Goal: Task Accomplishment & Management: Manage account settings

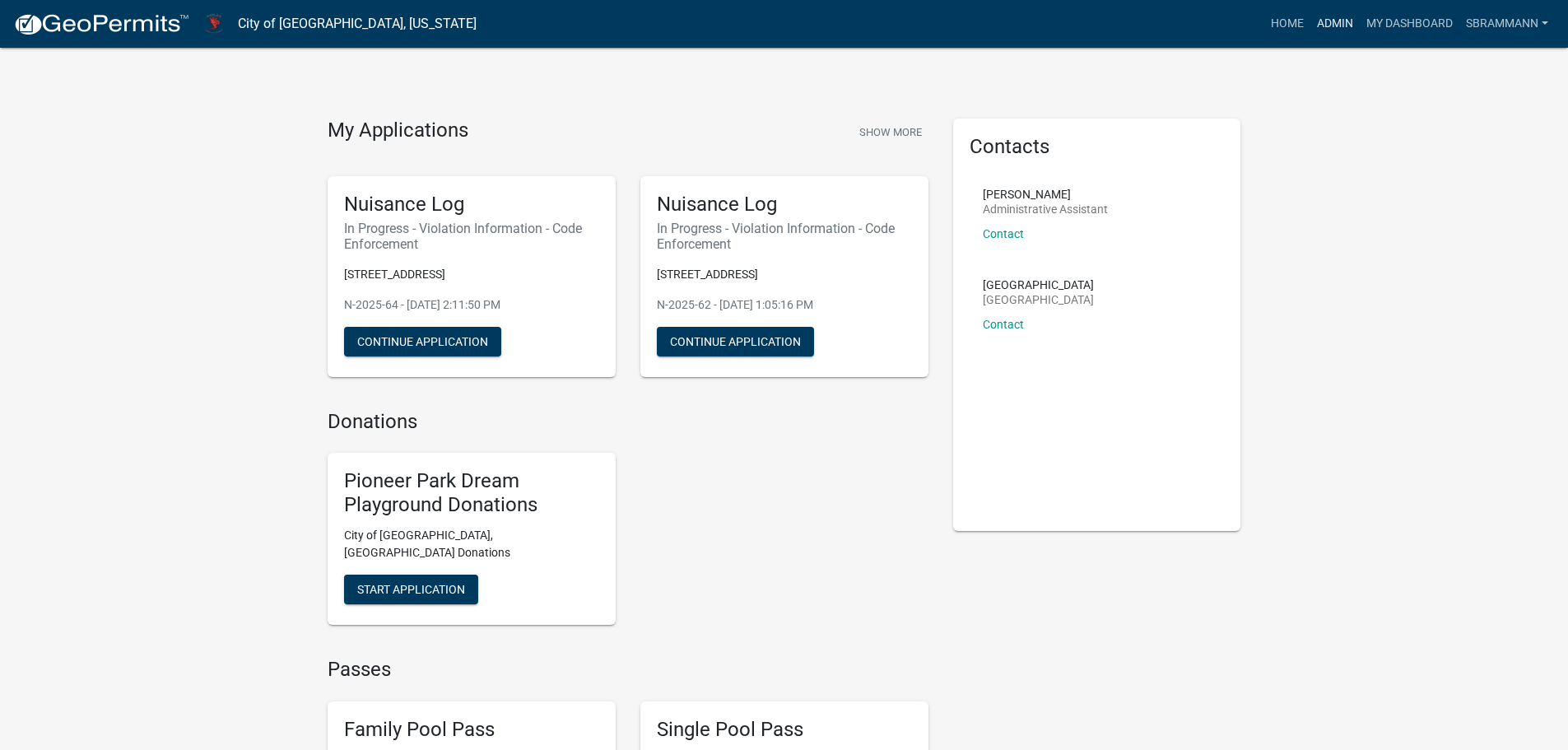
click at [1337, 19] on link "Admin" at bounding box center [1335, 24] width 49 height 31
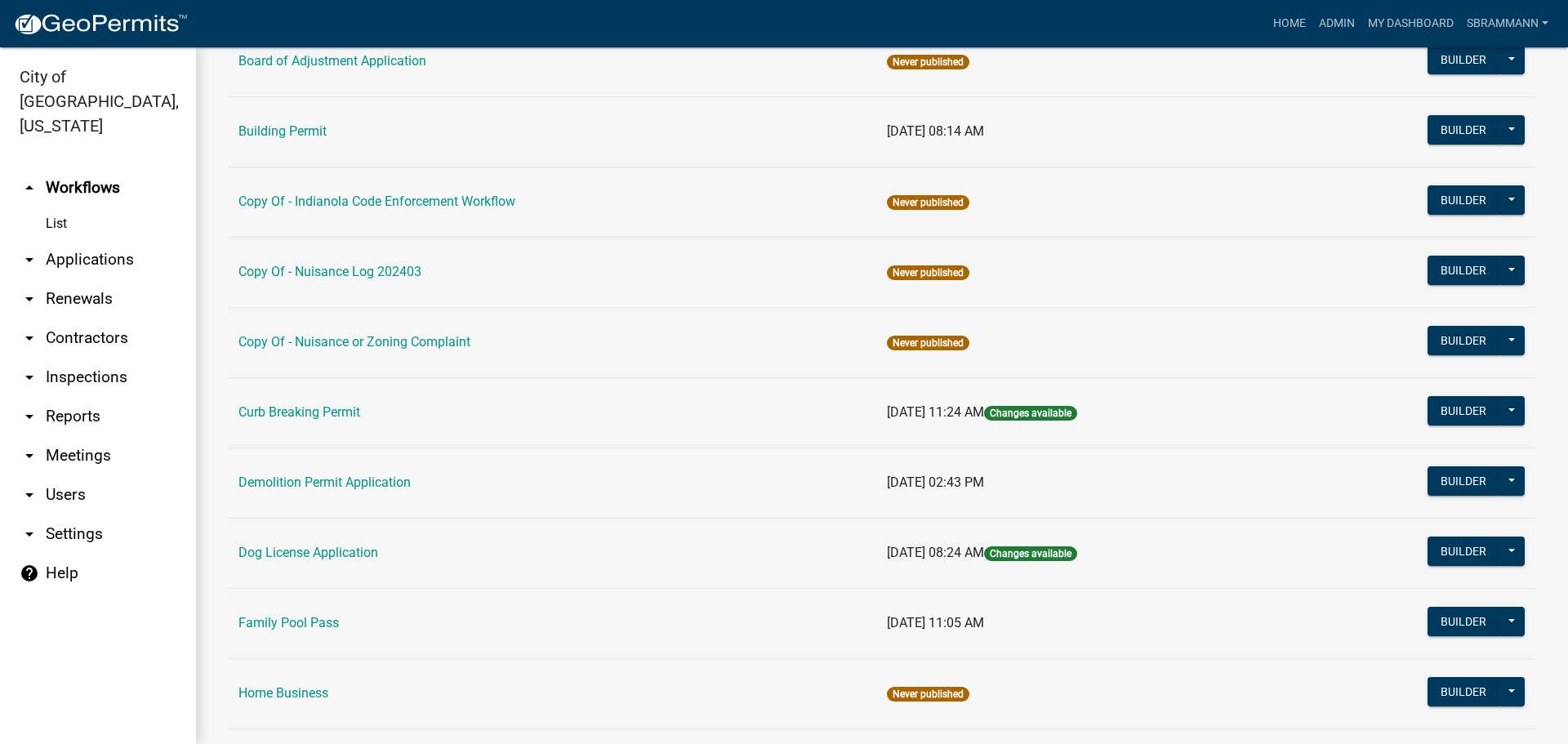
scroll to position [817, 0]
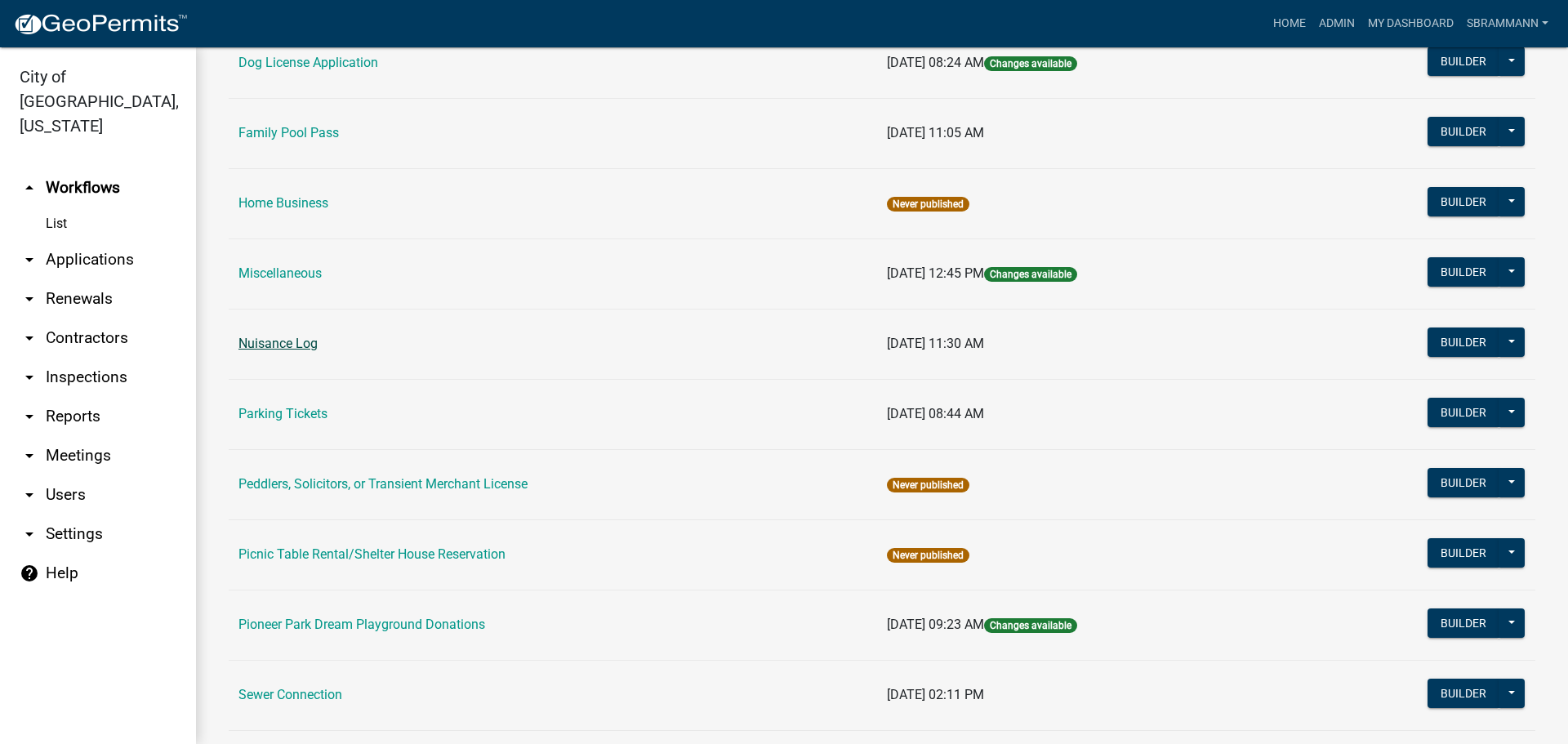
click at [270, 347] on link "Nuisance Log" at bounding box center [278, 343] width 79 height 16
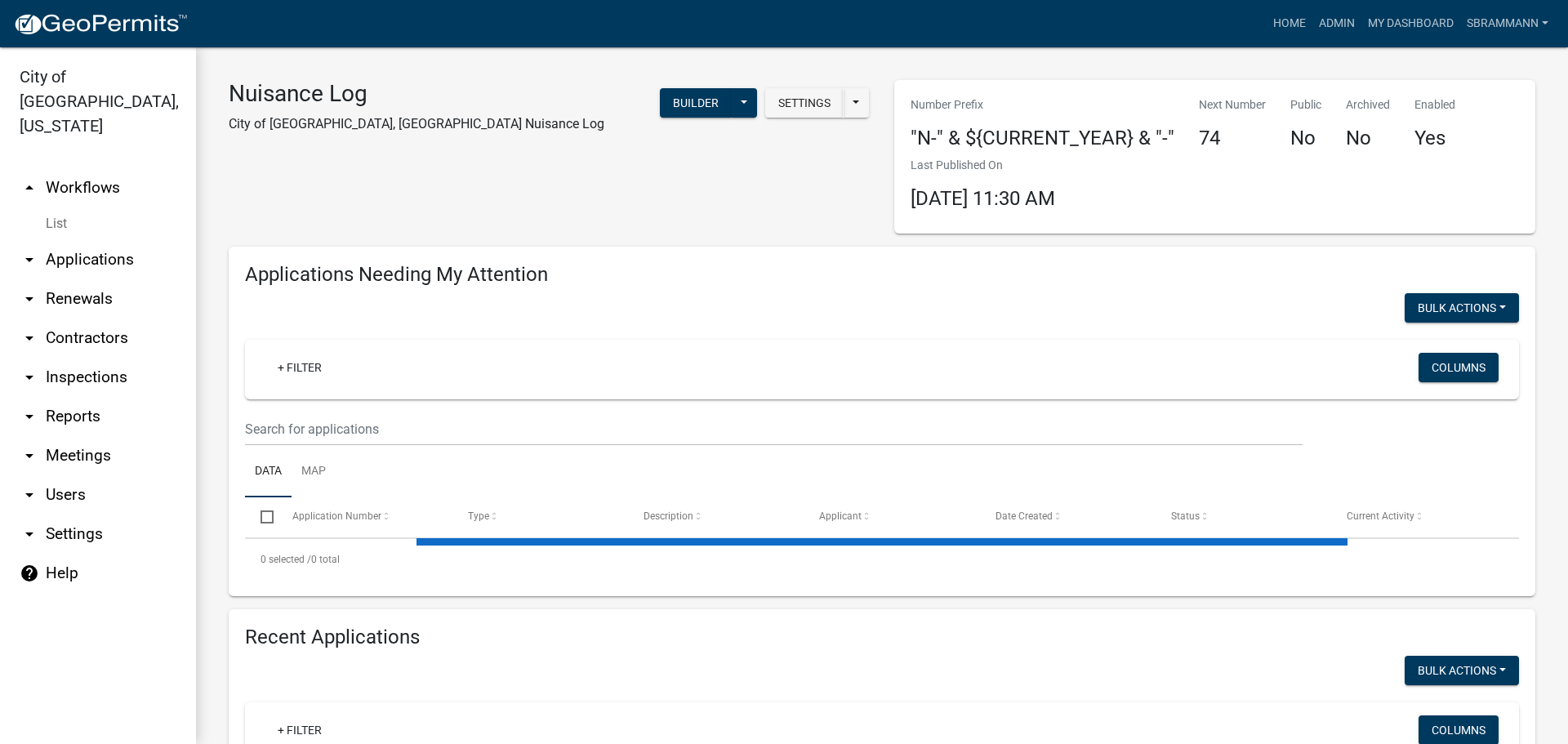
select select "3: 100"
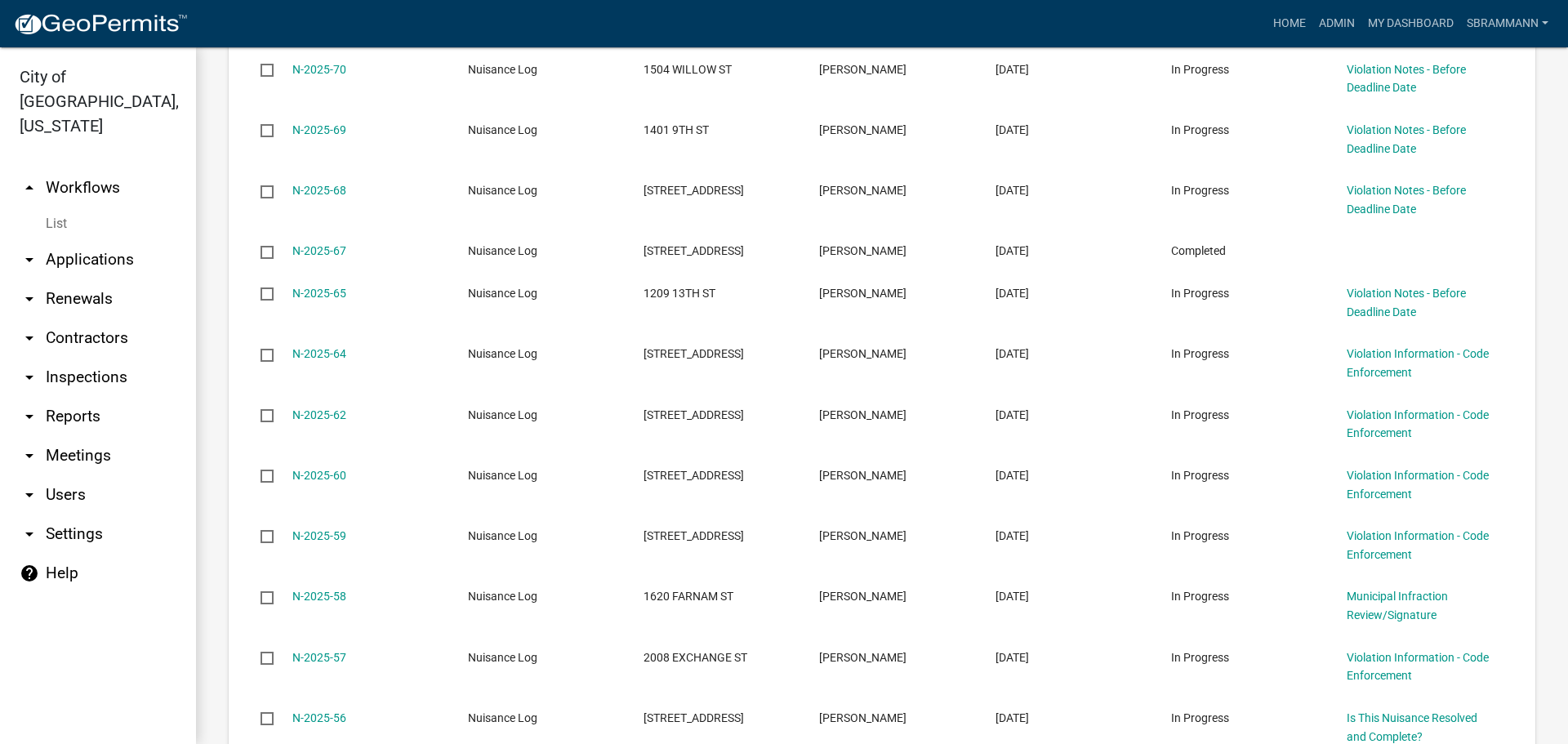
scroll to position [1225, 0]
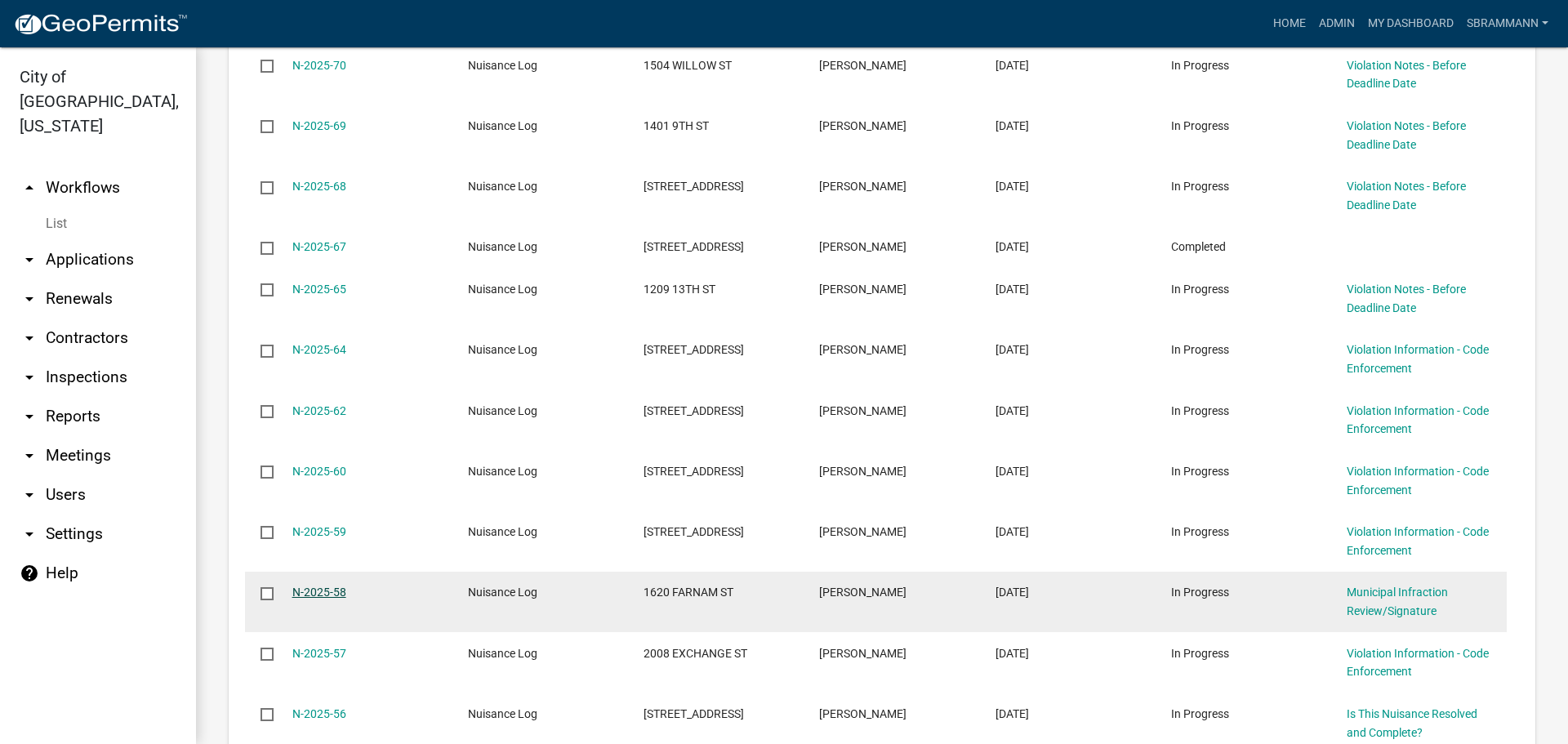
click at [325, 585] on link "N-2025-58" at bounding box center [320, 592] width 54 height 13
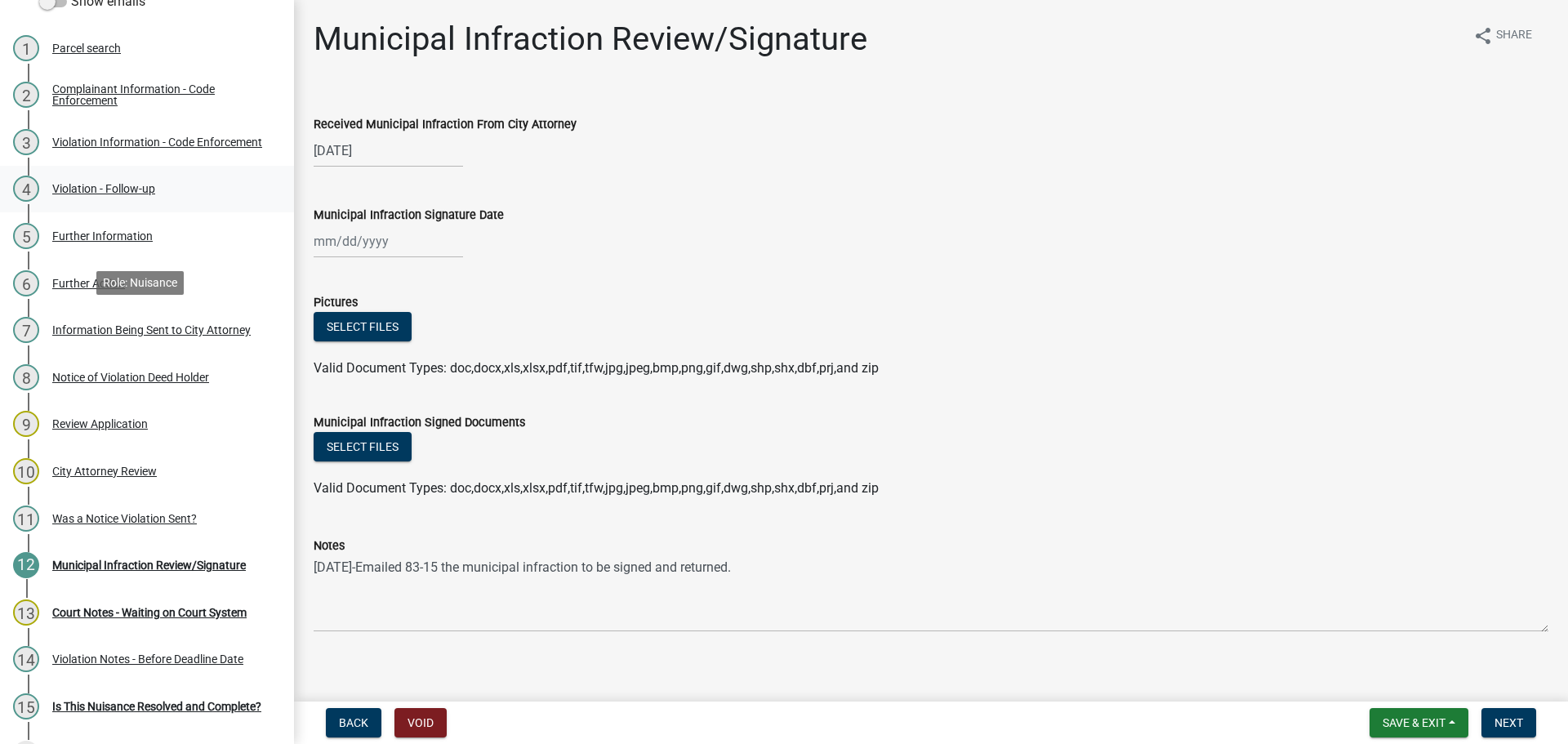
scroll to position [327, 0]
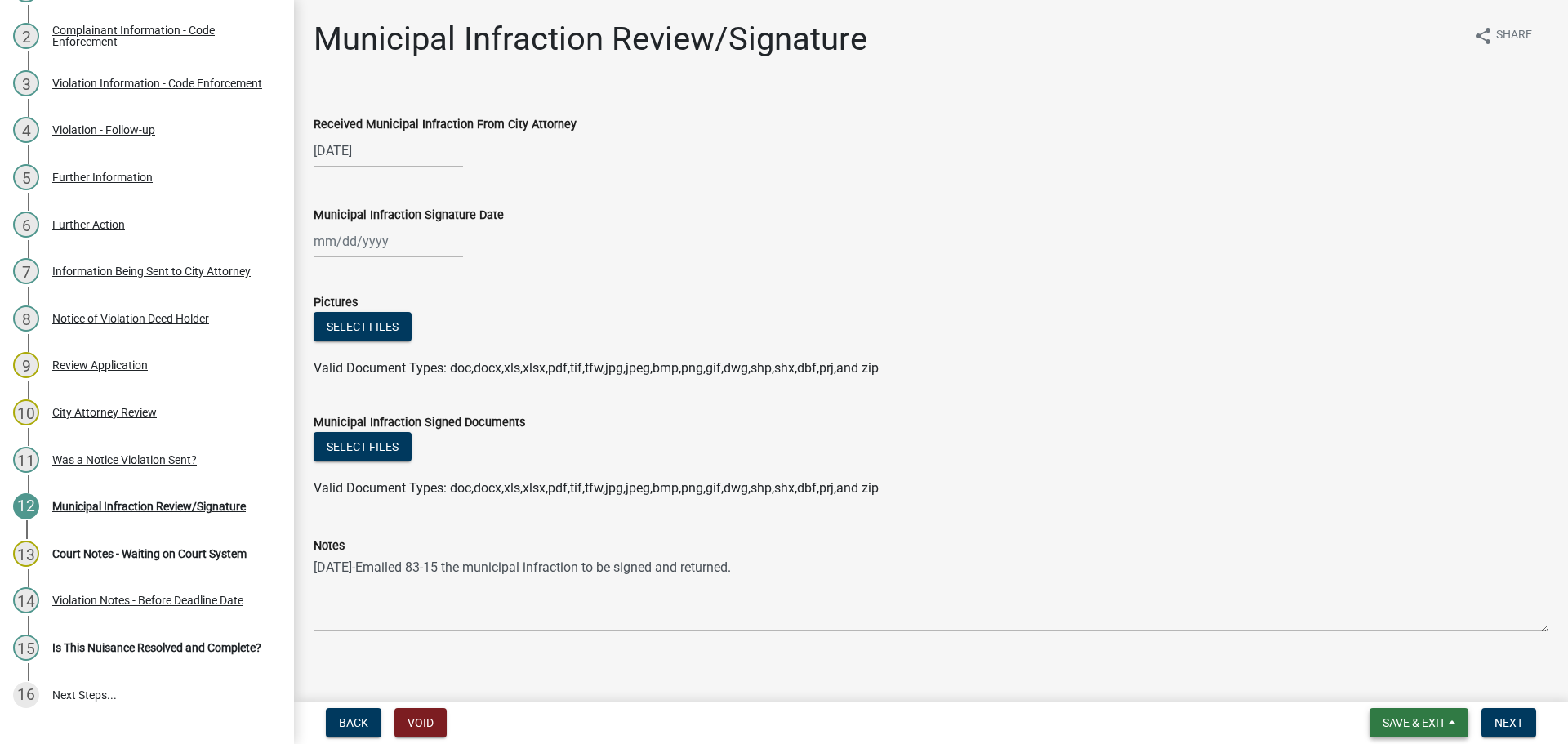
click at [1394, 719] on span "Save & Exit" at bounding box center [1413, 723] width 63 height 13
click at [1388, 686] on button "Save & Exit" at bounding box center [1403, 680] width 131 height 39
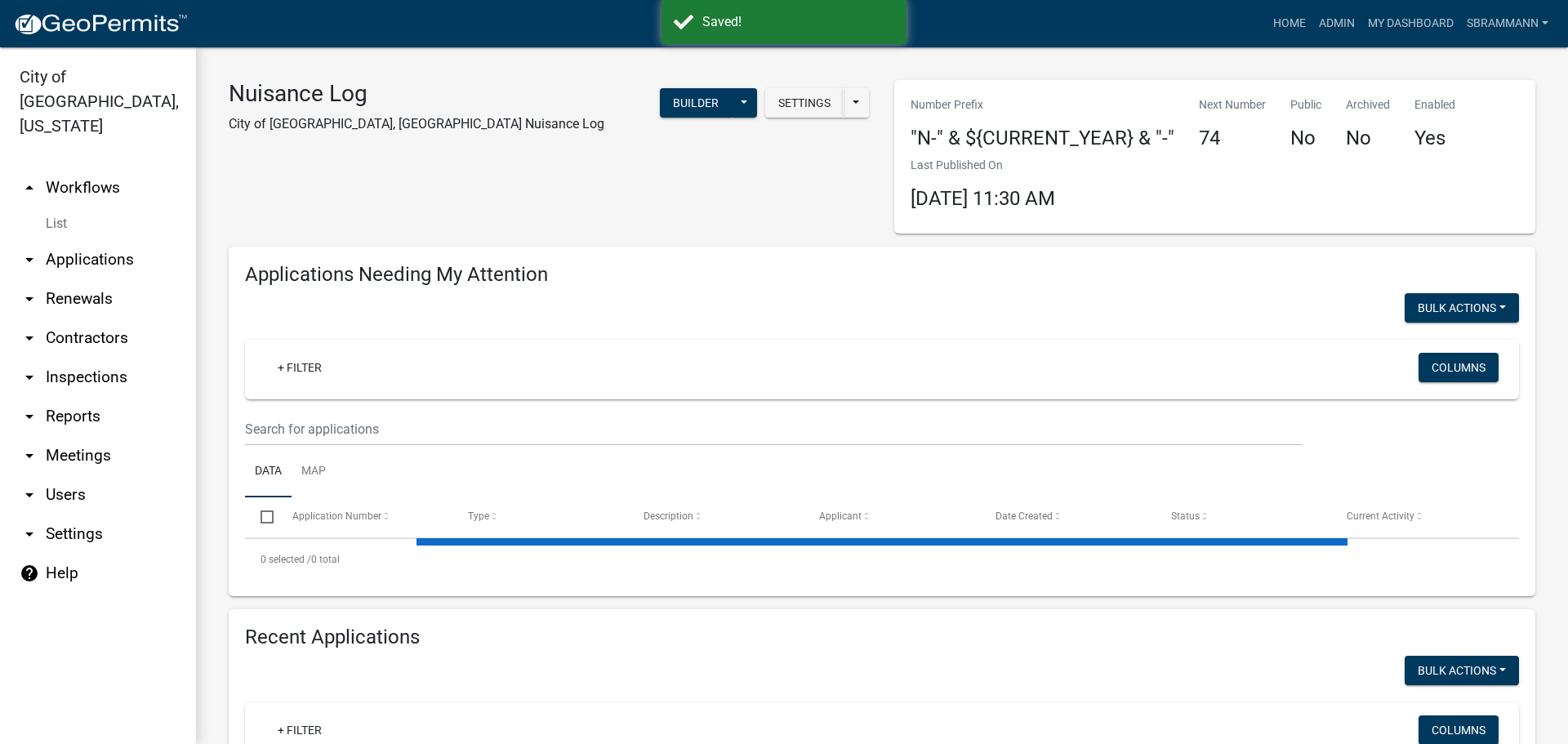
select select "3: 100"
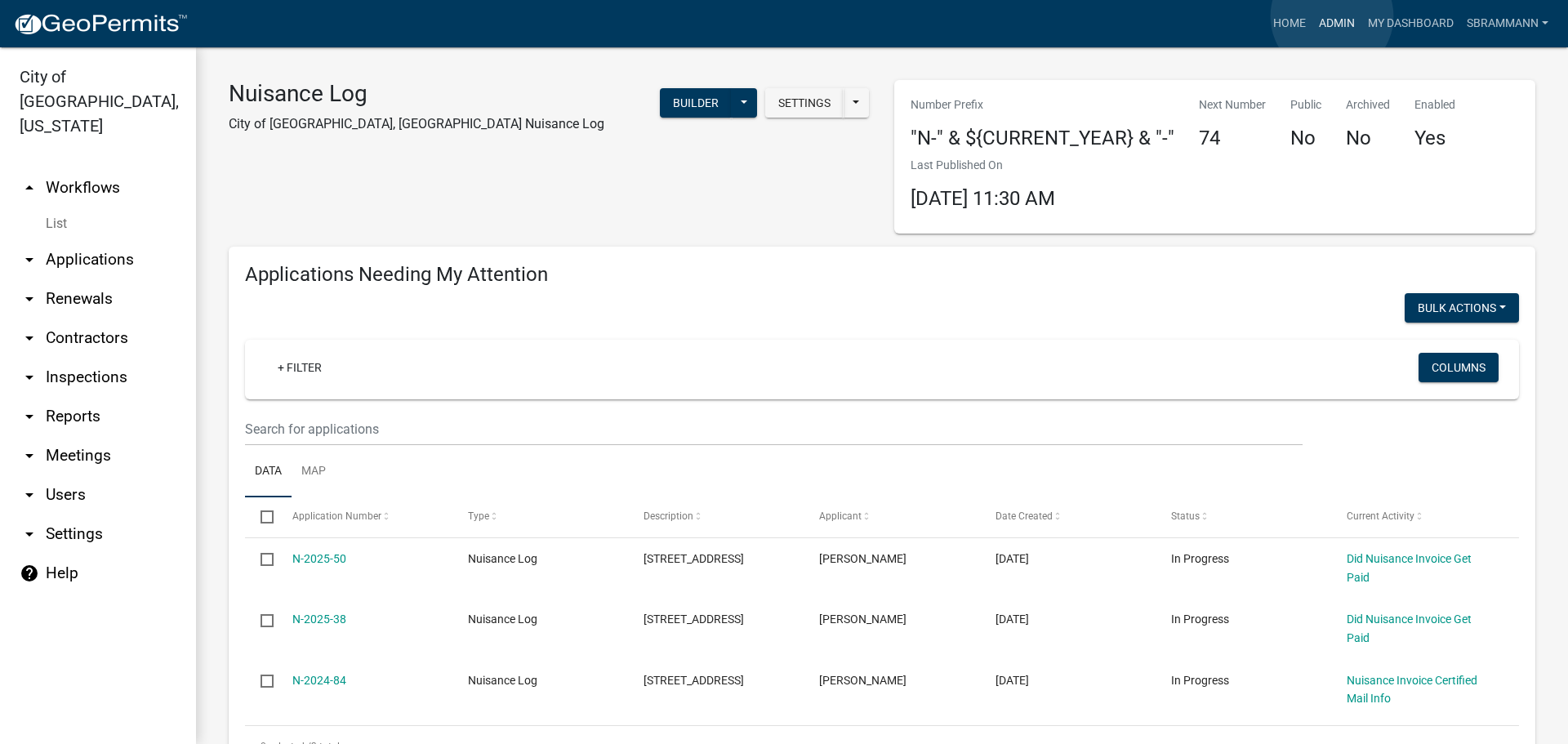
click at [1332, 16] on link "Admin" at bounding box center [1337, 24] width 49 height 31
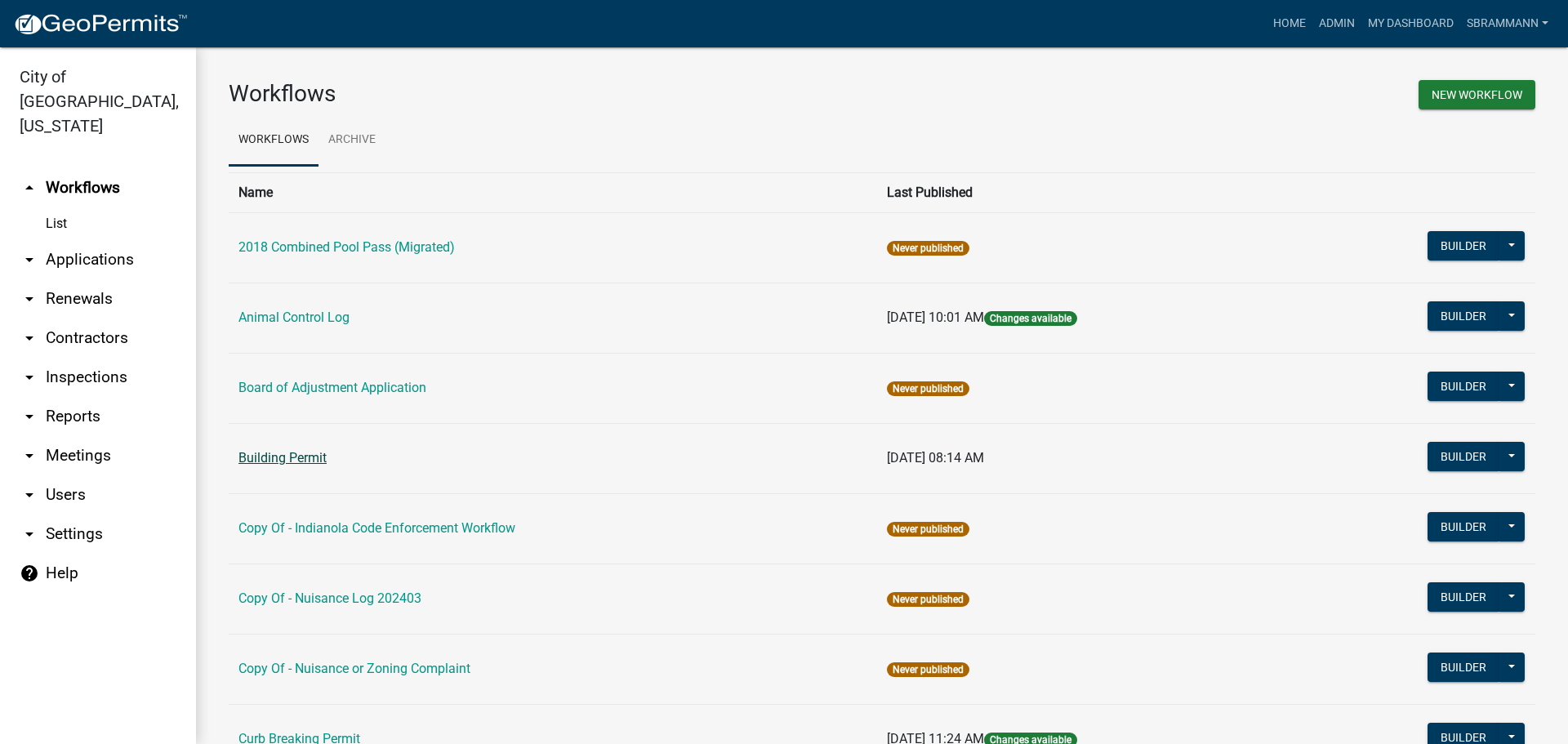
click at [270, 461] on link "Building Permit" at bounding box center [283, 457] width 88 height 16
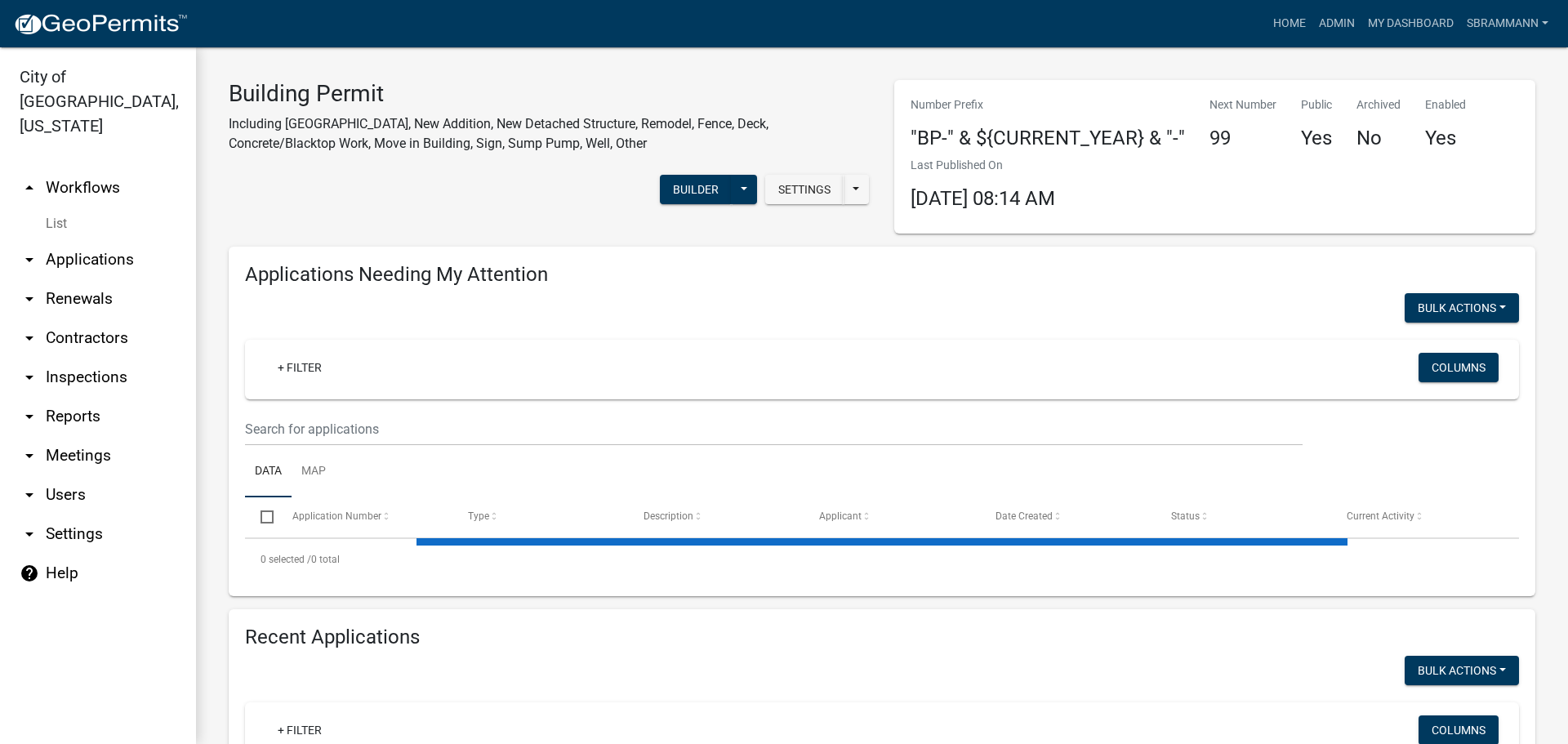
select select "3: 100"
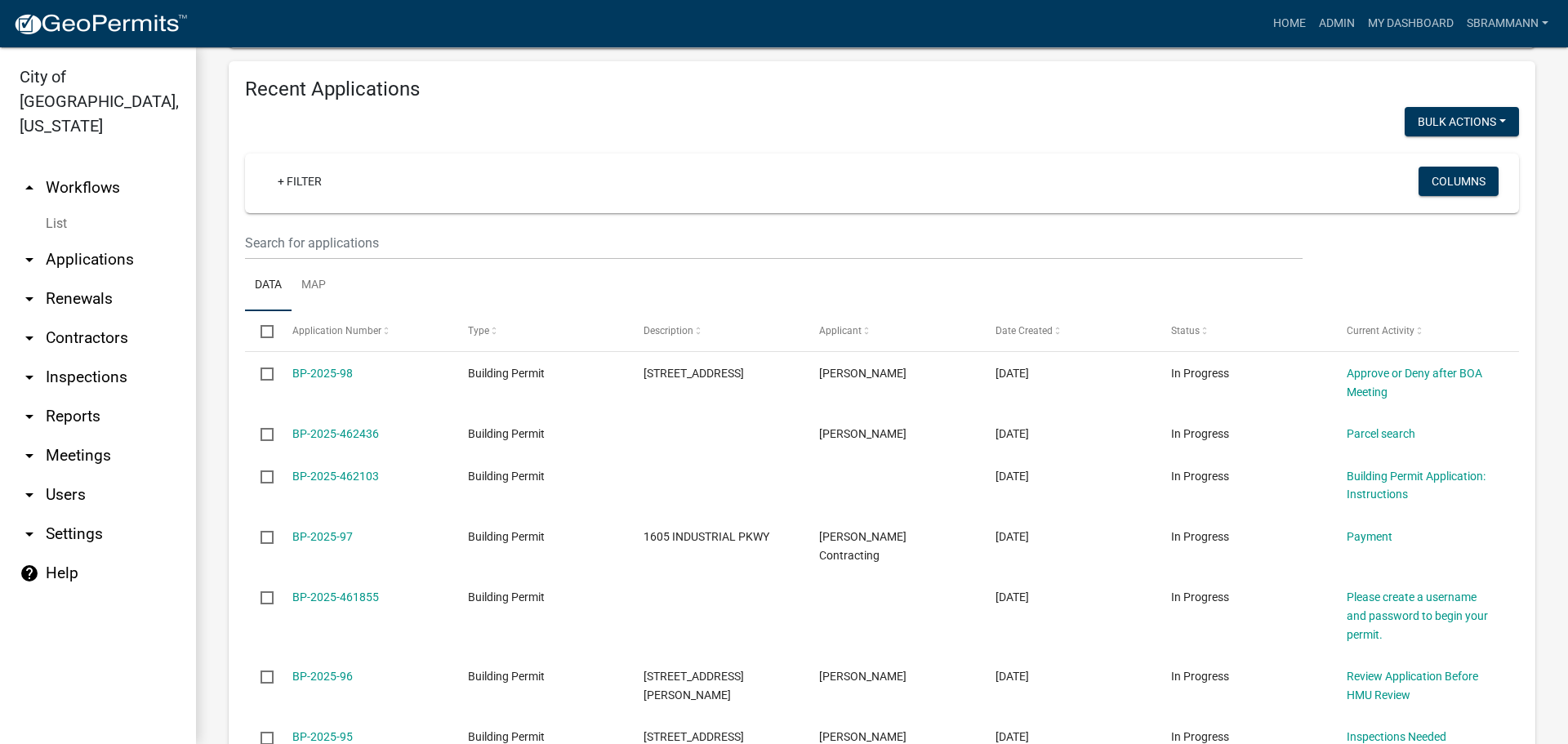
scroll to position [764, 0]
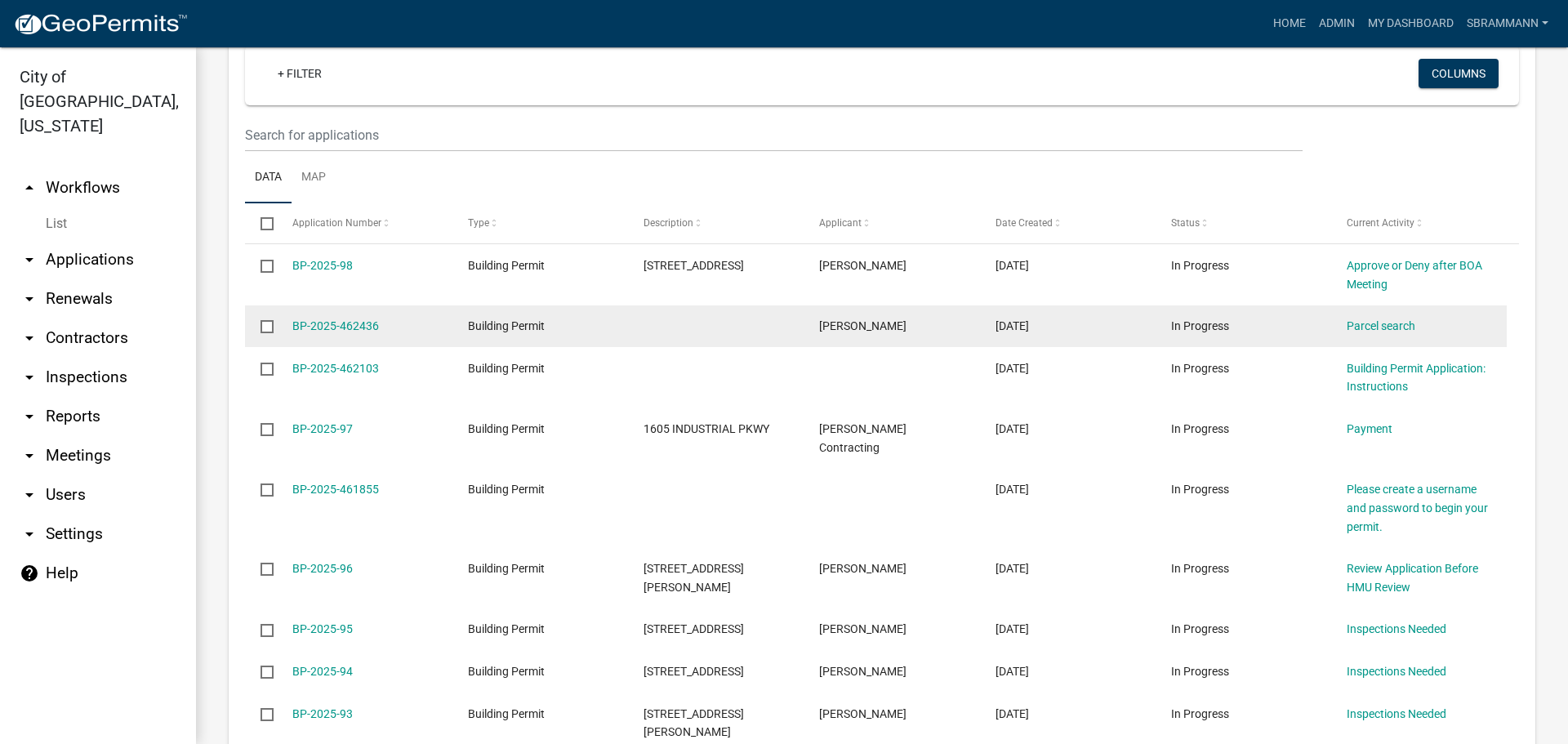
click at [262, 325] on input "checkbox" at bounding box center [266, 325] width 11 height 11
checkbox input "true"
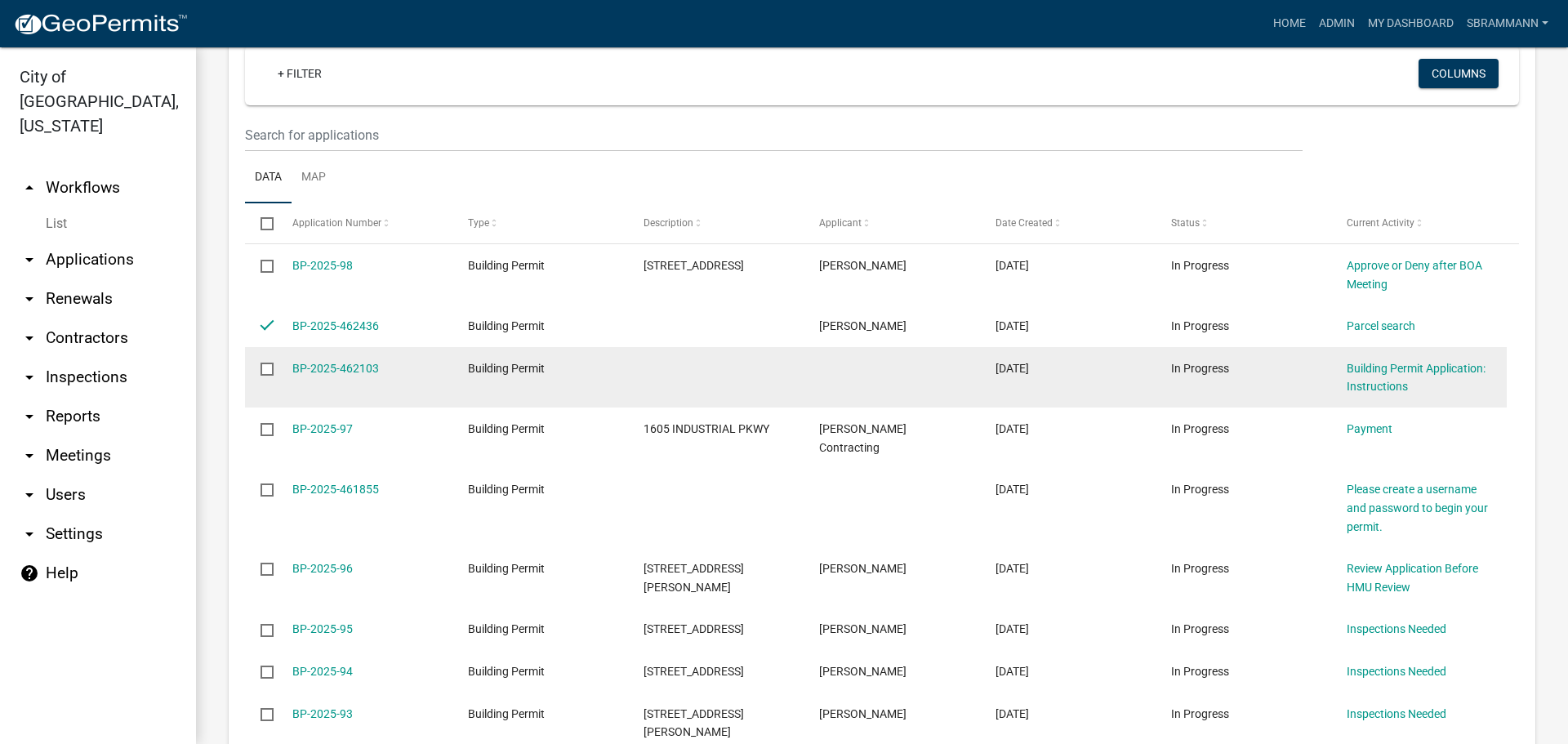
click at [268, 363] on input "checkbox" at bounding box center [266, 368] width 11 height 11
checkbox input "true"
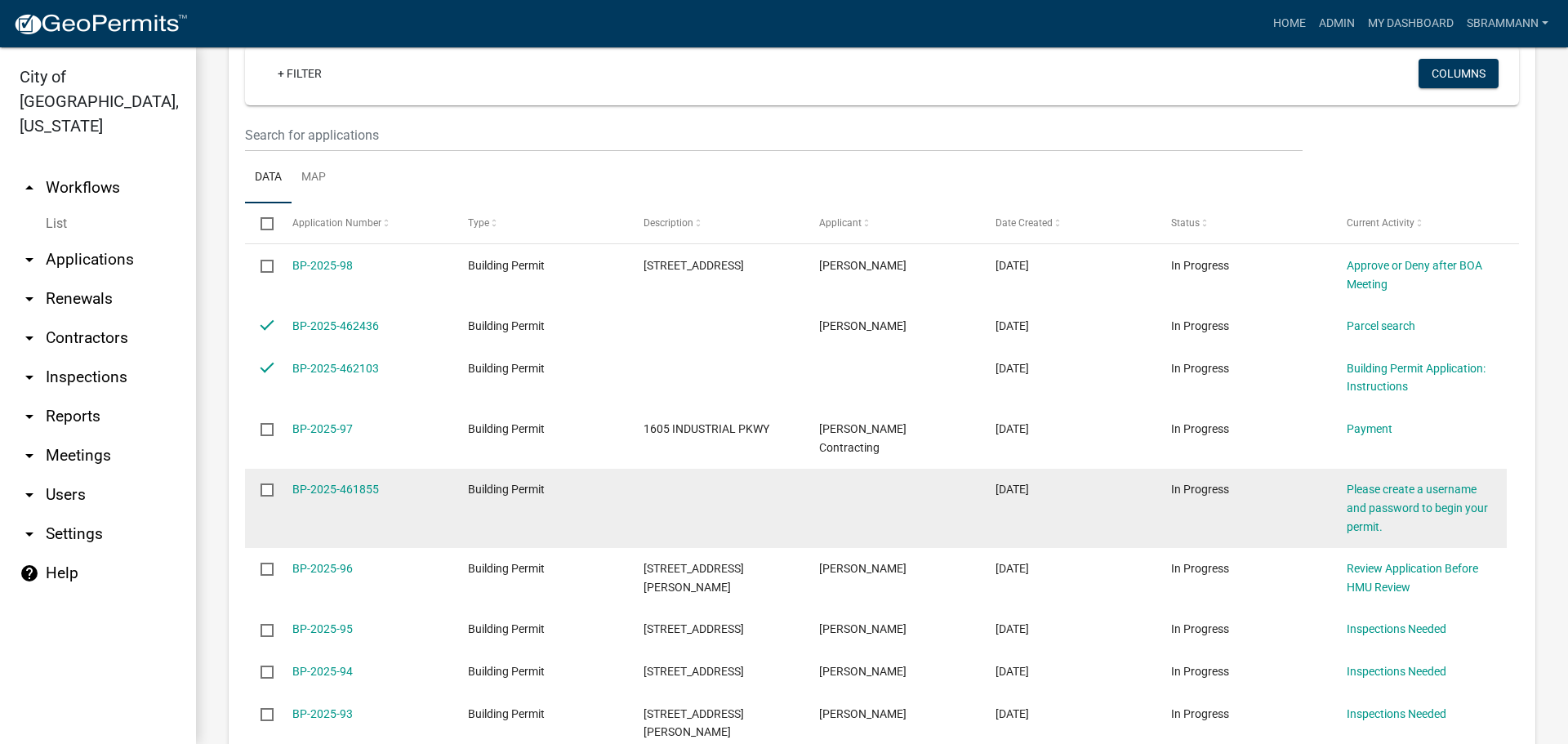
click at [267, 483] on input "checkbox" at bounding box center [266, 488] width 11 height 11
checkbox input "true"
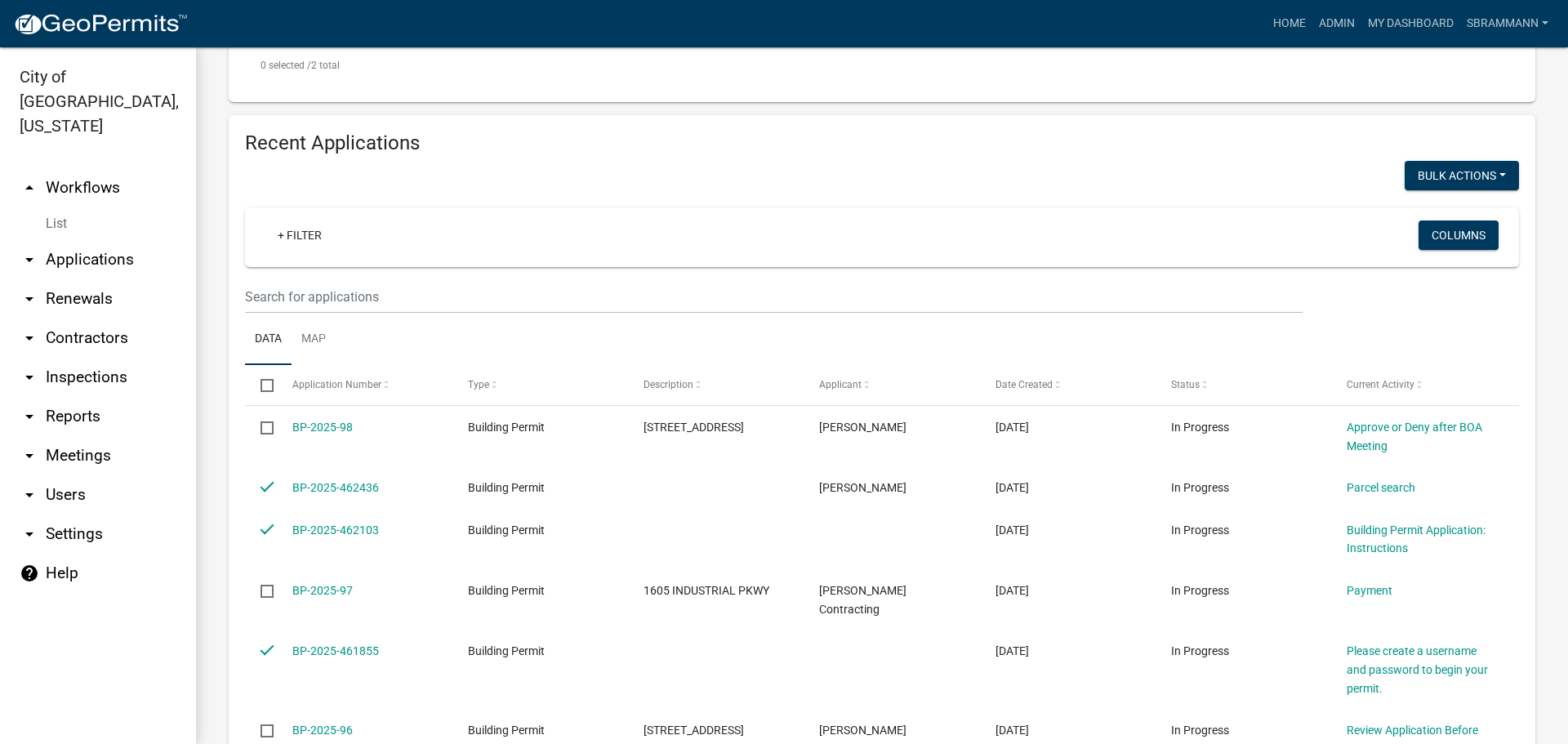
scroll to position [600, 0]
click at [1417, 213] on button "Void" at bounding box center [1454, 220] width 131 height 39
checkbox input "false"
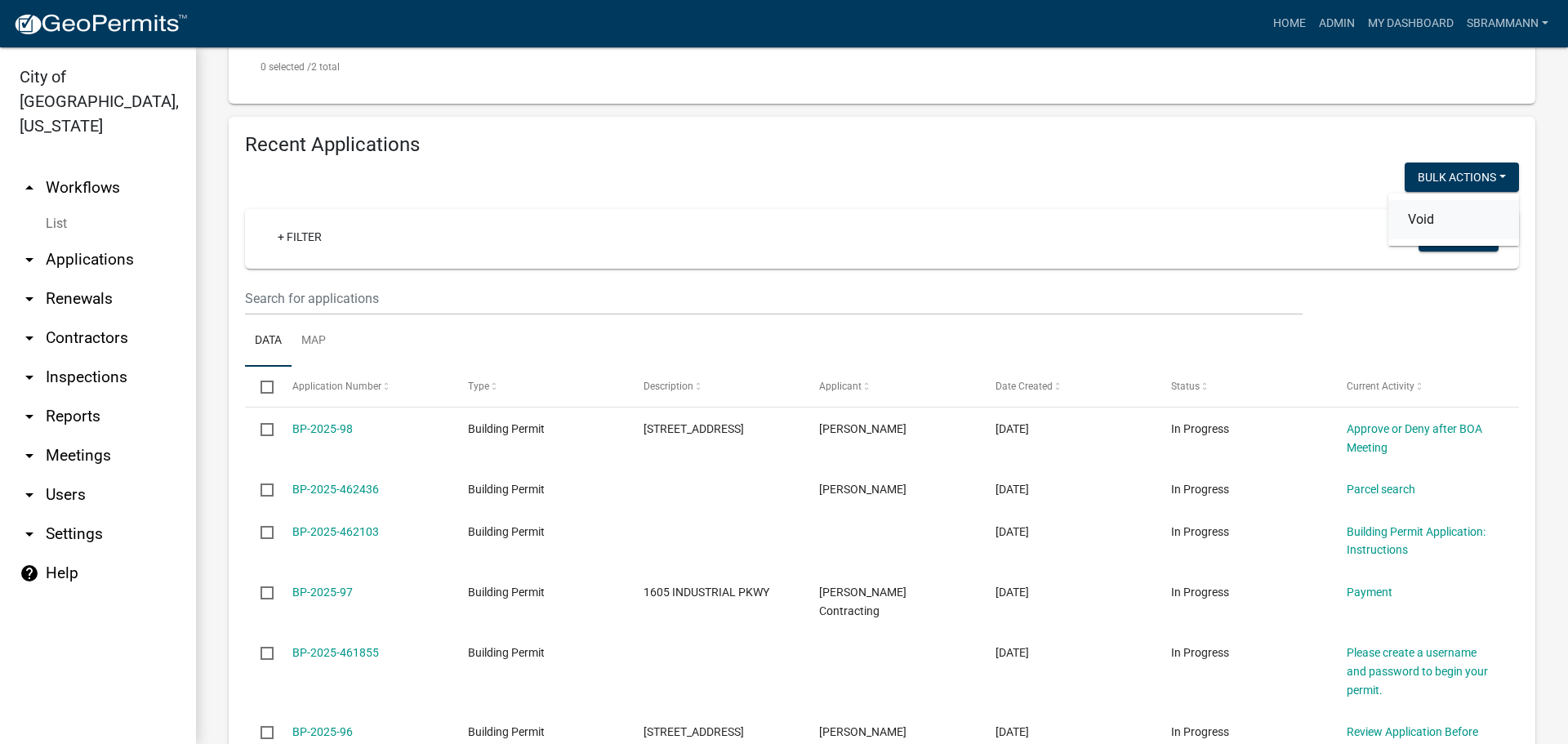
checkbox input "false"
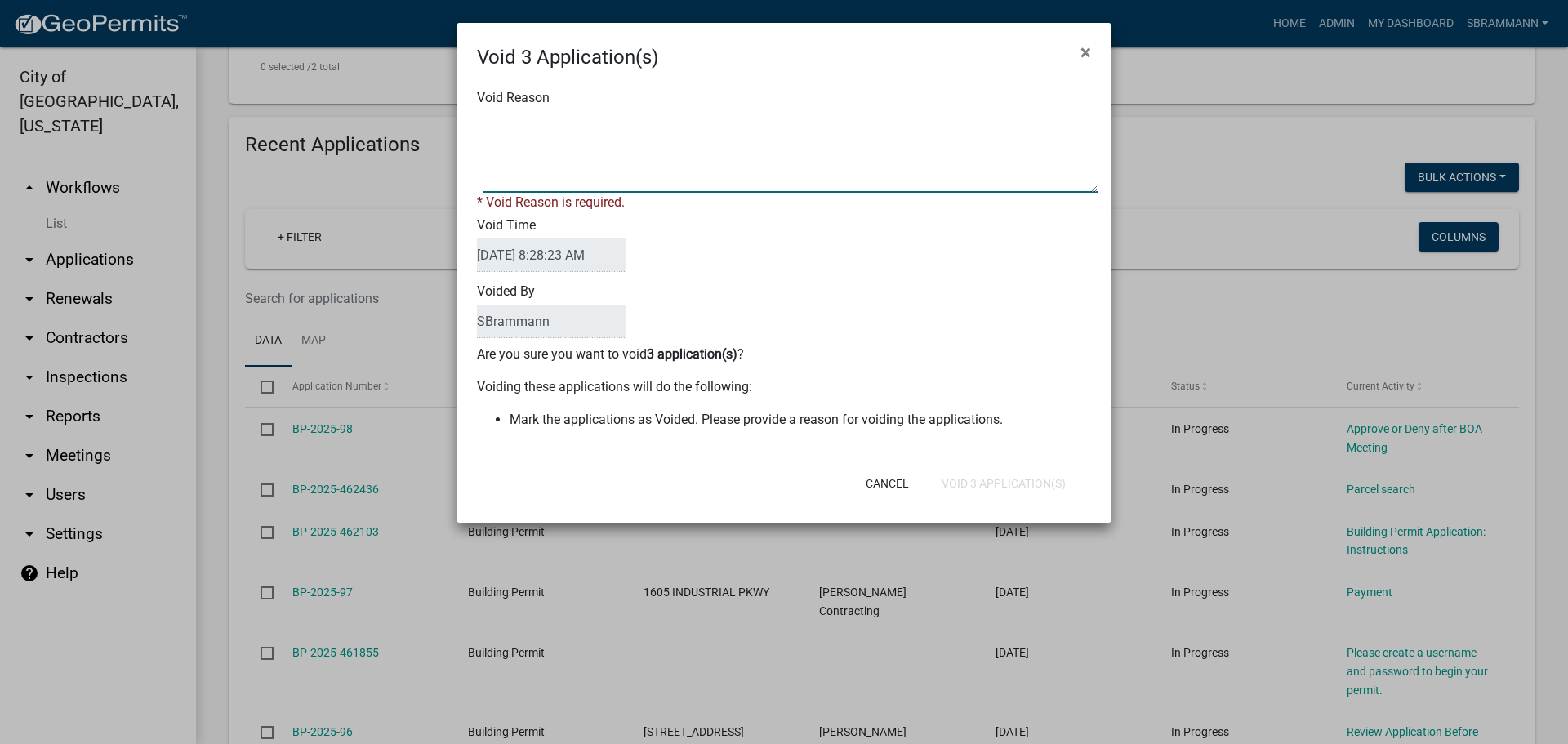
click at [598, 128] on textarea "Void Reason" at bounding box center [790, 152] width 614 height 82
type textarea "Incomplete Application"
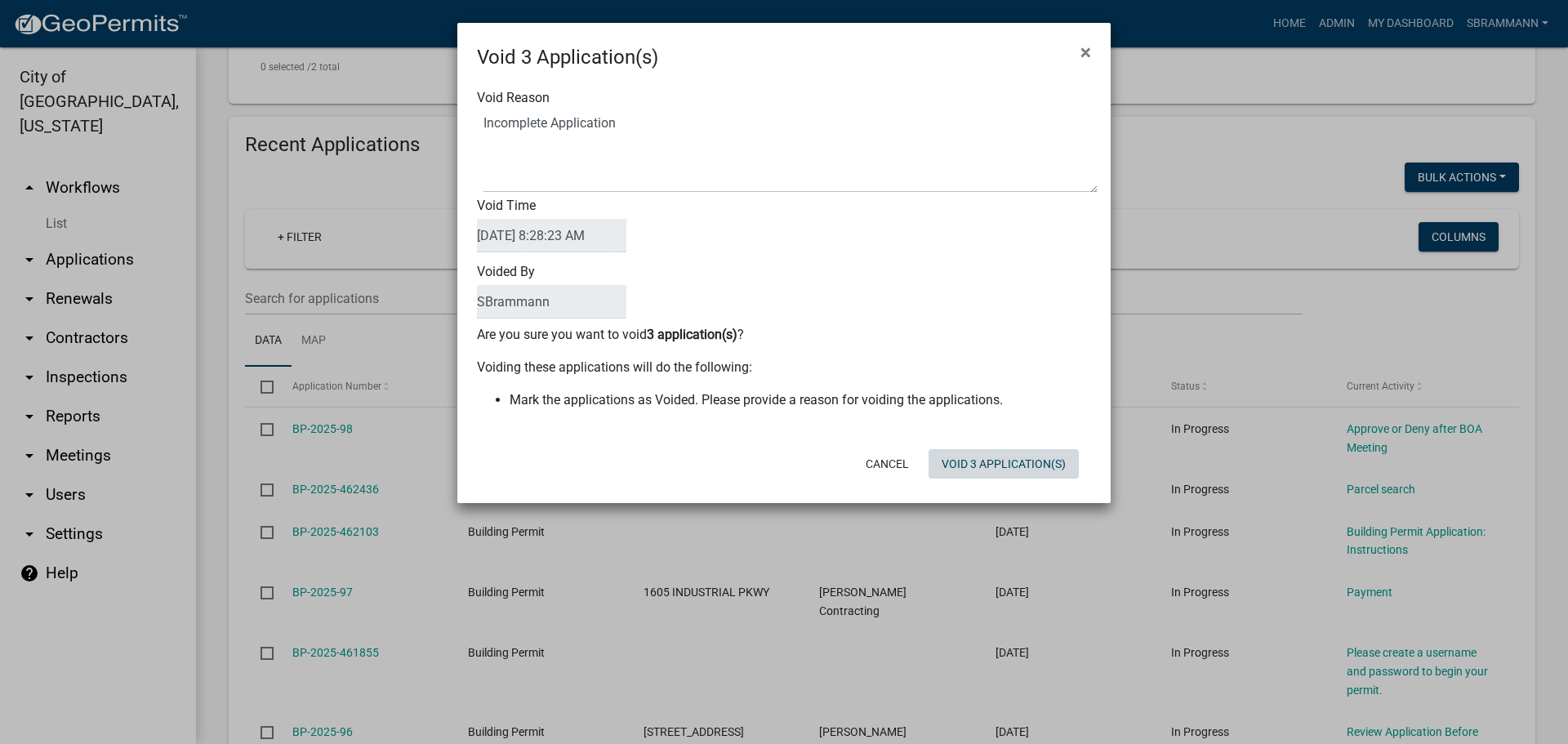
click at [1006, 483] on div "Cancel Void 3 Application(s)" at bounding box center [890, 464] width 402 height 43
click at [1000, 464] on button "Void 3 Application(s)" at bounding box center [1004, 464] width 150 height 29
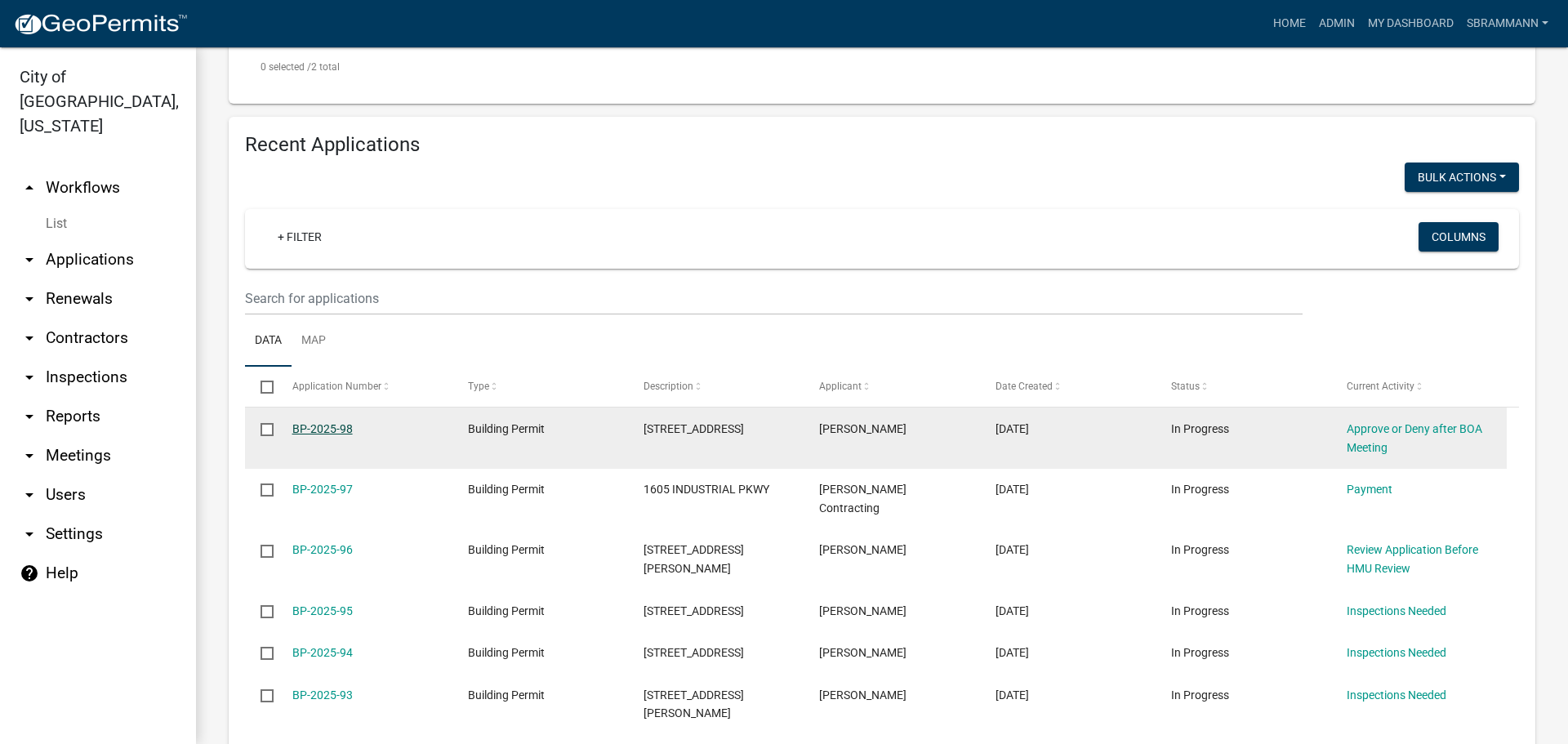
click at [333, 424] on link "BP-2025-98" at bounding box center [323, 428] width 60 height 13
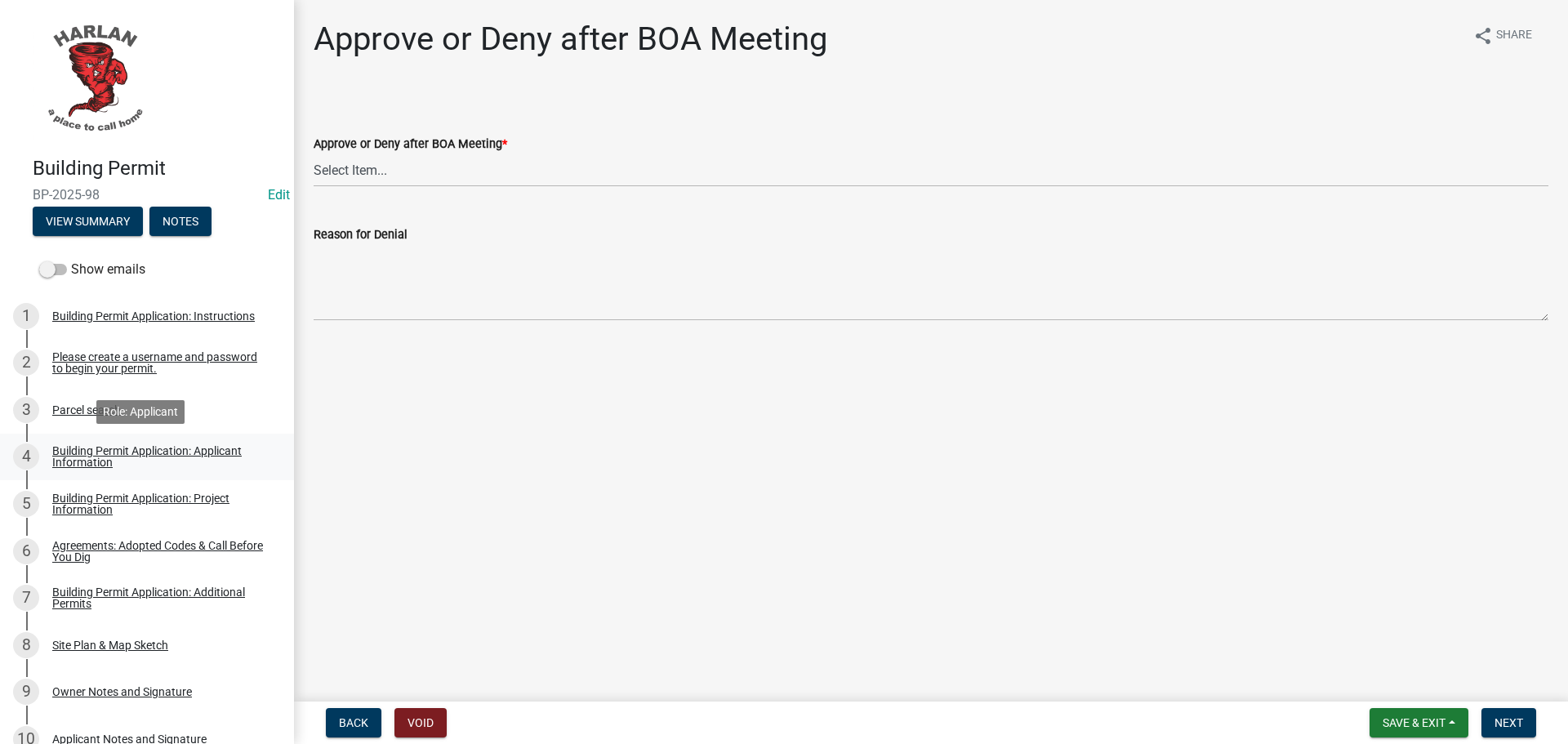
click at [72, 451] on div "Building Permit Application: Applicant Information" at bounding box center [160, 456] width 216 height 23
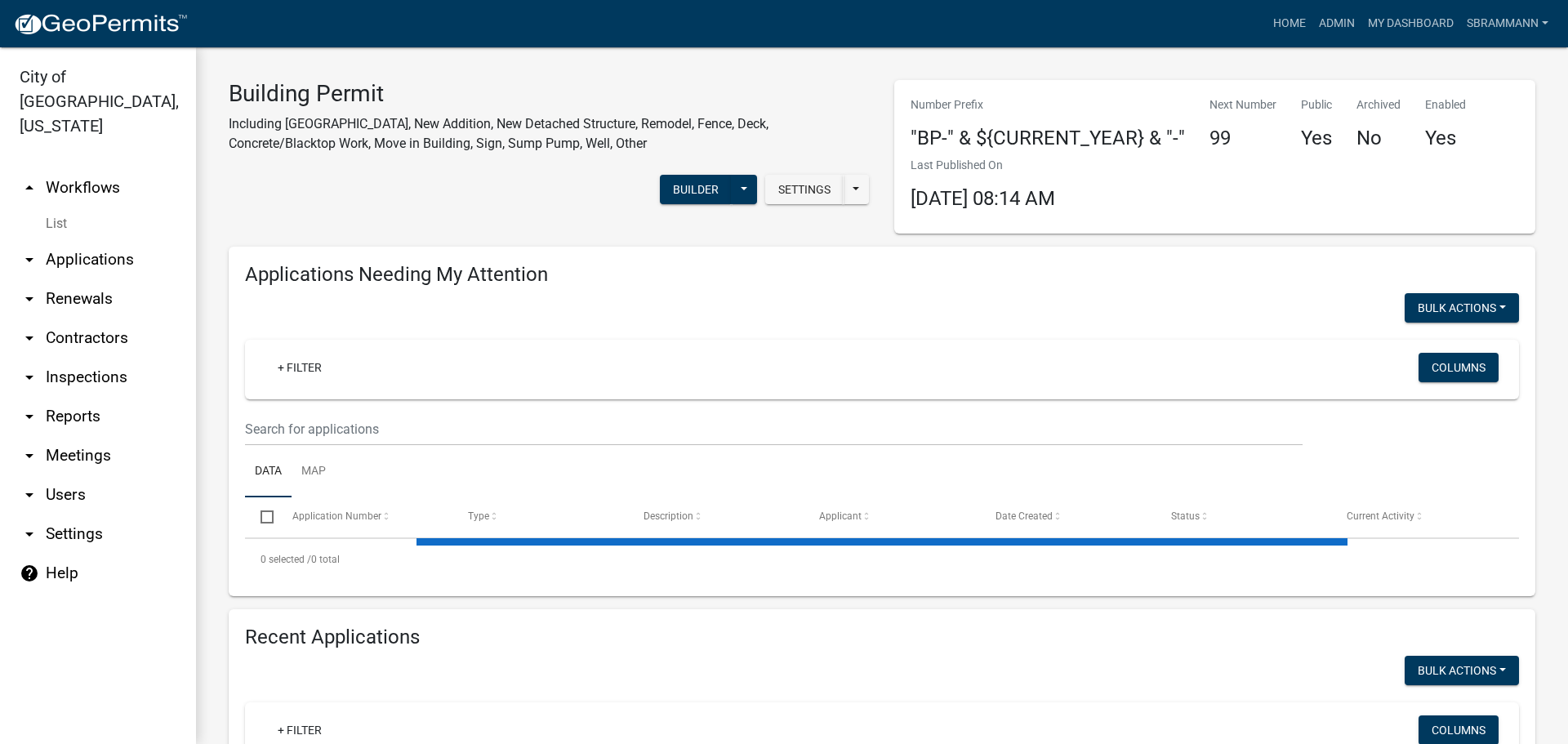
select select "3: 100"
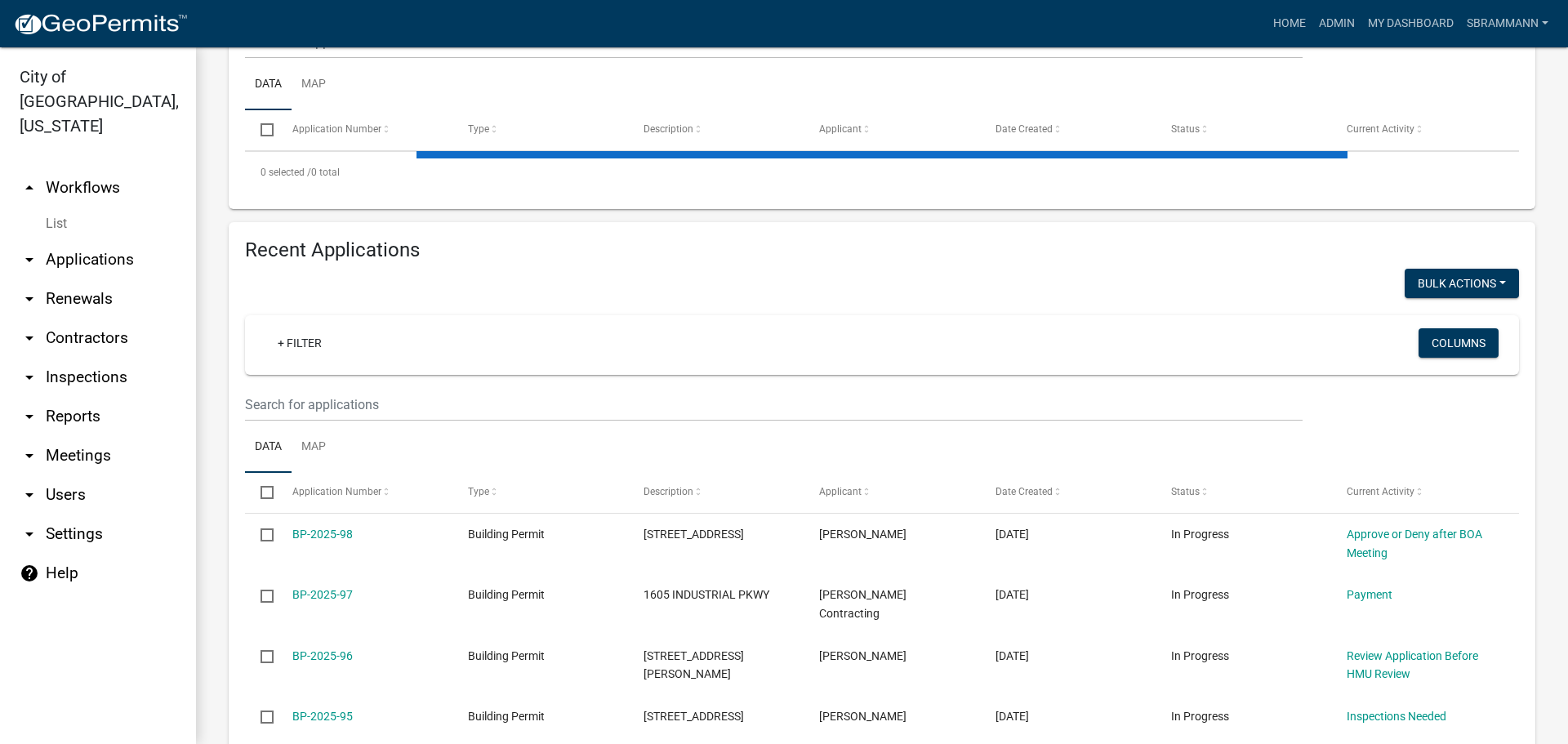
scroll to position [408, 0]
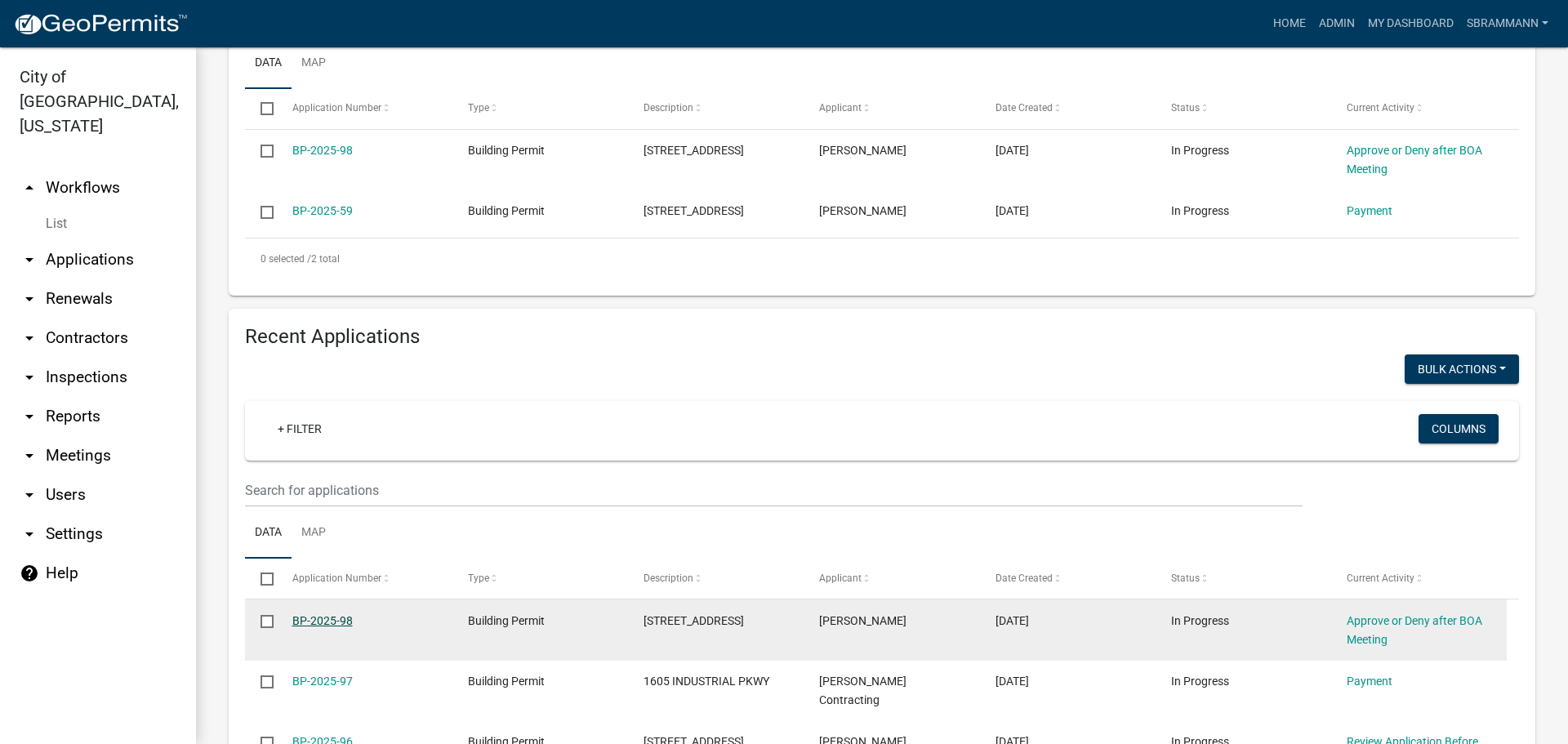
click at [338, 614] on link "BP-2025-98" at bounding box center [323, 621] width 60 height 13
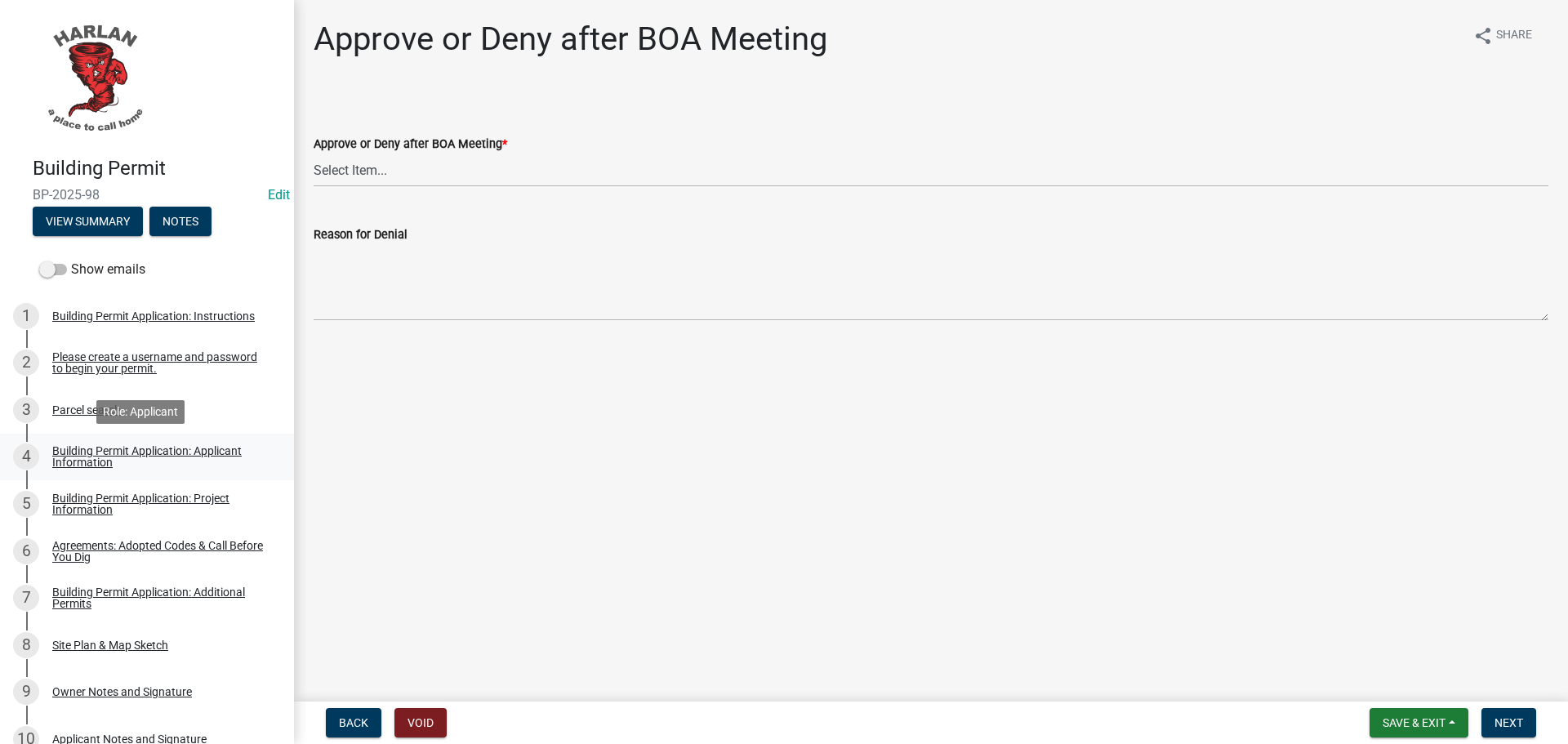
click at [99, 458] on div "Building Permit Application: Applicant Information" at bounding box center [160, 456] width 216 height 23
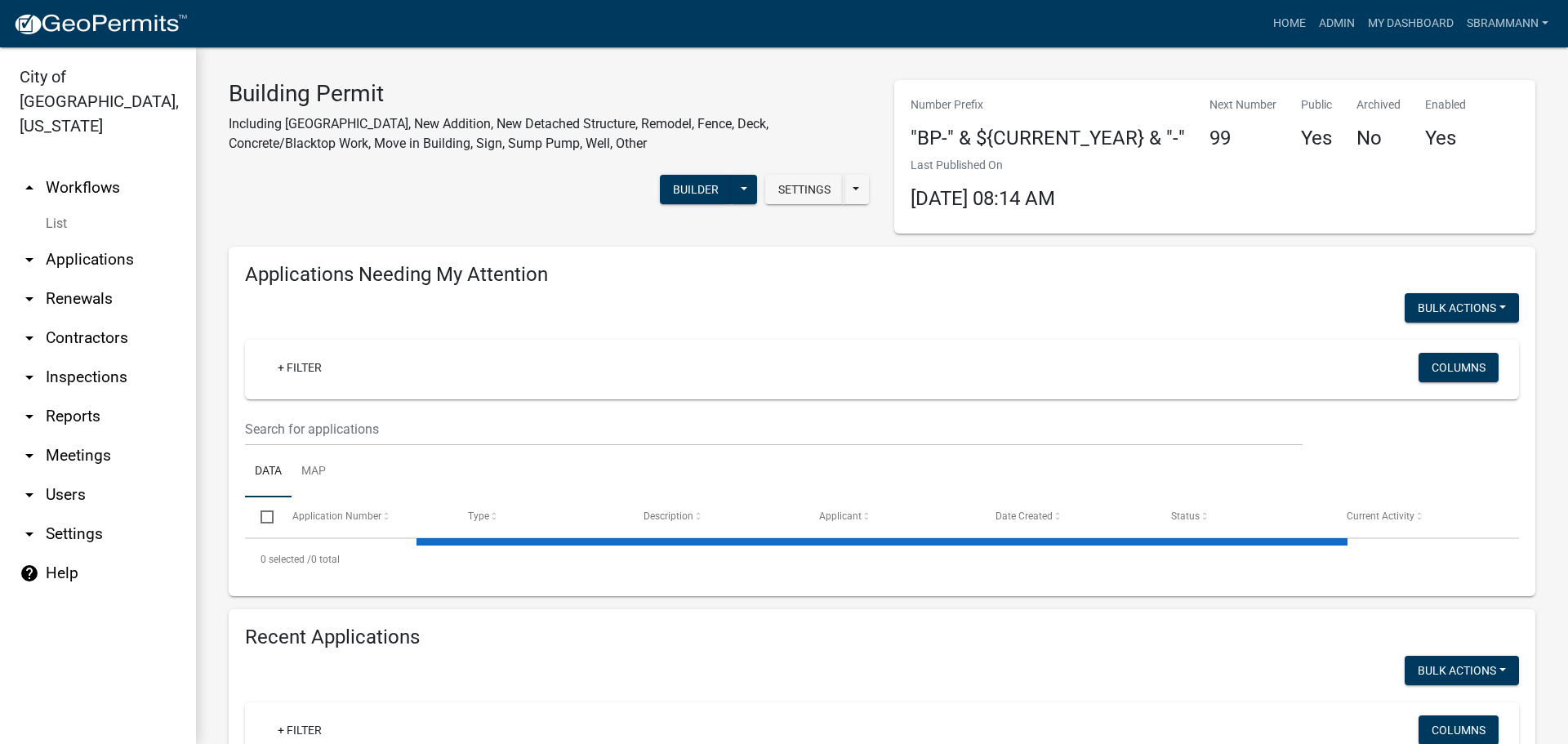
select select "3: 100"
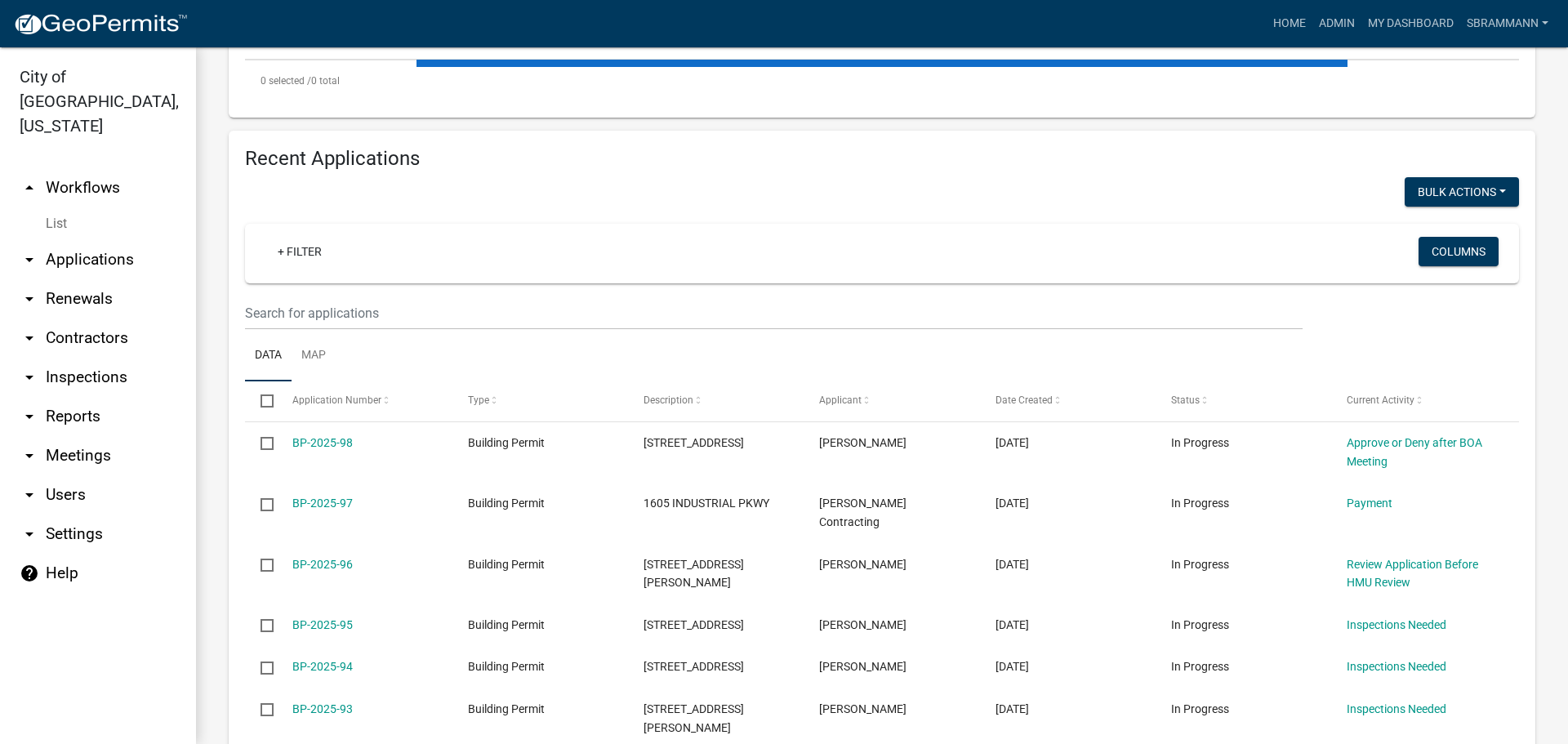
scroll to position [490, 0]
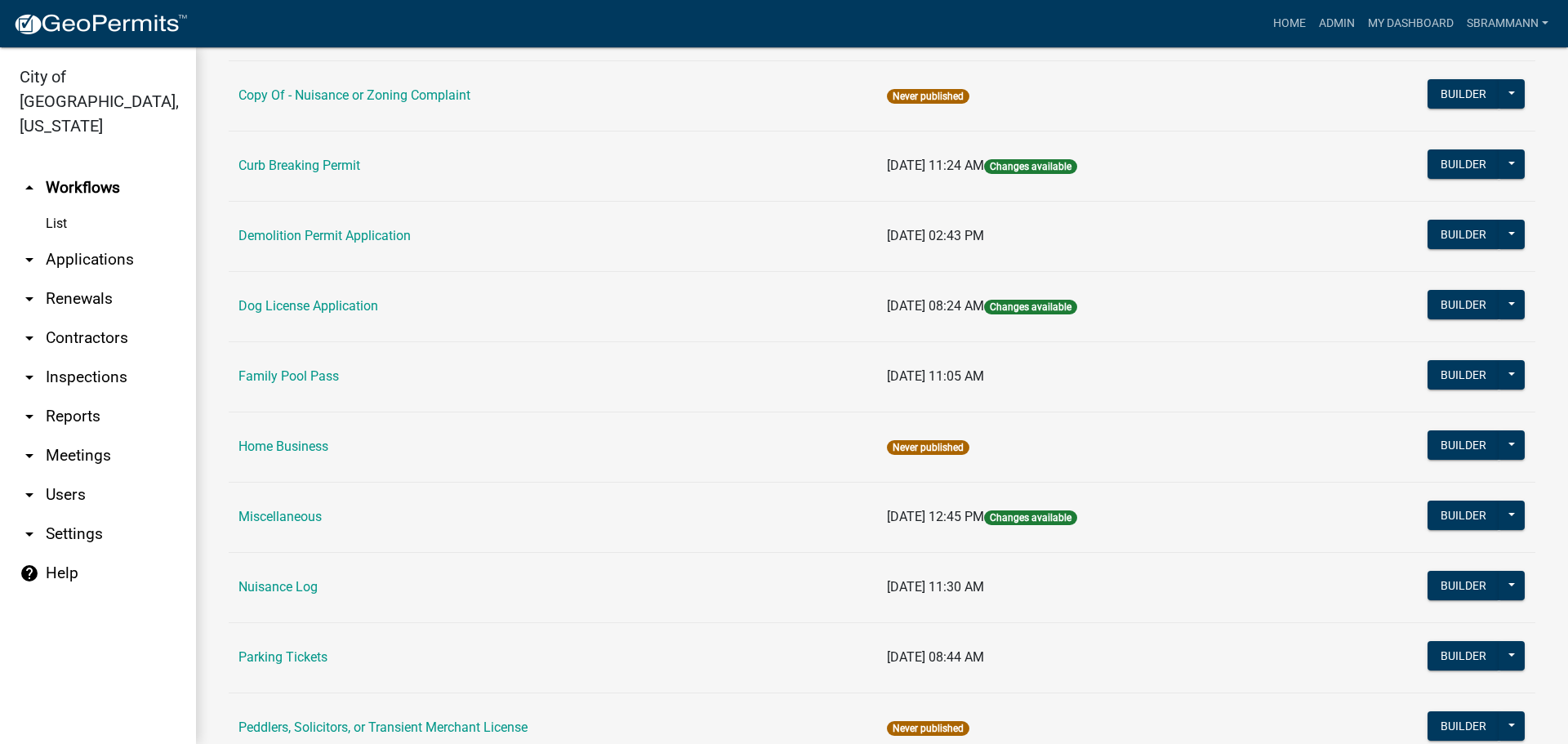
scroll to position [571, 0]
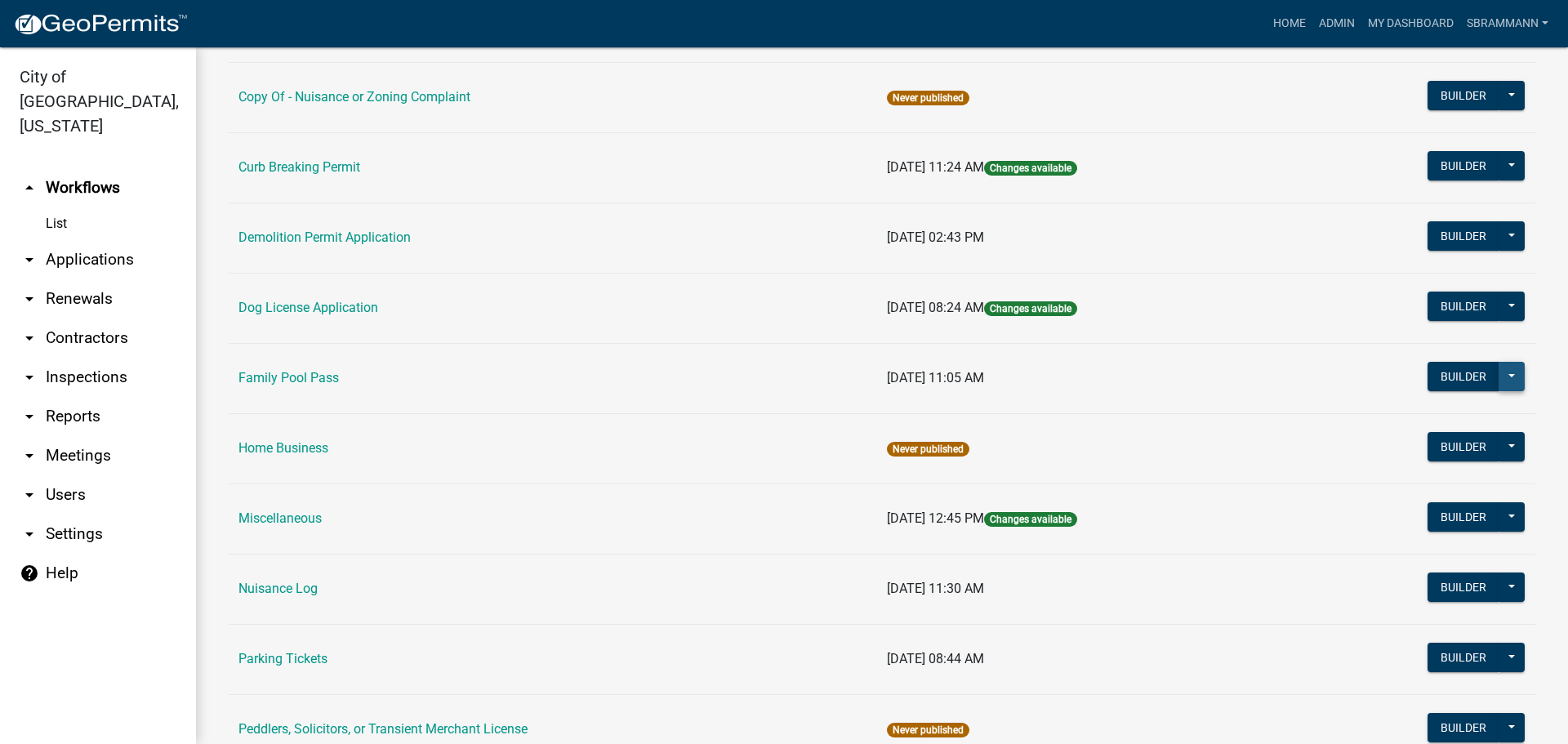
click at [1499, 377] on button at bounding box center [1512, 377] width 26 height 29
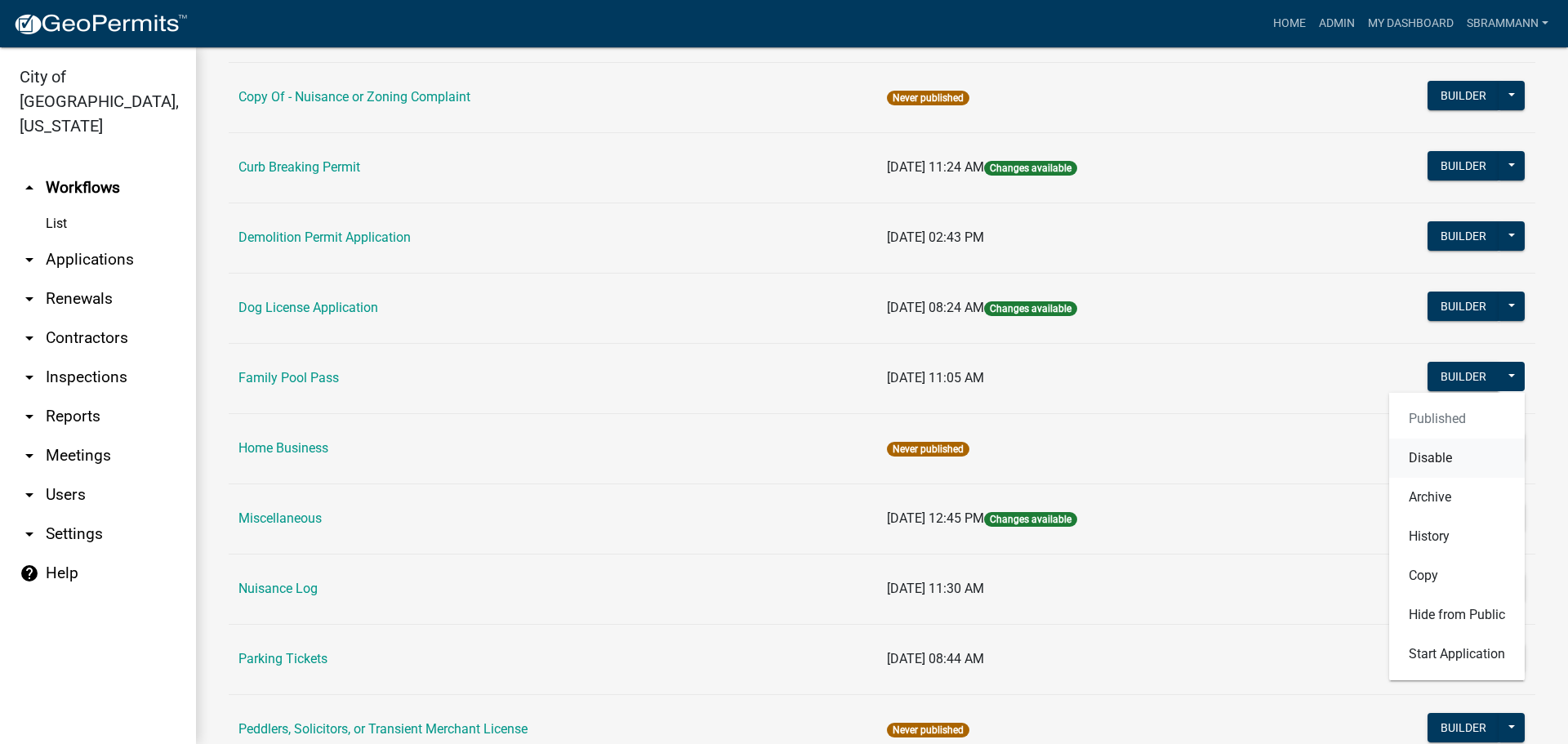
click at [1426, 455] on button "Disable" at bounding box center [1457, 458] width 136 height 39
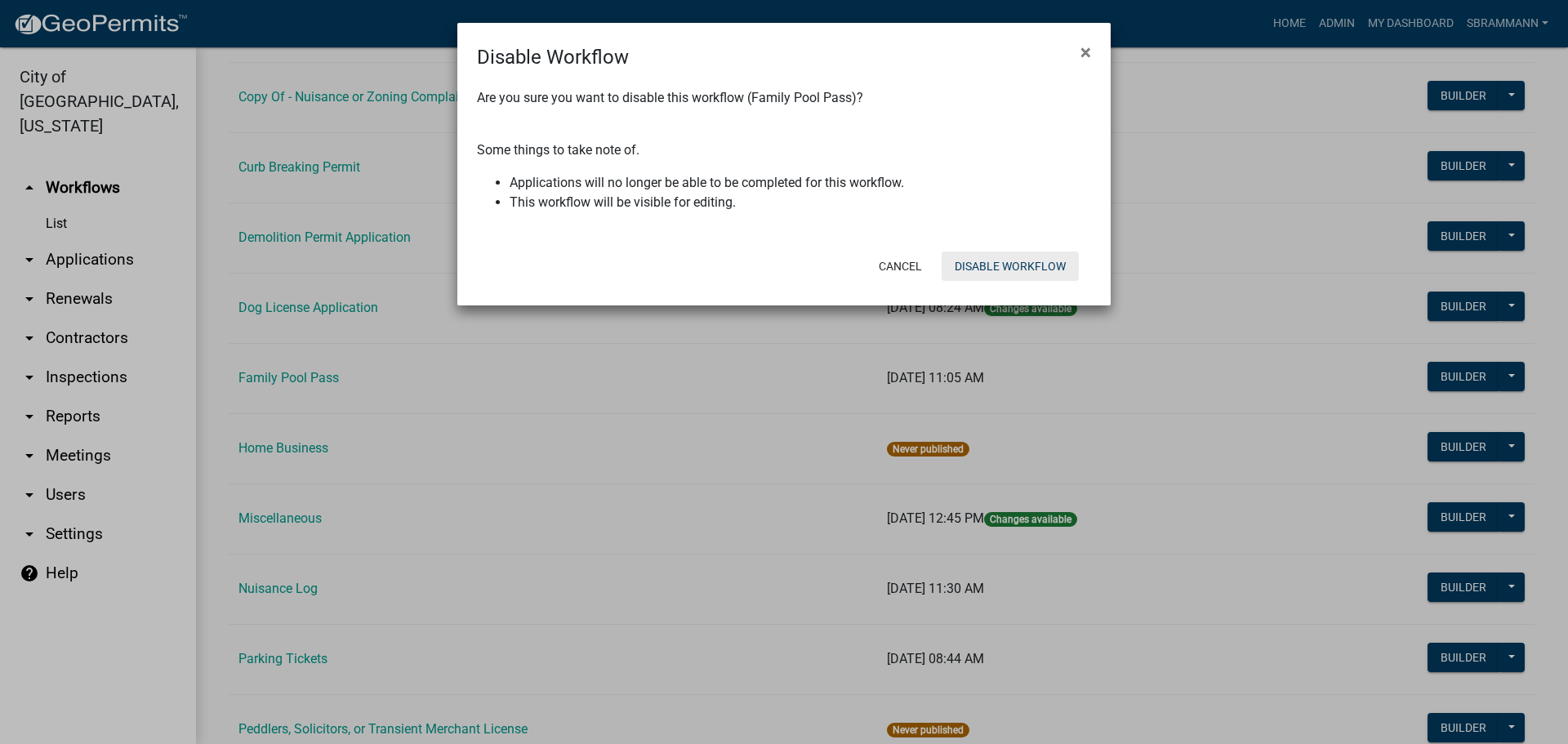
click at [997, 268] on button "Disable Workflow" at bounding box center [1010, 267] width 137 height 29
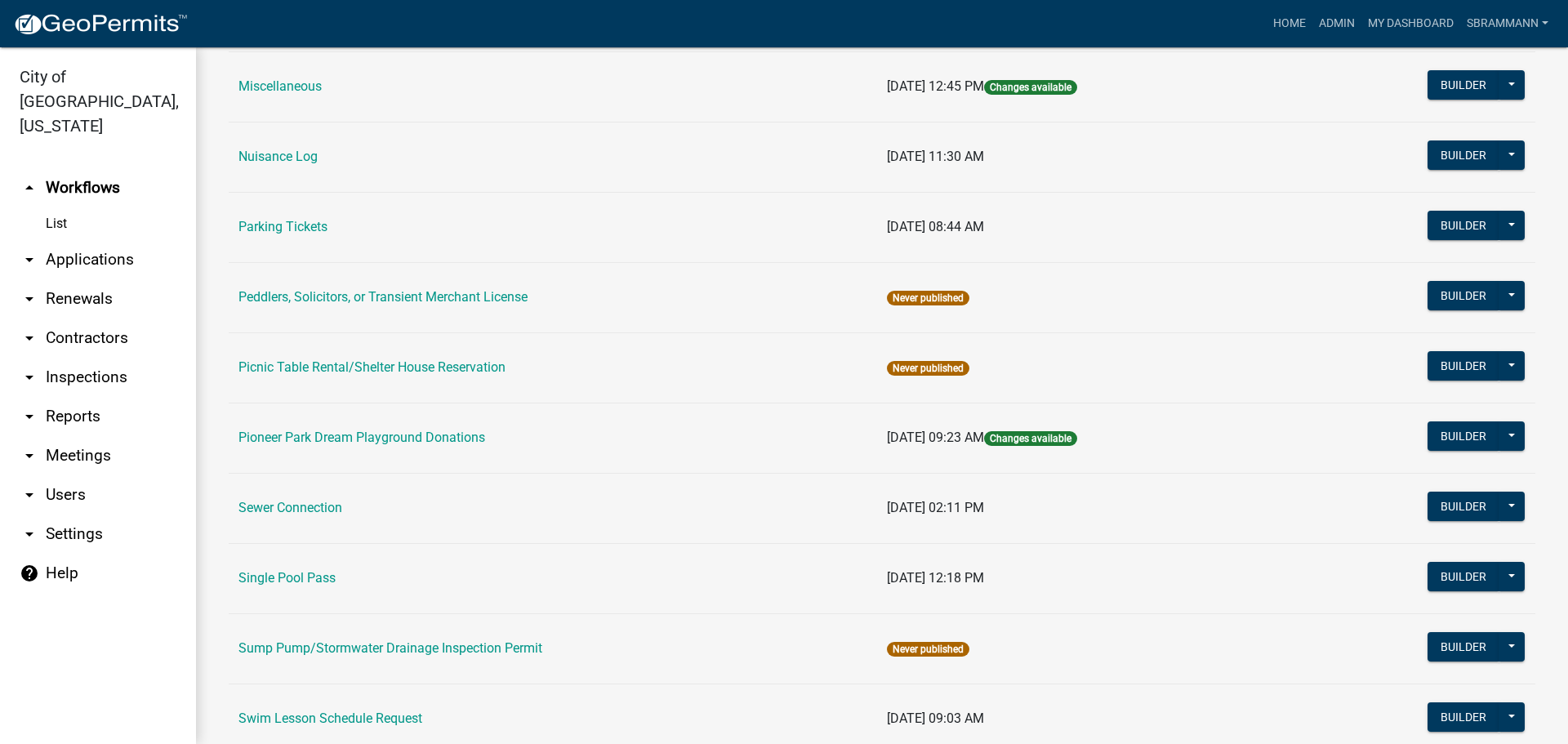
scroll to position [1062, 0]
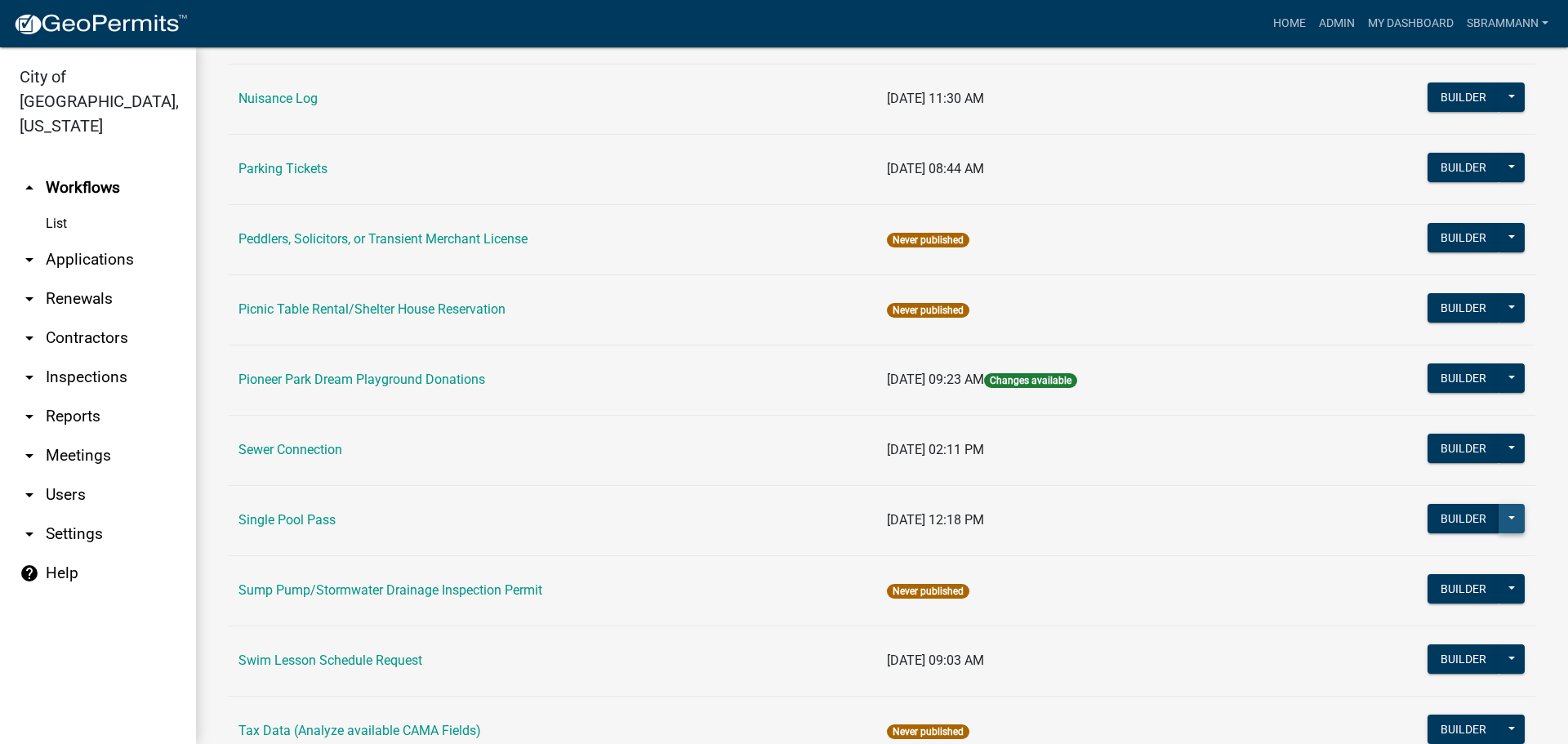
click at [1503, 516] on button at bounding box center [1512, 518] width 26 height 29
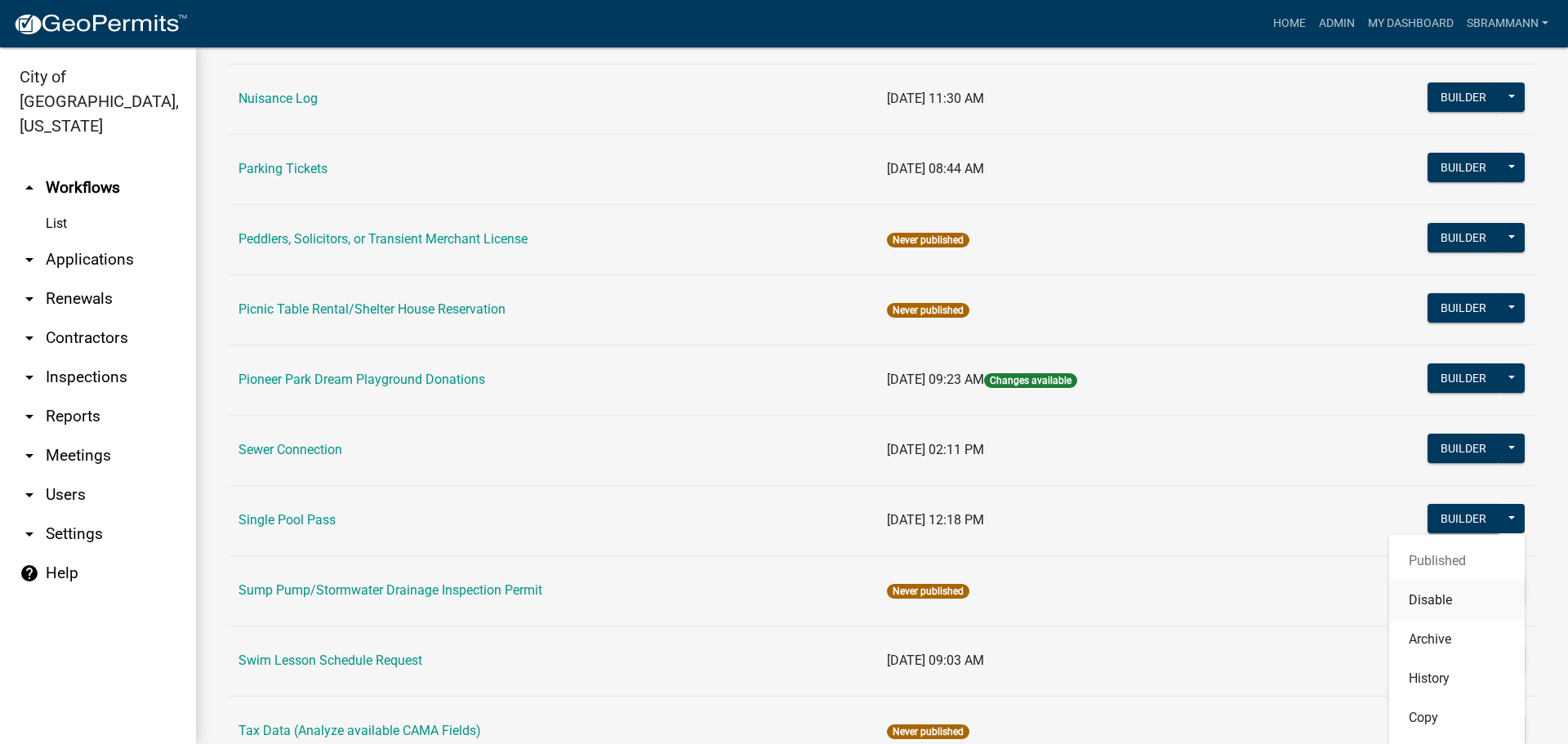
click at [1391, 607] on button "Disable" at bounding box center [1457, 600] width 136 height 39
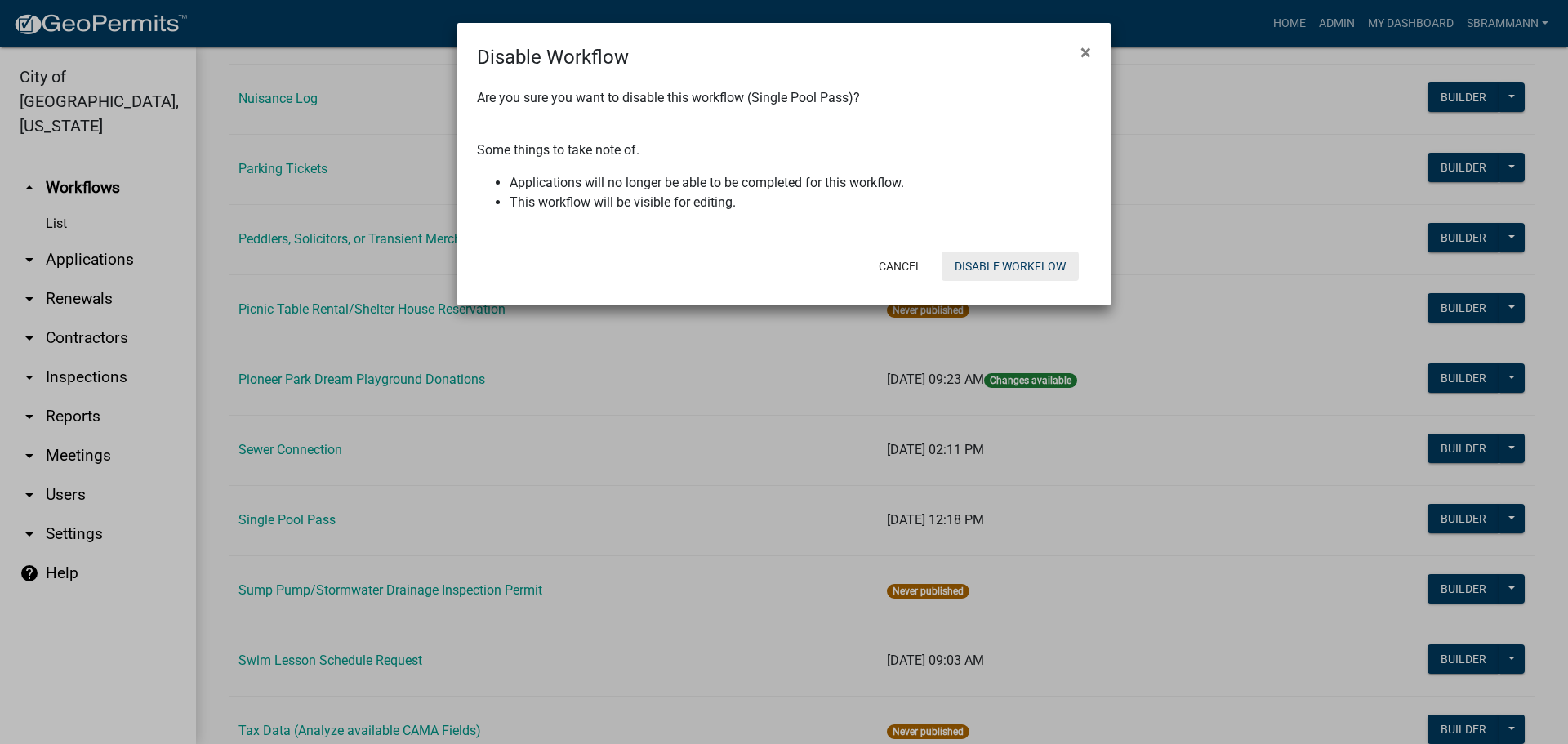
click at [1015, 266] on button "Disable Workflow" at bounding box center [1010, 267] width 137 height 29
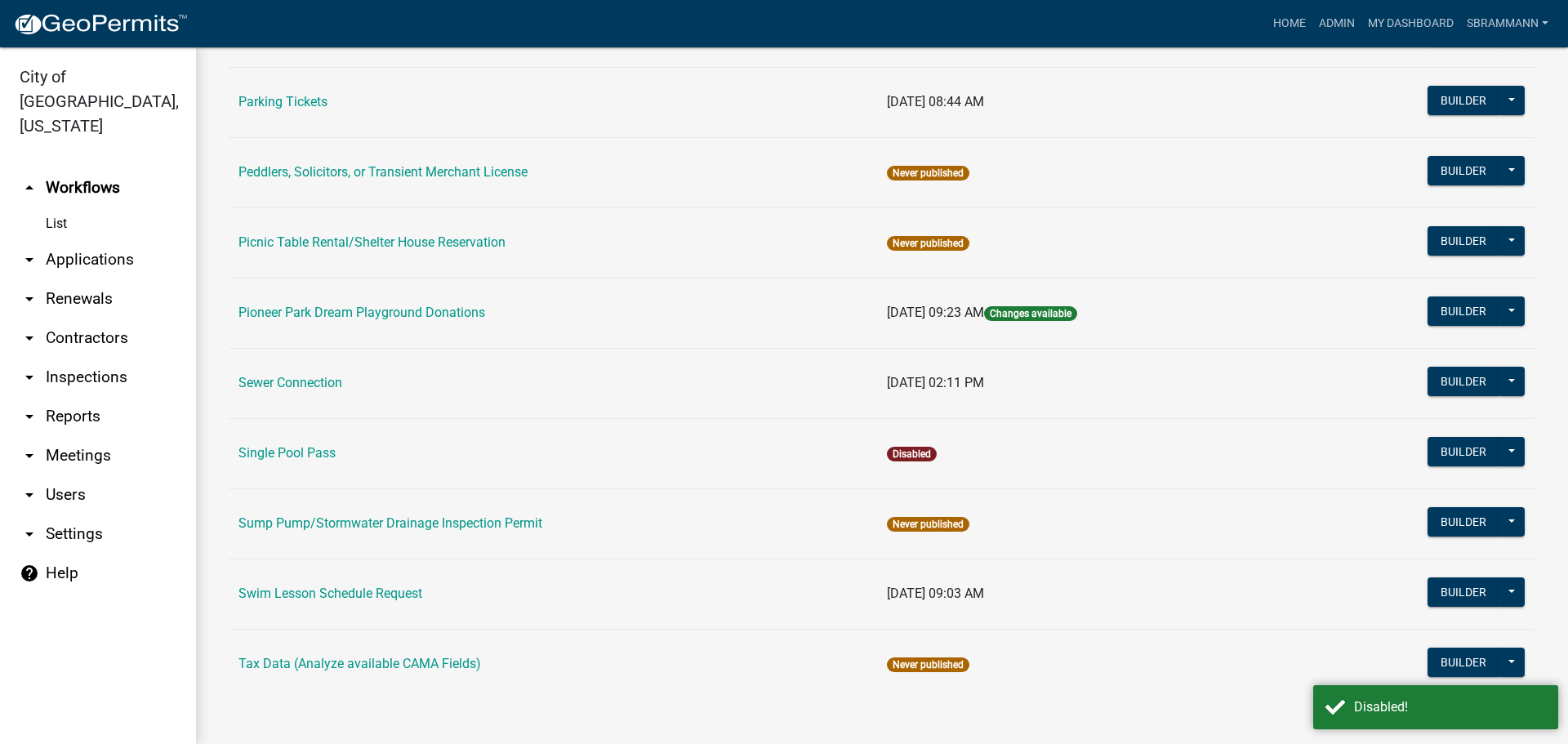
scroll to position [1130, 0]
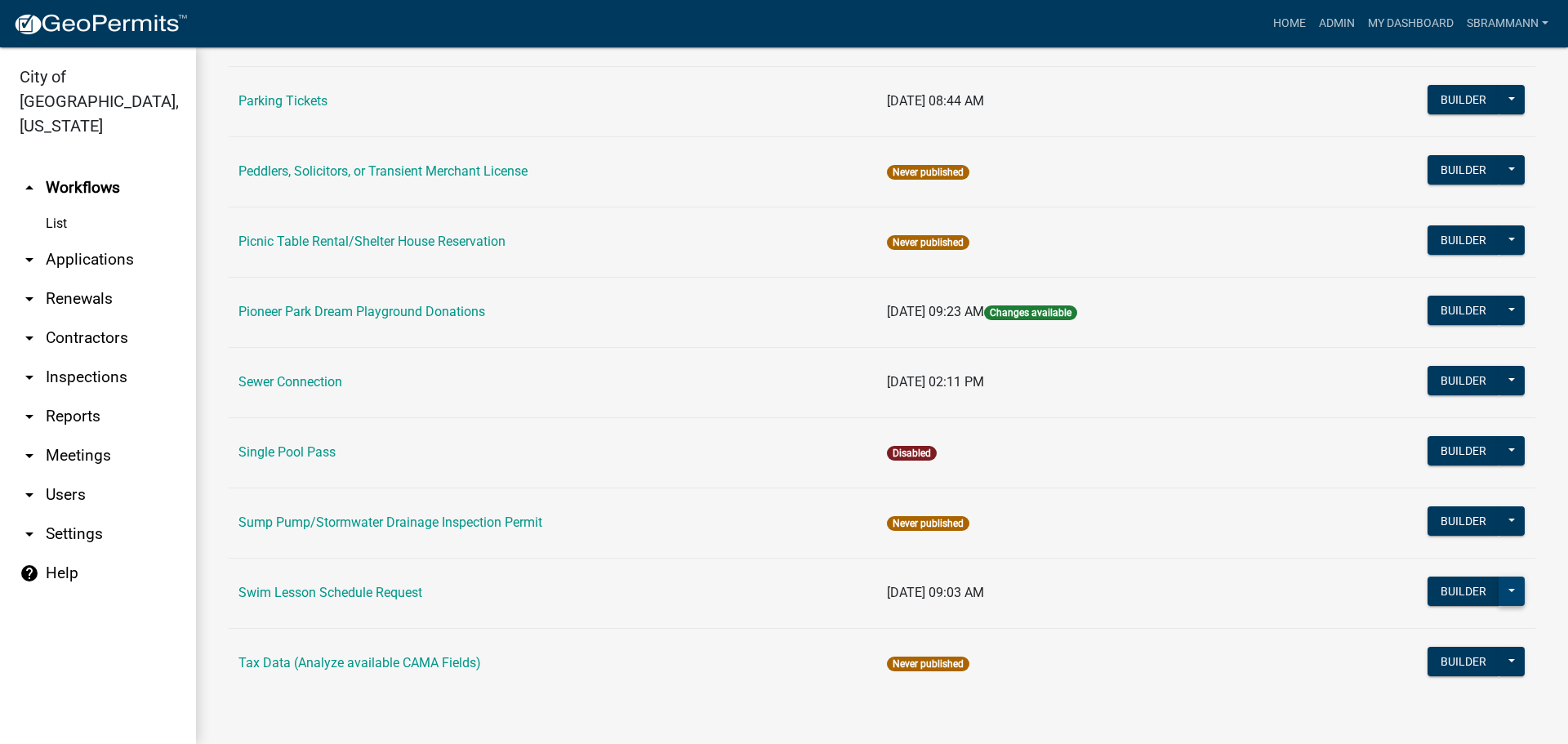
click at [1499, 596] on button at bounding box center [1512, 591] width 26 height 29
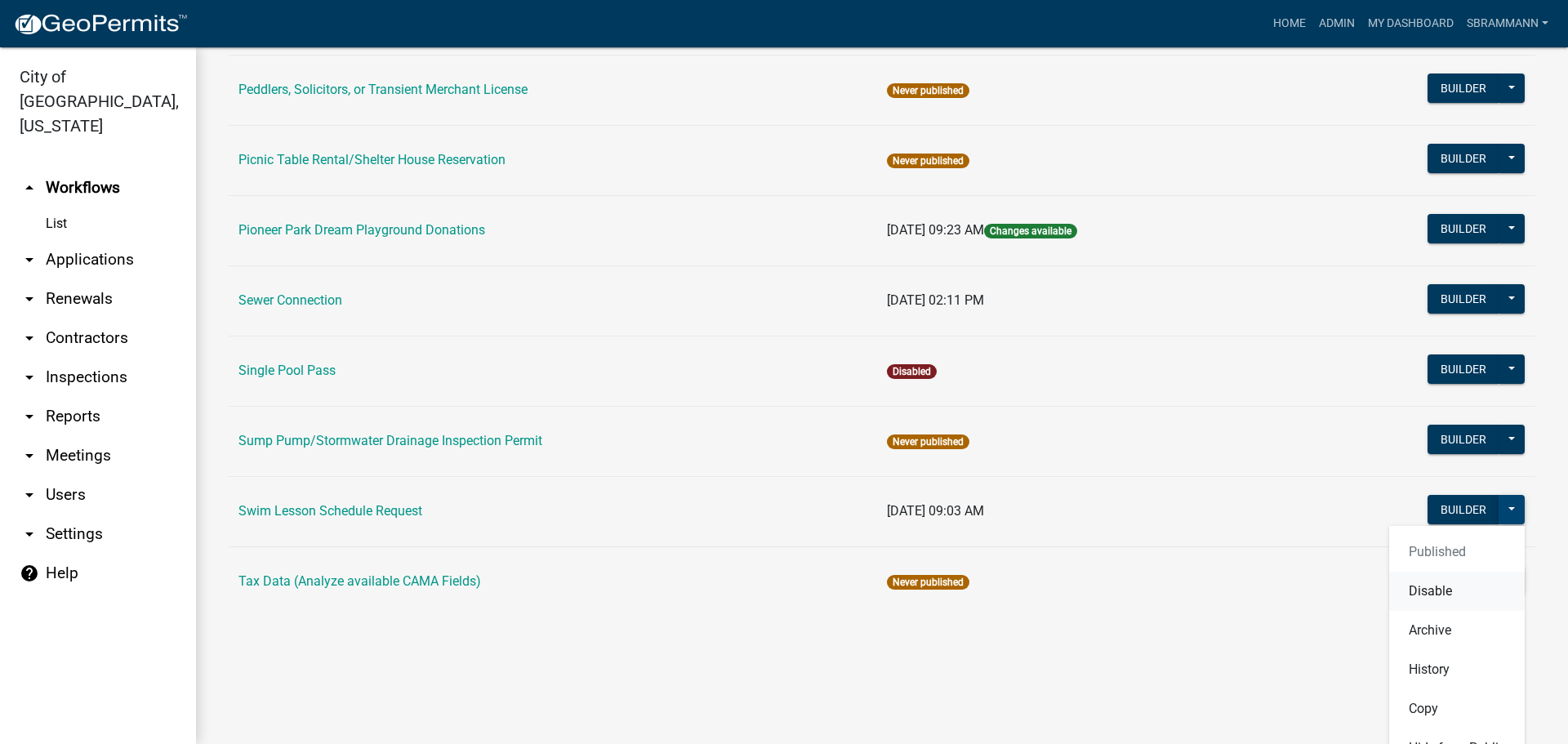
scroll to position [1280, 0]
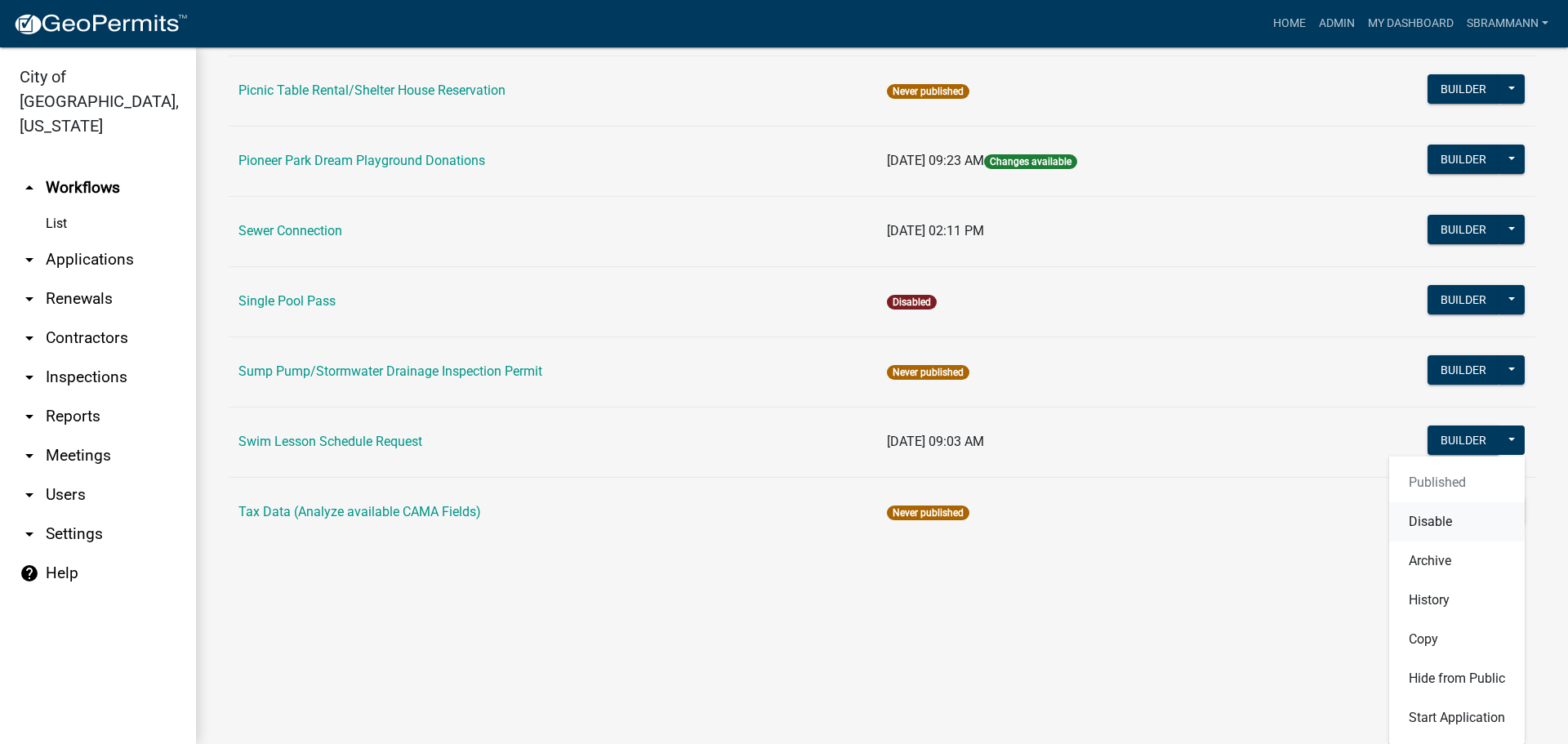
click at [1402, 522] on button "Disable" at bounding box center [1457, 522] width 136 height 39
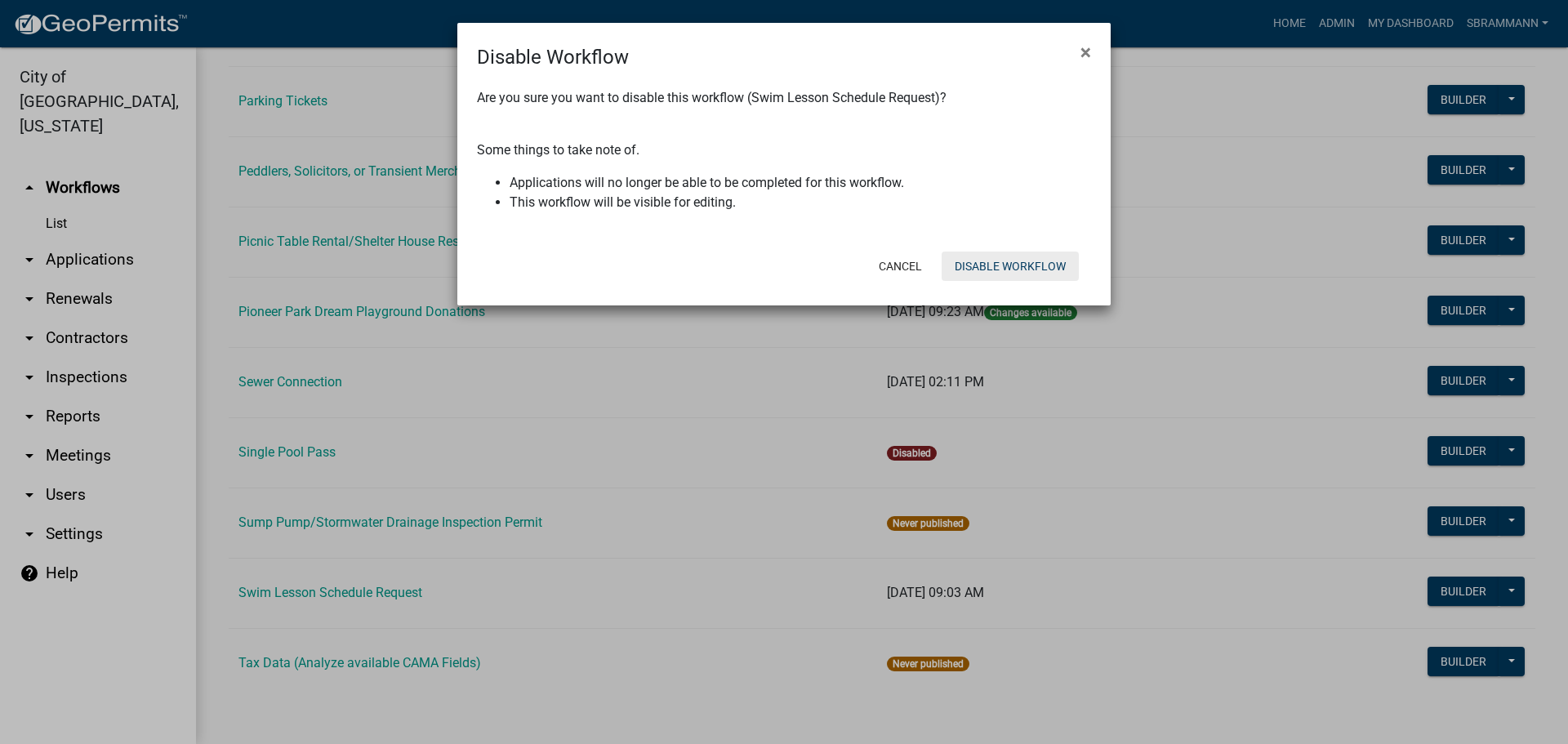
click at [1007, 268] on button "Disable Workflow" at bounding box center [1010, 267] width 137 height 29
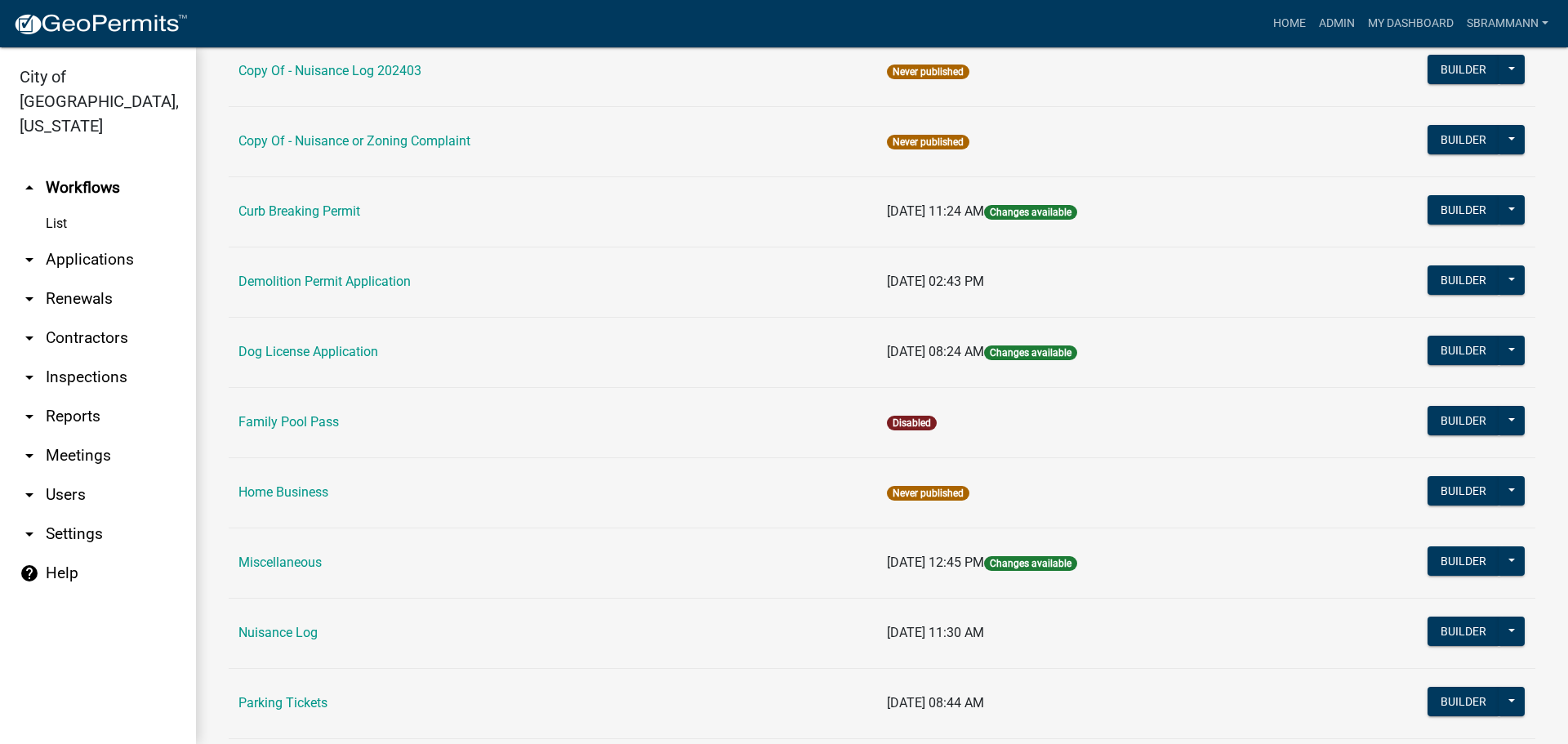
scroll to position [571, 0]
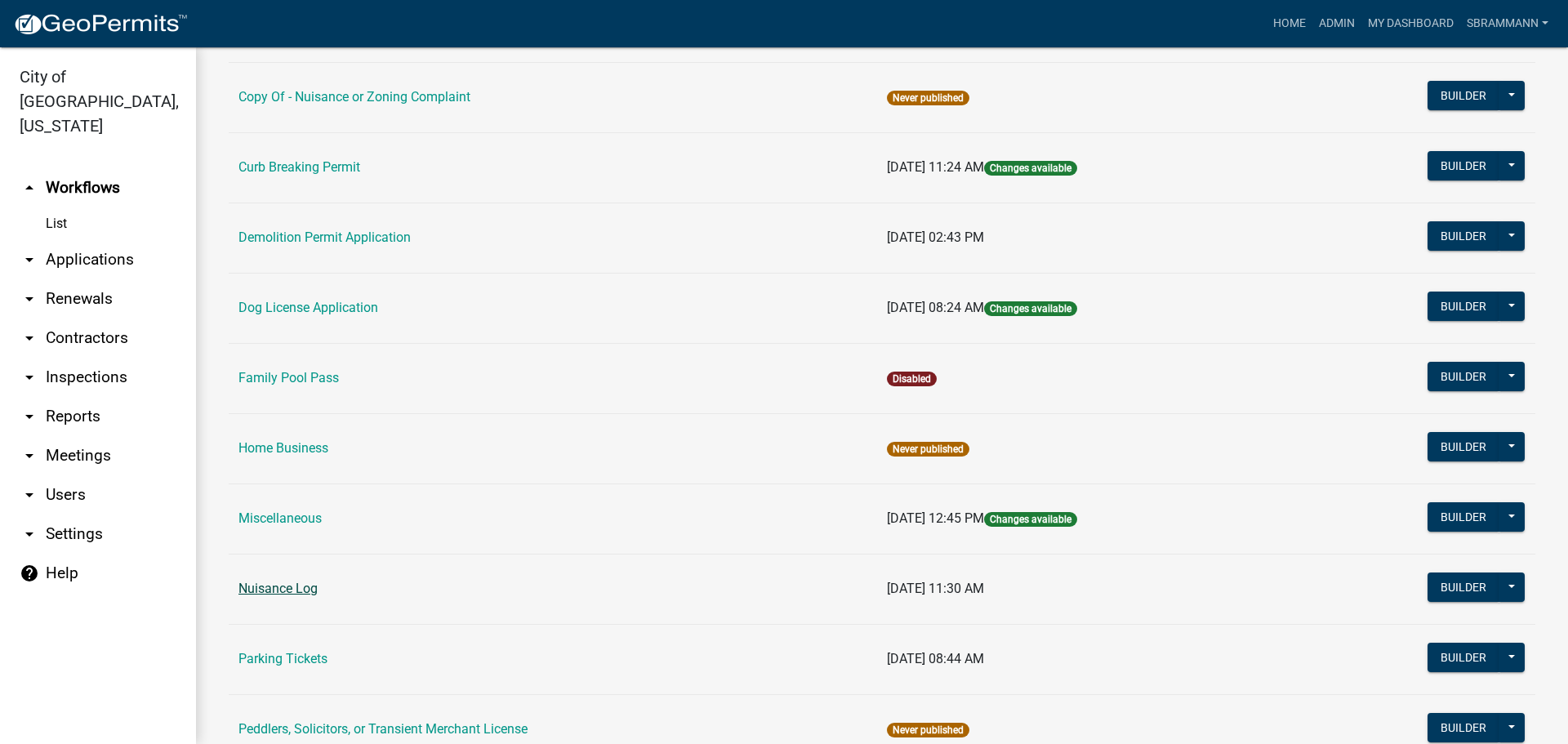
click at [289, 591] on link "Nuisance Log" at bounding box center [278, 588] width 79 height 16
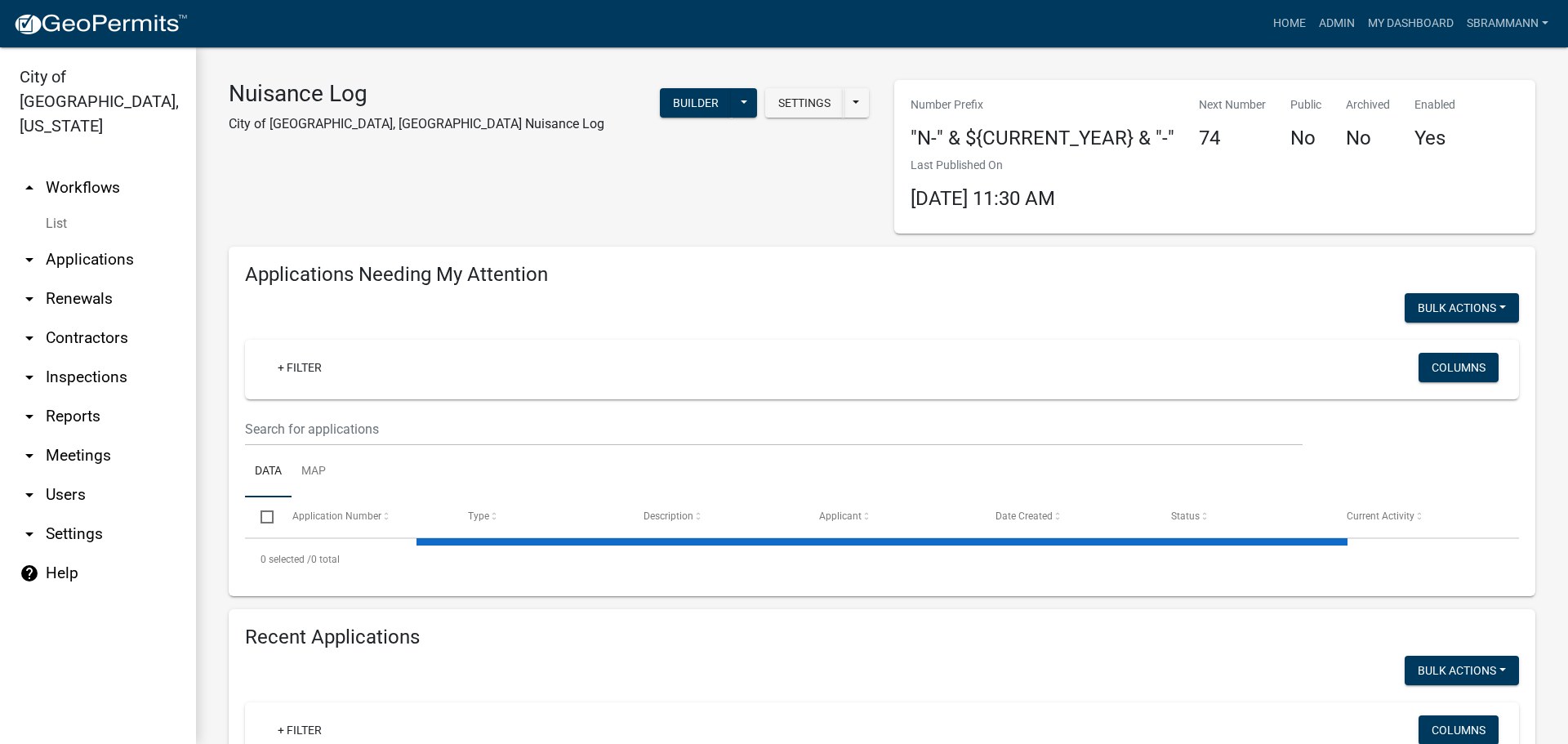
select select "3: 100"
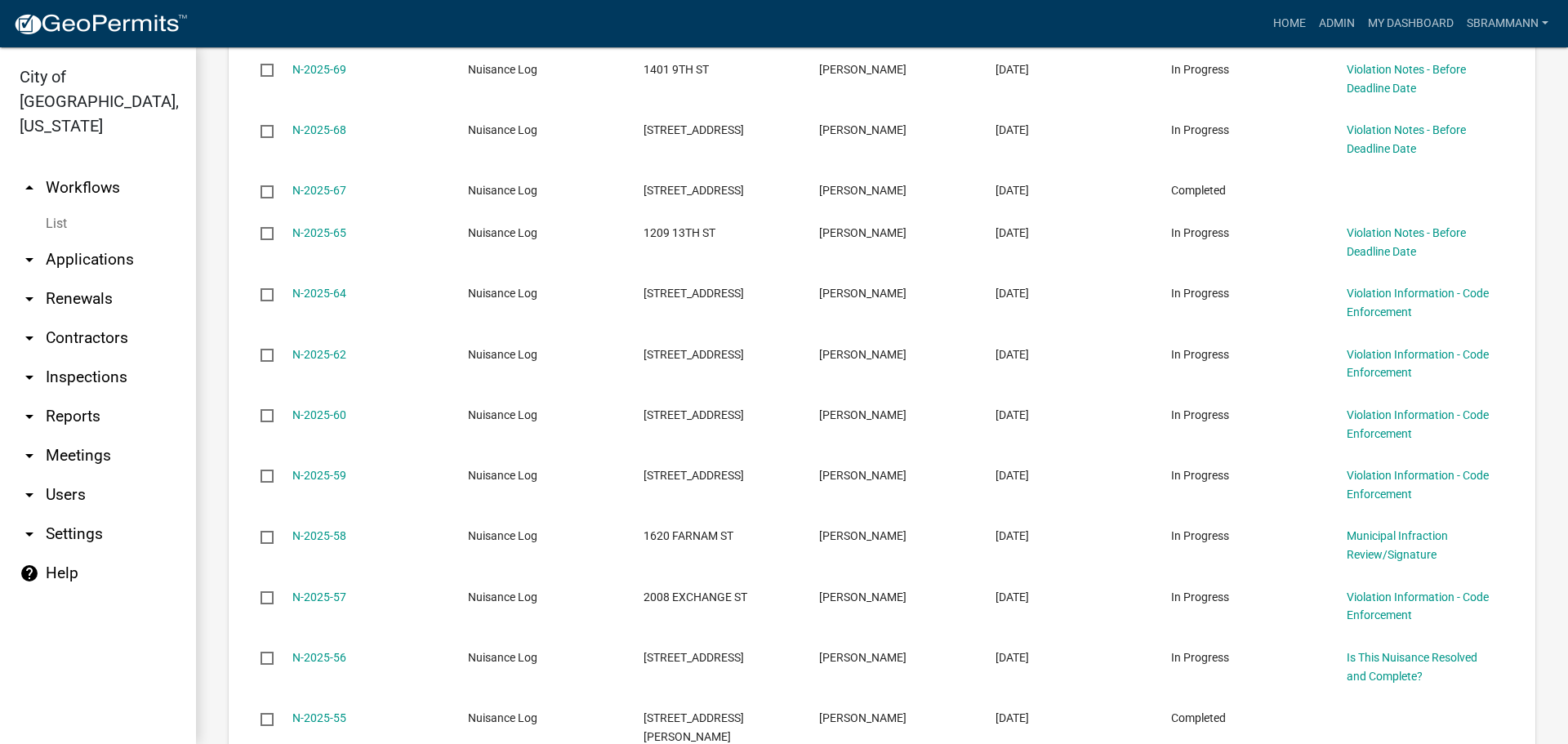
scroll to position [980, 0]
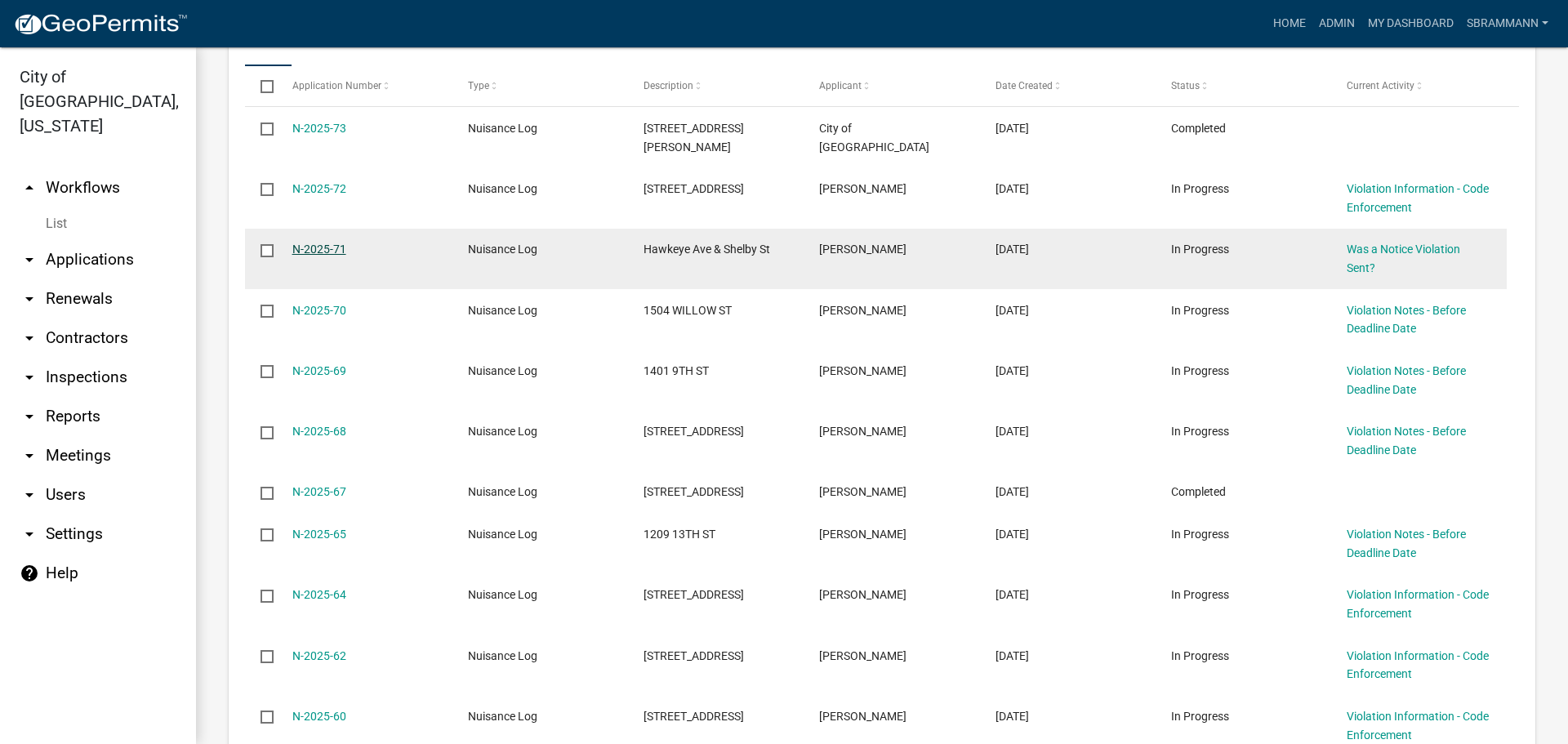
click at [322, 243] on link "N-2025-71" at bounding box center [320, 249] width 54 height 13
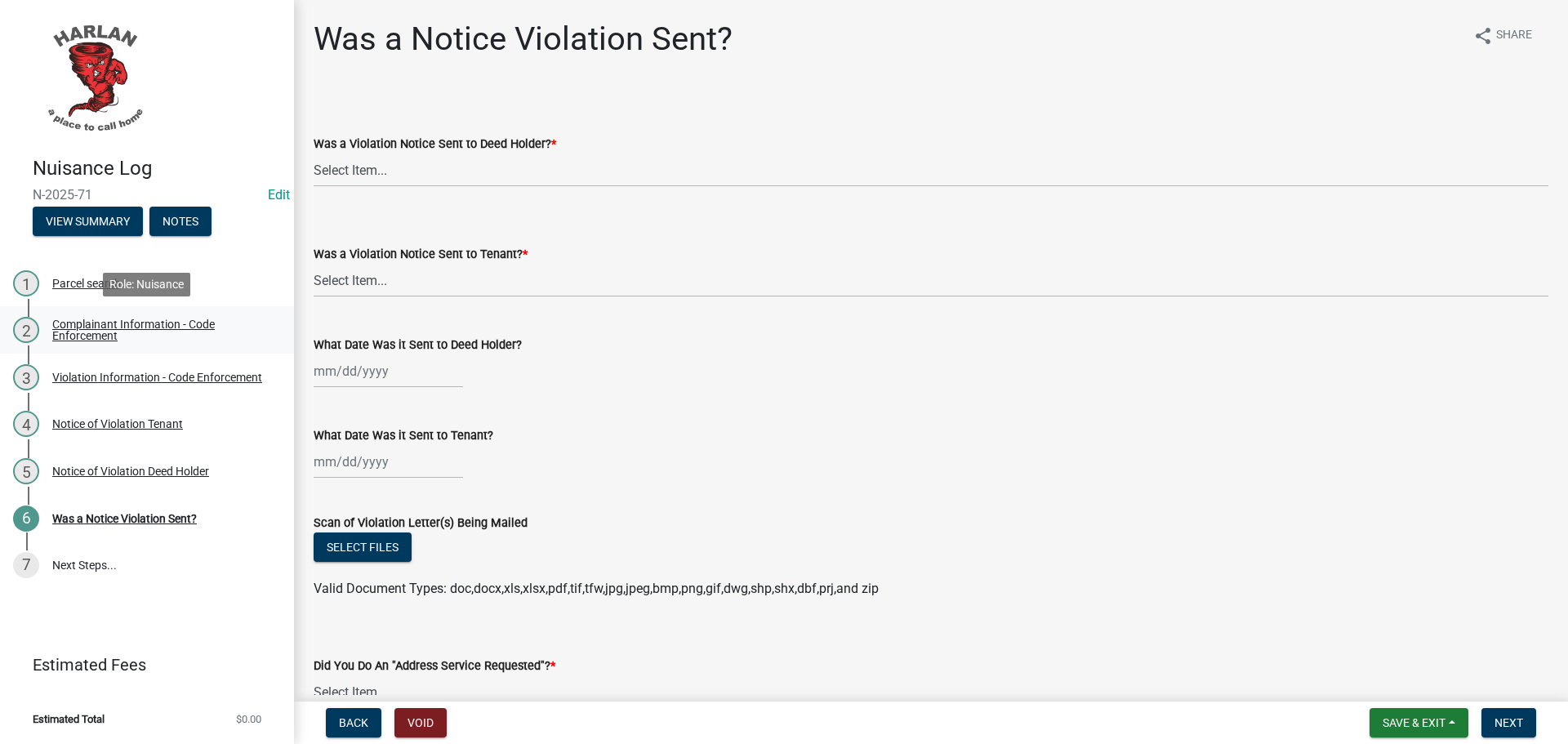
click at [78, 322] on div "Complainant Information - Code Enforcement" at bounding box center [160, 330] width 216 height 23
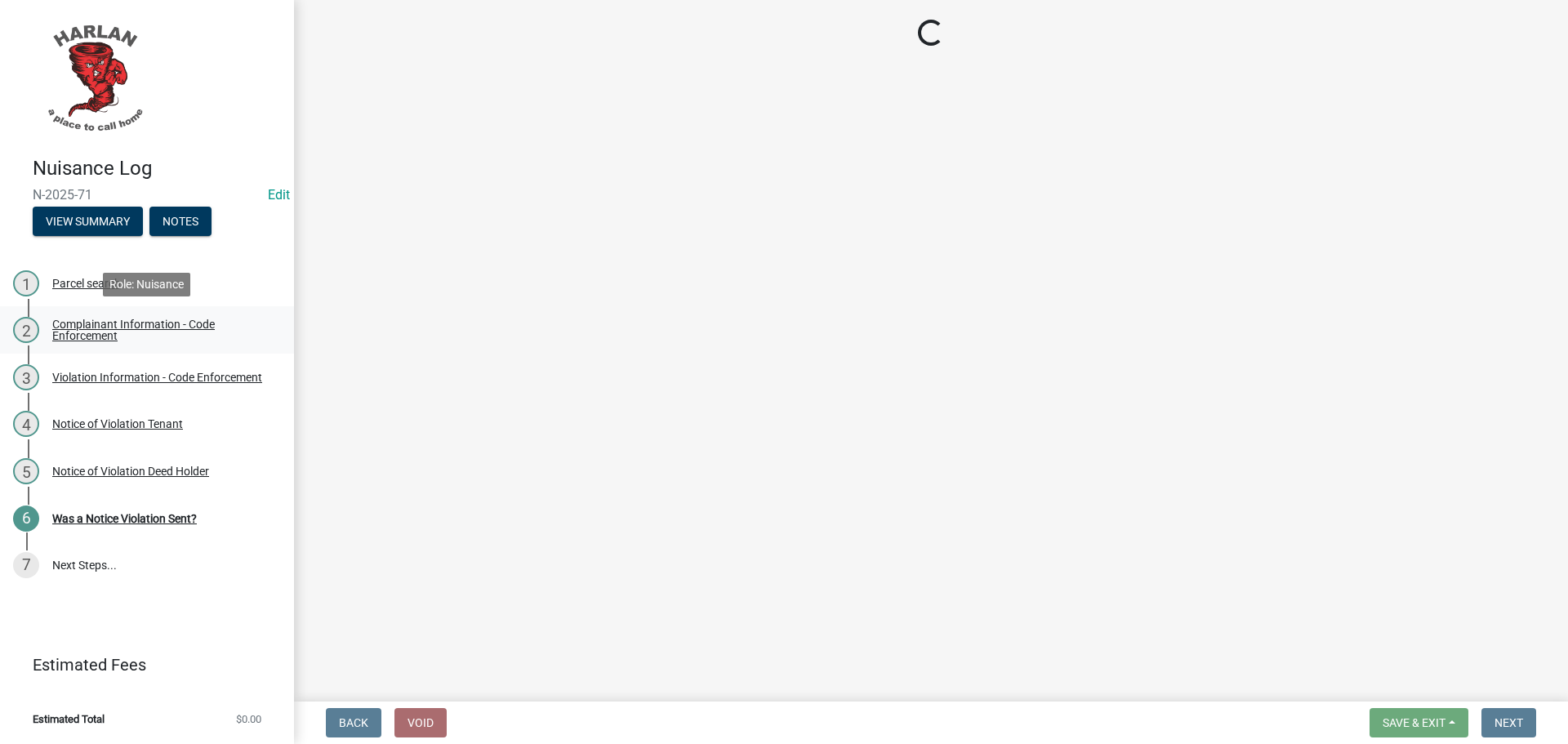
select select "f694e2a4-22fd-4d78-acaa-1bec0d1540aa"
select select "c036b1b8-0d0a-4718-af47-3855d29bc181"
select select "d0241054-40f9-4b9b-84ae-c36b80326f00"
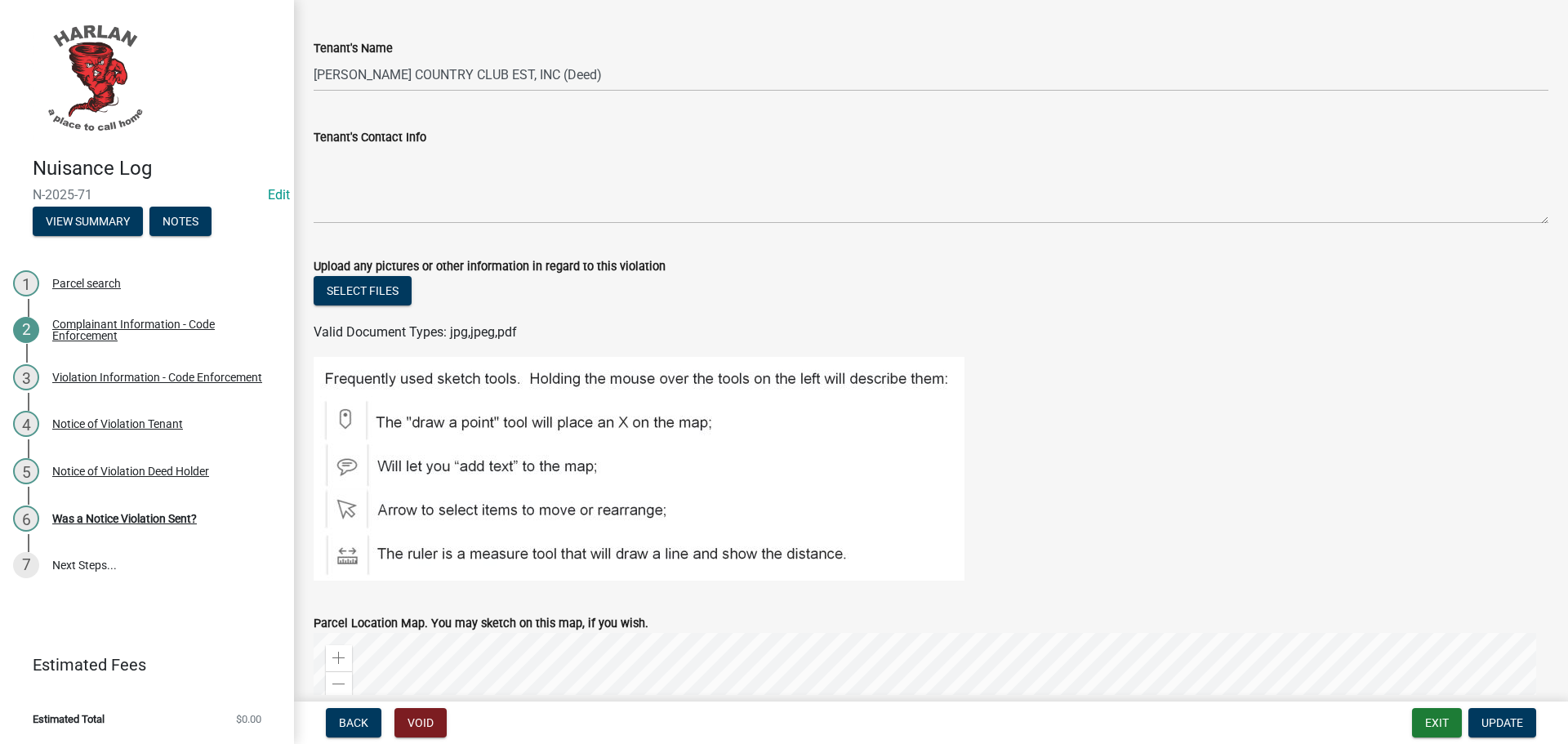
scroll to position [1506, 0]
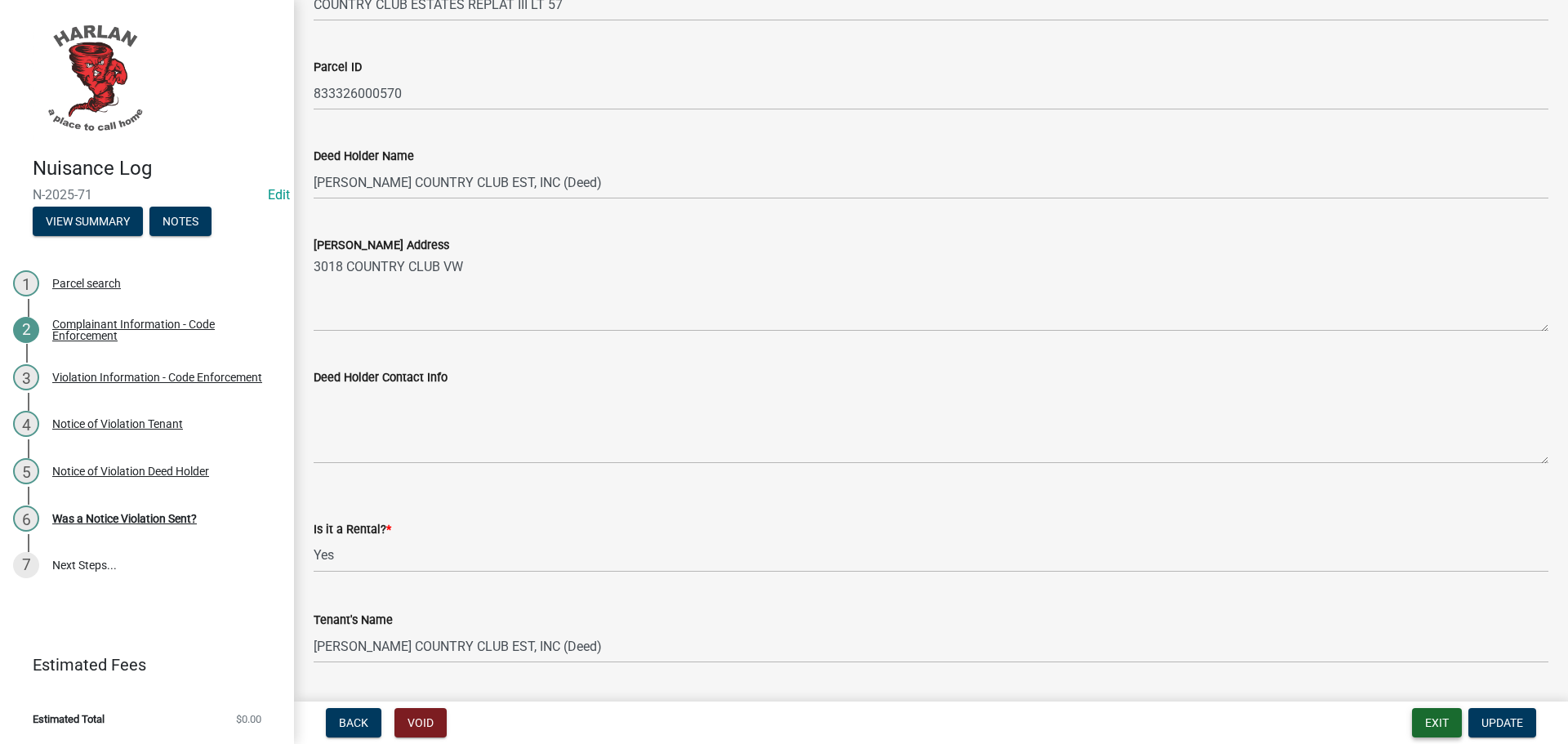
click at [1432, 727] on button "Exit" at bounding box center [1436, 723] width 50 height 29
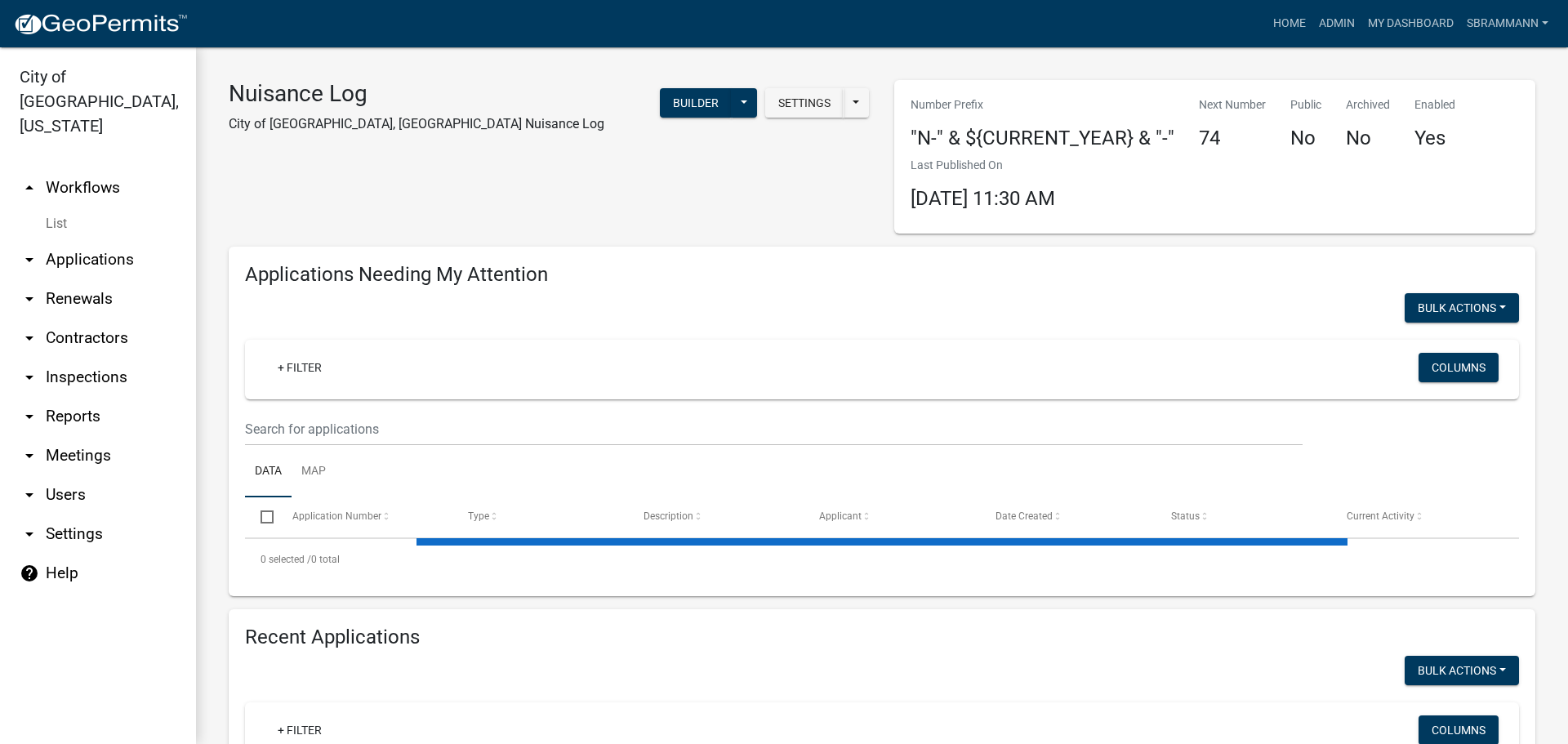
select select "3: 100"
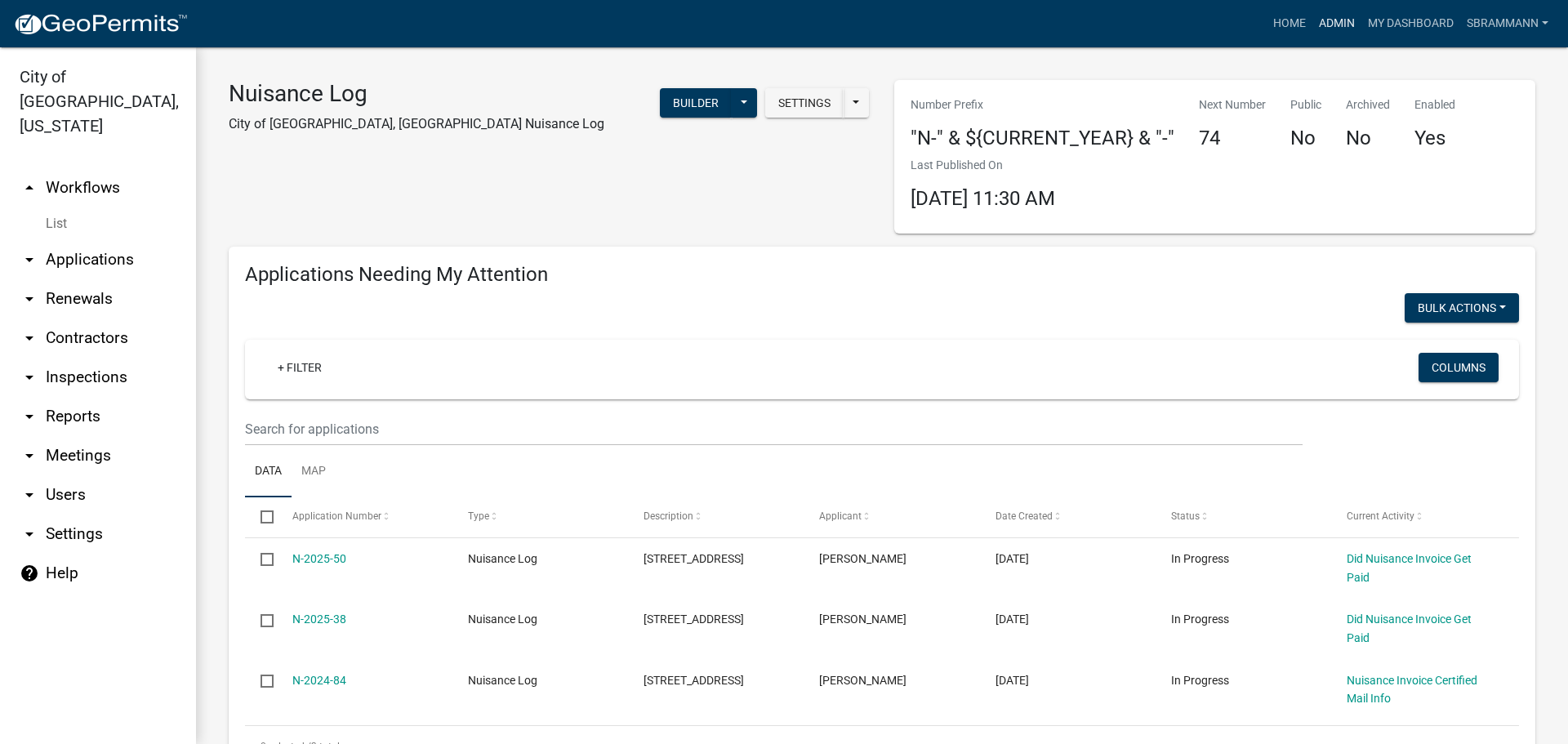
click at [1344, 21] on link "Admin" at bounding box center [1337, 24] width 49 height 31
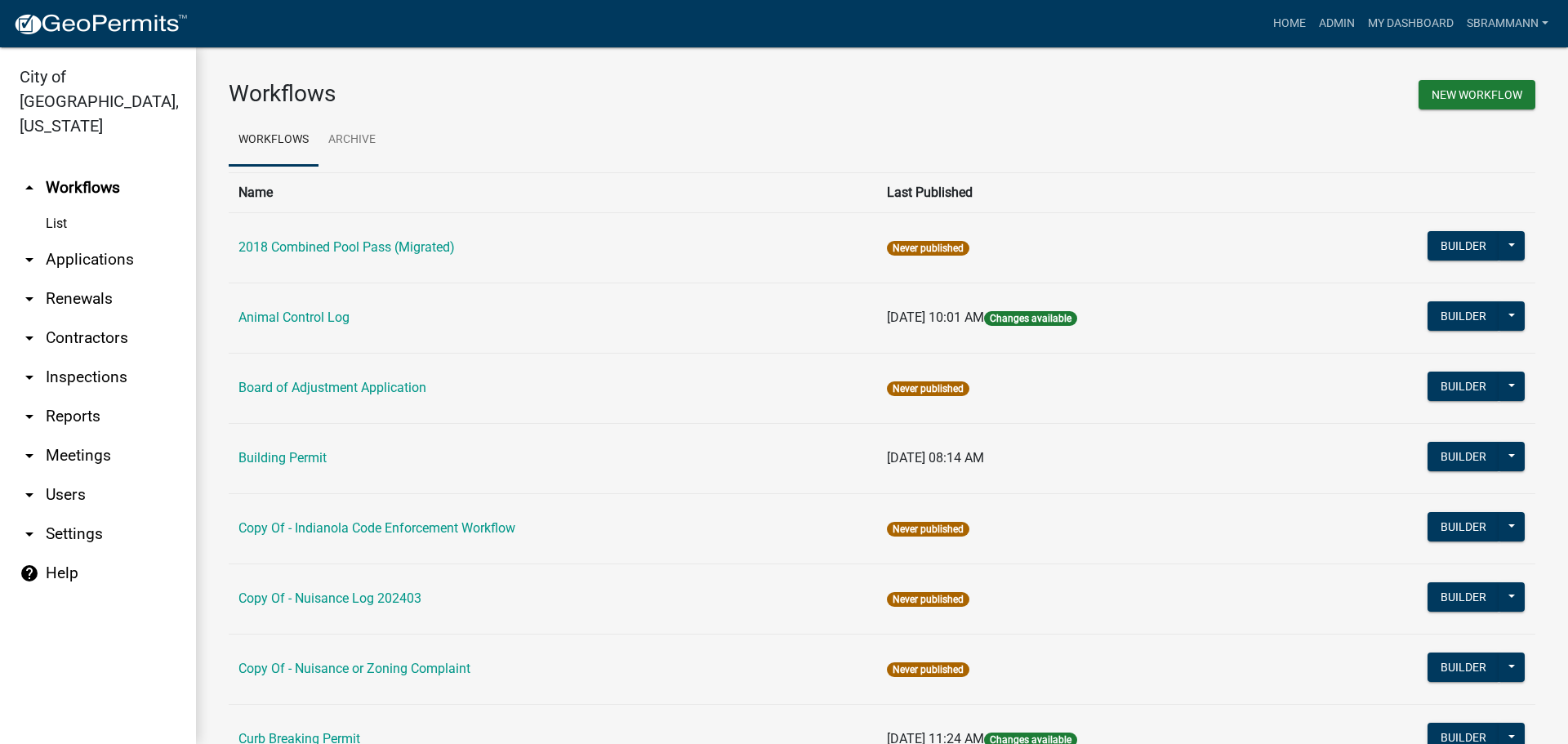
click at [273, 454] on link "Building Permit" at bounding box center [283, 457] width 88 height 16
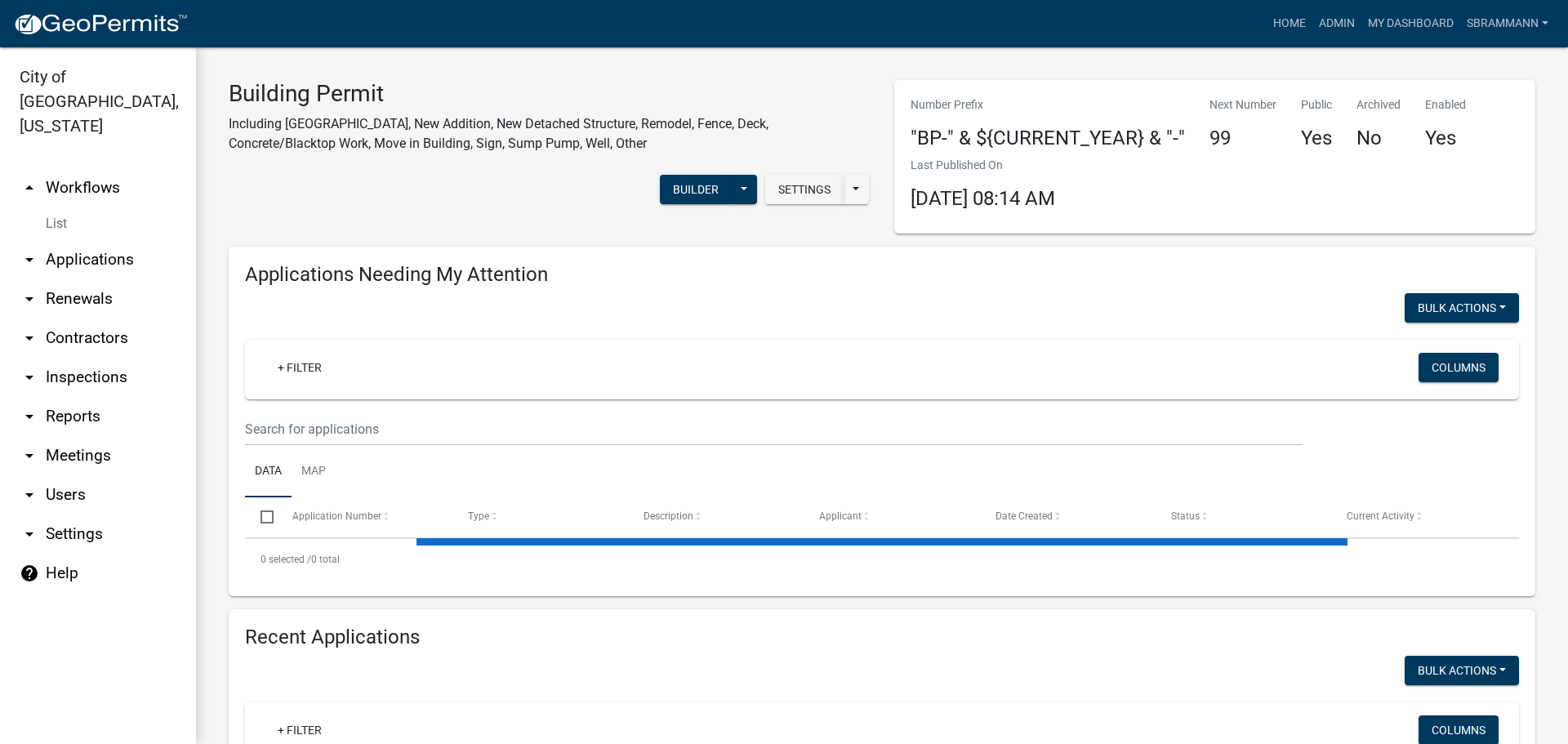
select select "3: 100"
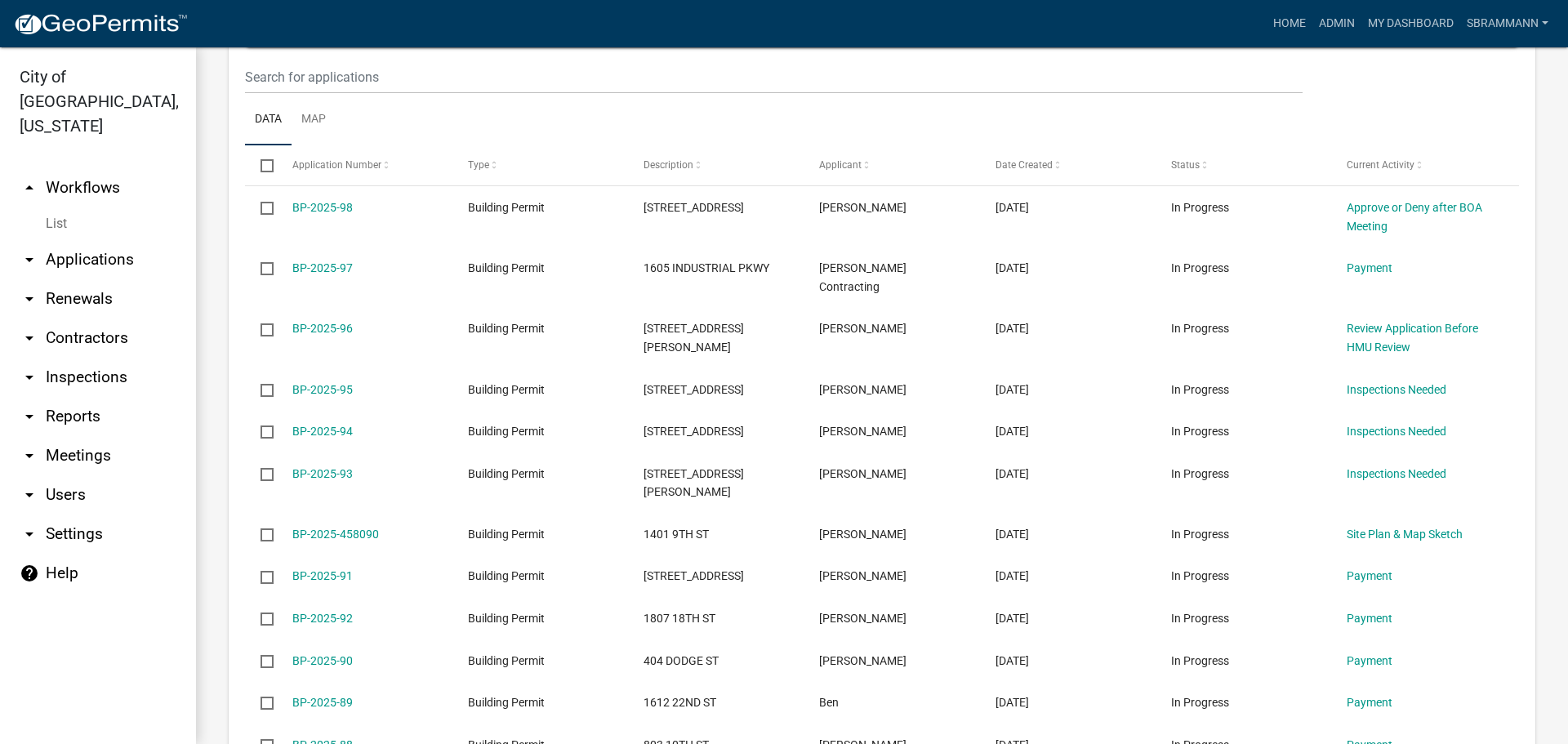
scroll to position [845, 0]
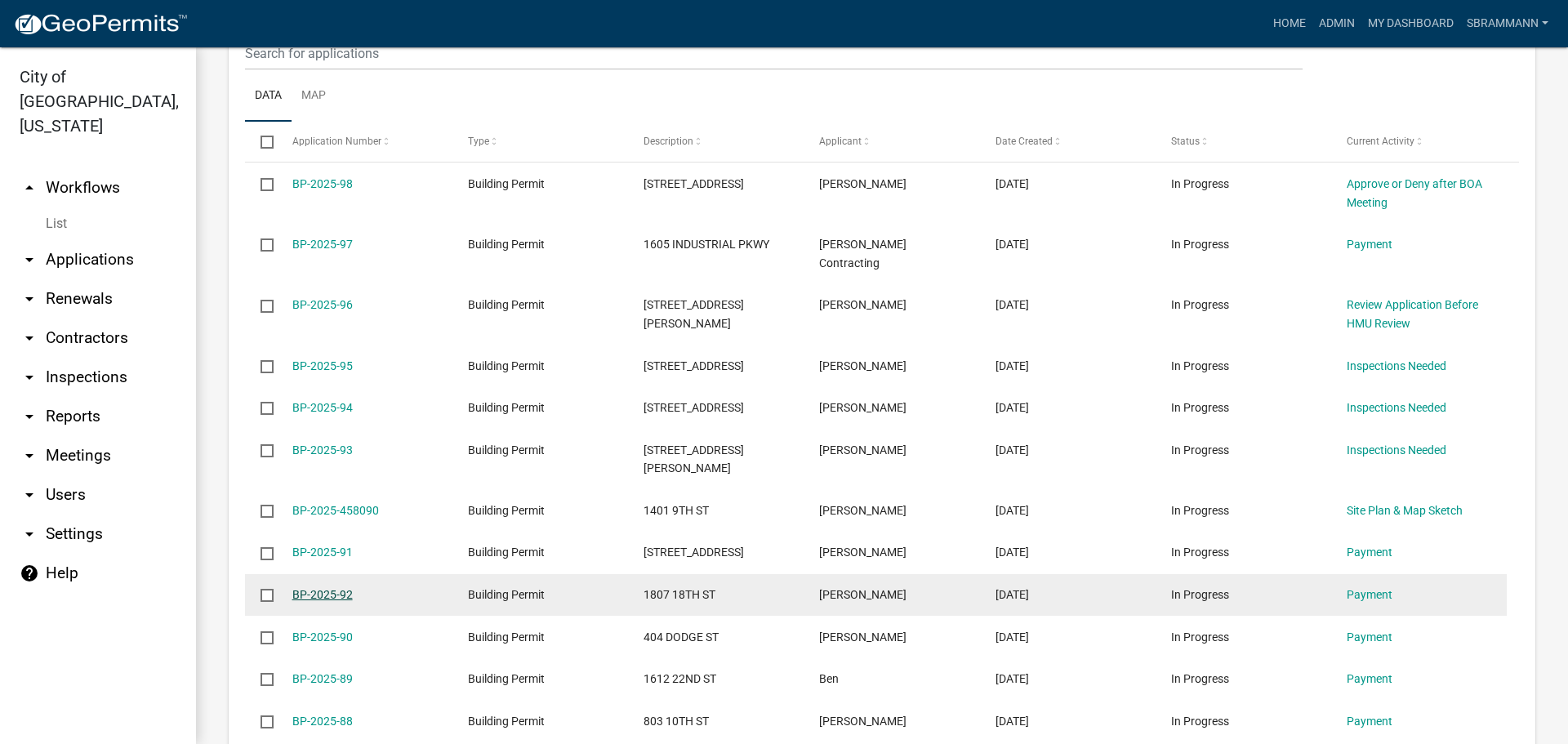
click at [328, 588] on link "BP-2025-92" at bounding box center [323, 594] width 60 height 13
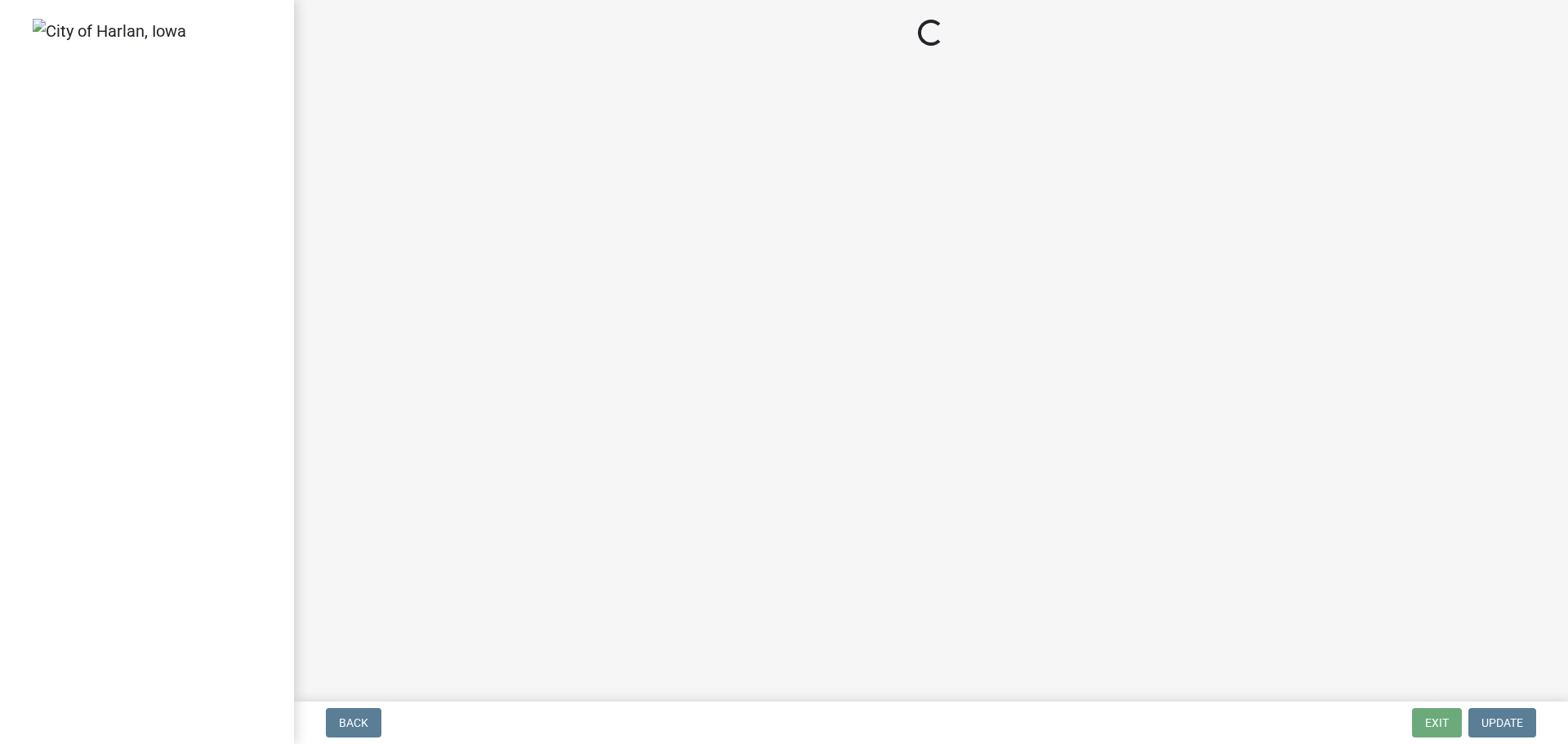
select select "3: 3"
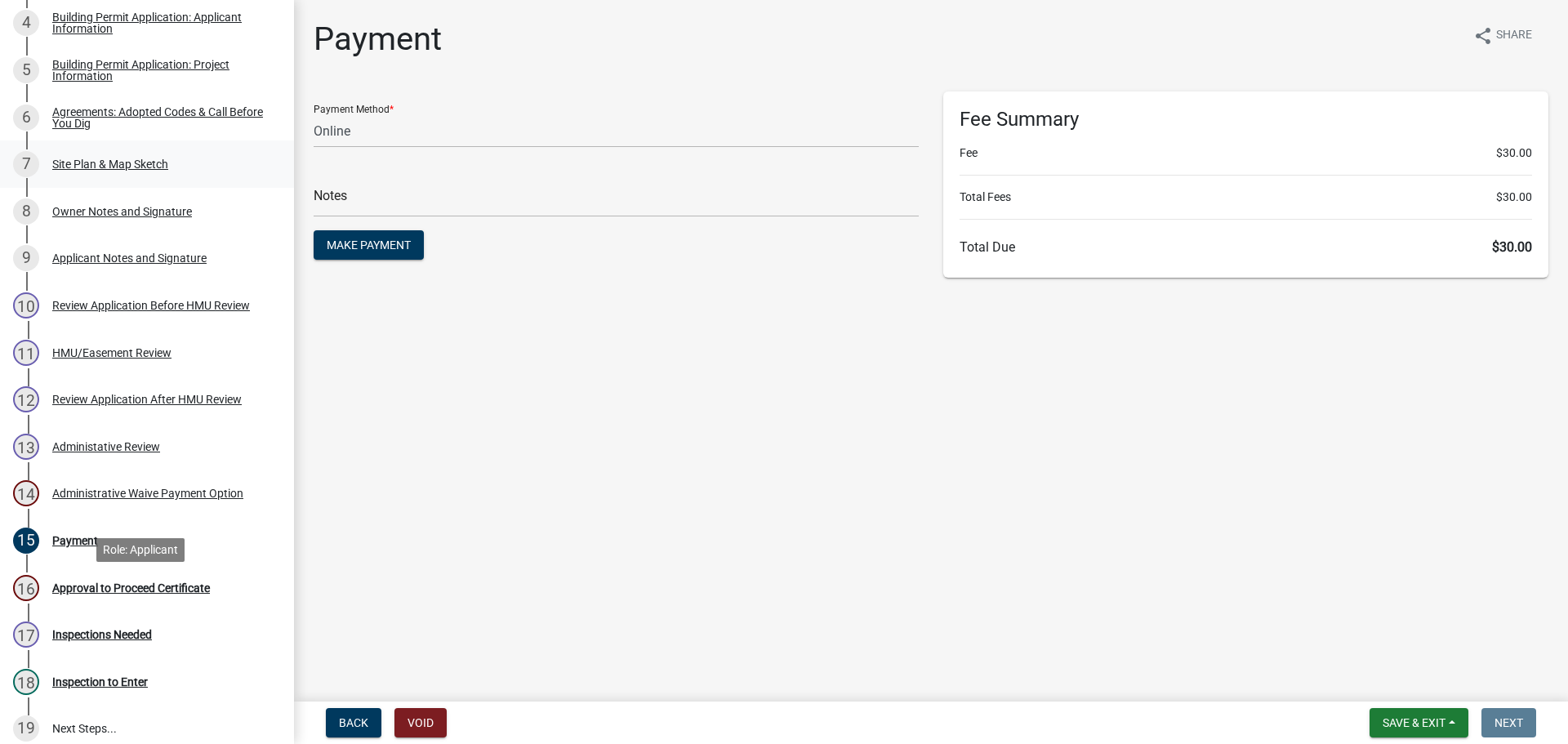
scroll to position [490, 0]
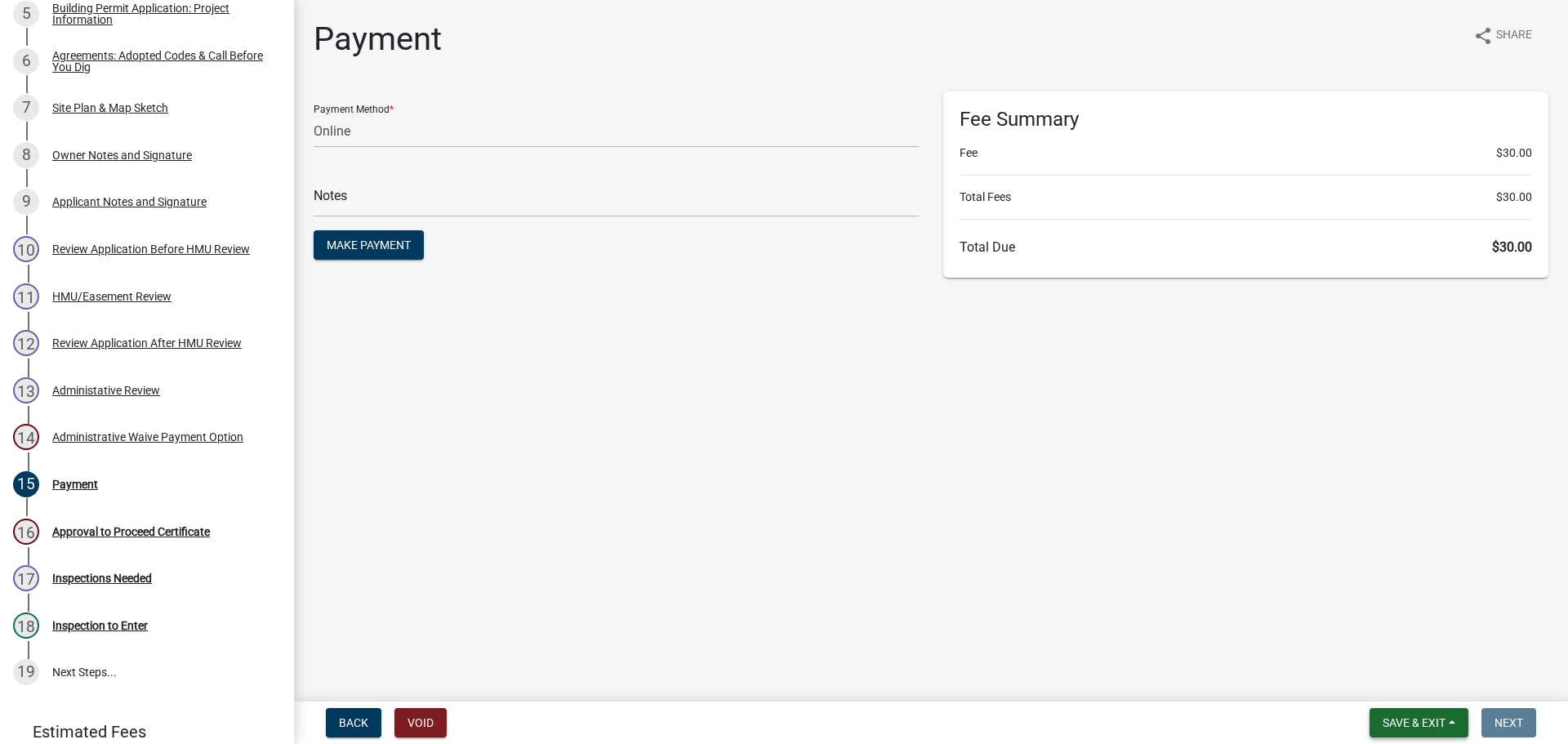
click at [1398, 720] on span "Save & Exit" at bounding box center [1413, 723] width 63 height 13
click at [1398, 681] on button "Save & Exit" at bounding box center [1403, 680] width 131 height 39
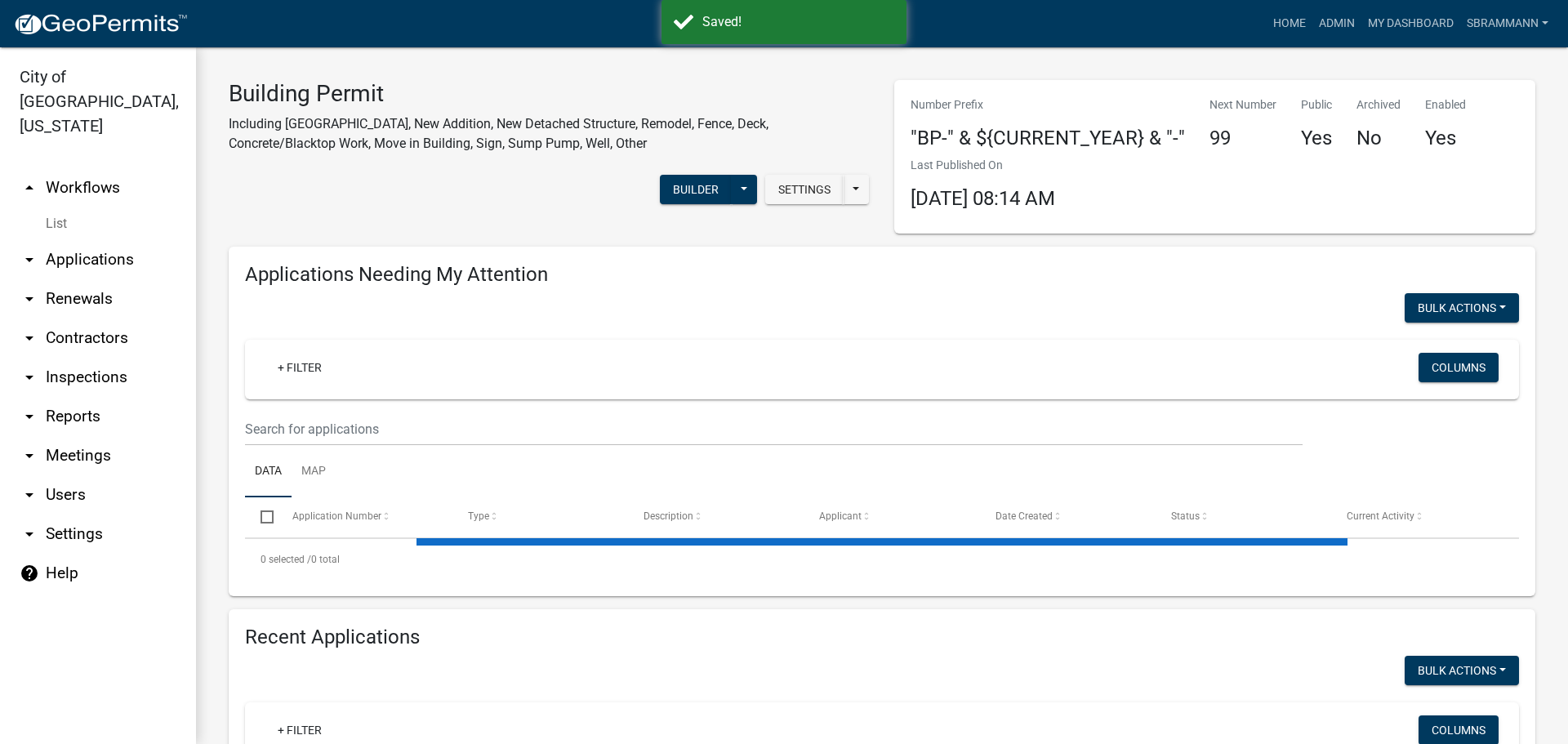
select select "3: 100"
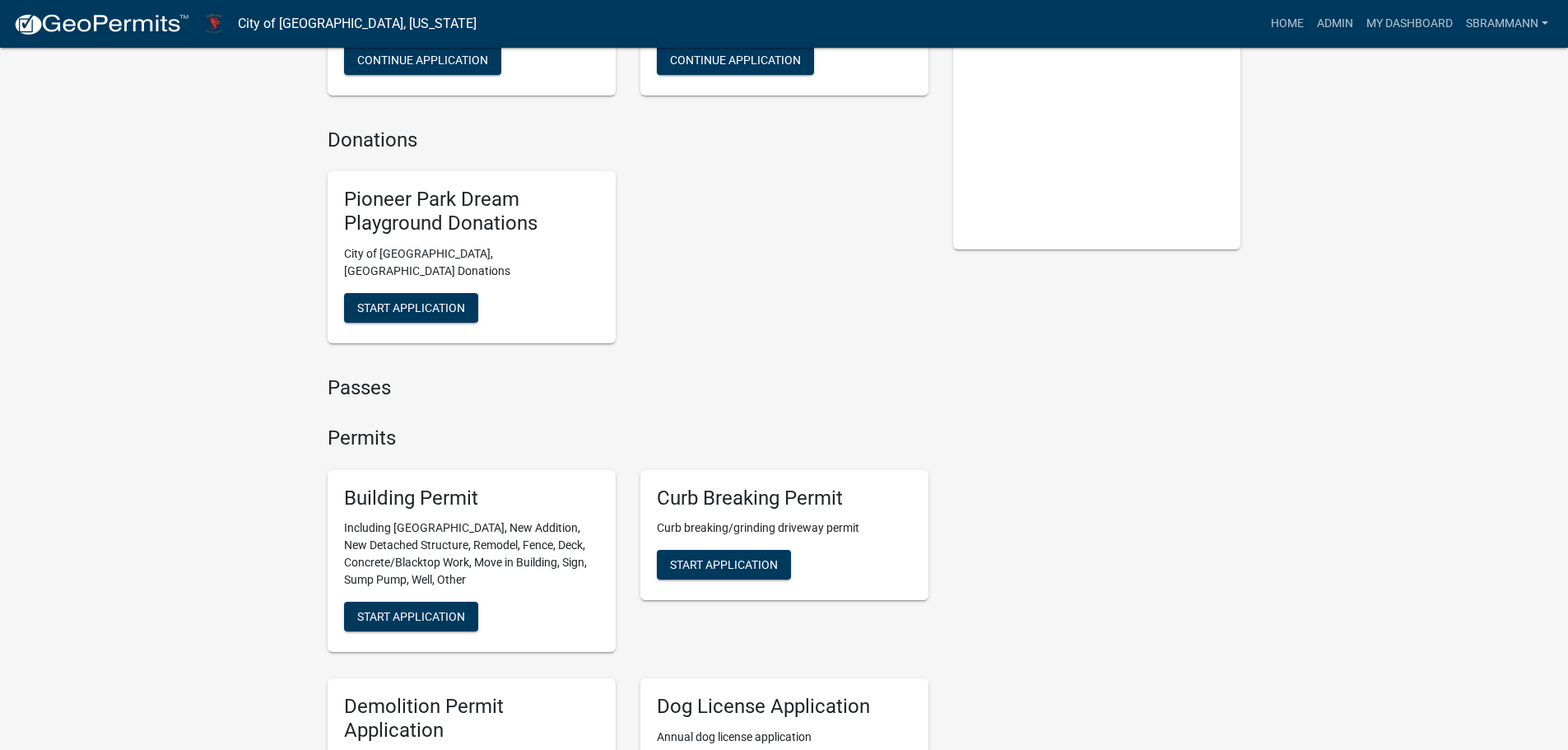
scroll to position [411, 0]
